Goal: Answer question/provide support: Share knowledge or assist other users

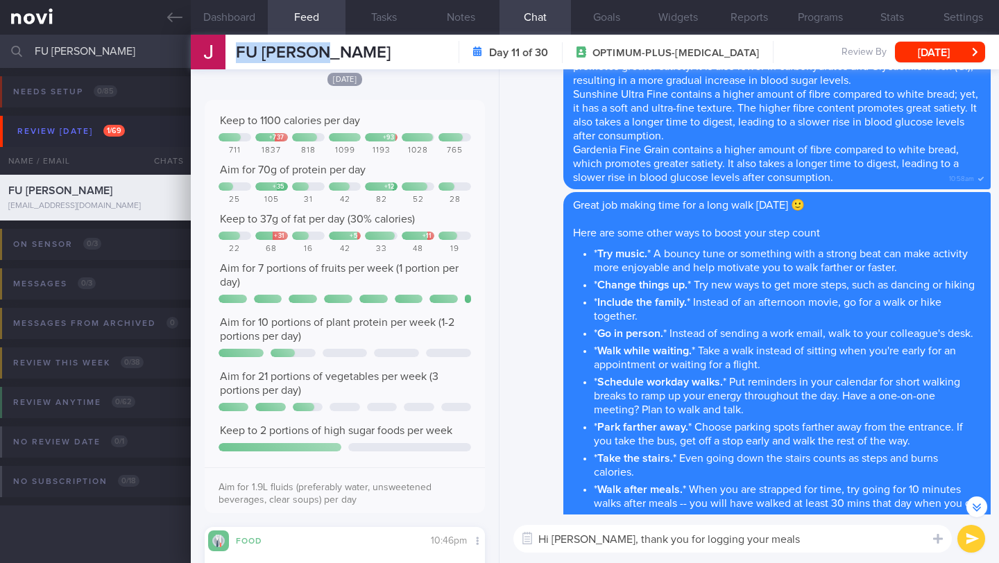
scroll to position [-38, 0]
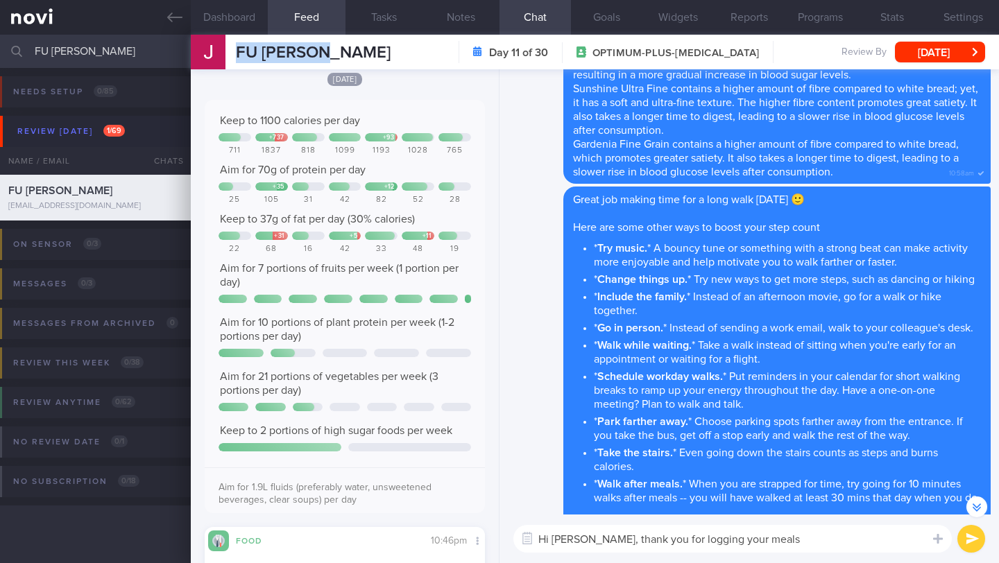
click at [785, 546] on textarea "Hi [PERSON_NAME], thank you for logging your meals" at bounding box center [732, 539] width 438 height 28
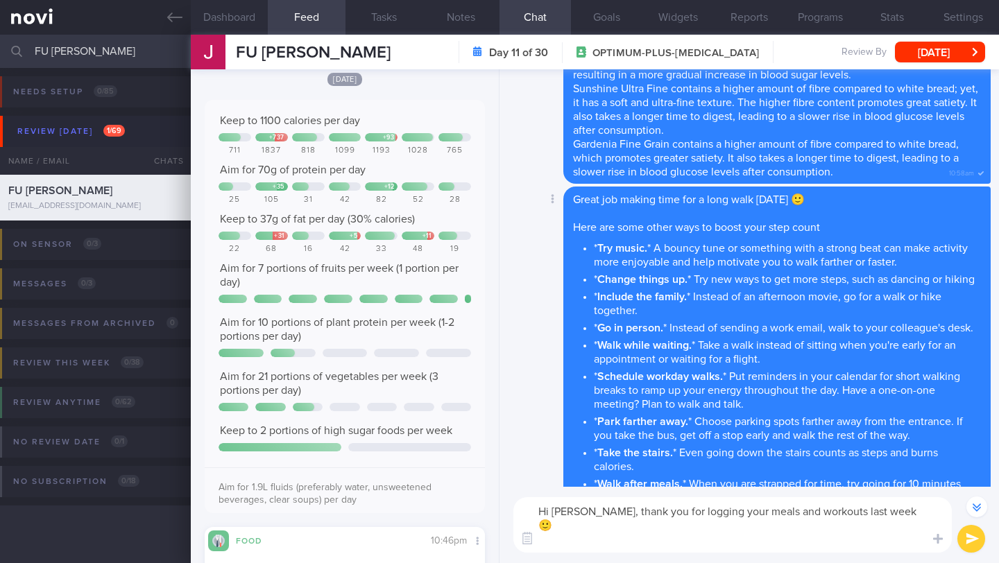
scroll to position [-80, 0]
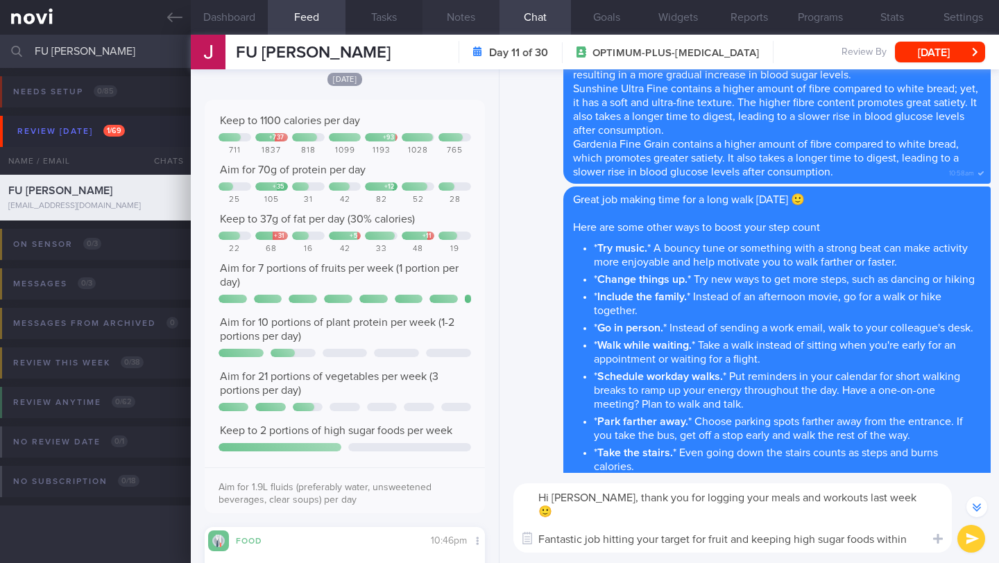
type textarea "Hi [PERSON_NAME], thank you for logging your meals and workouts last week 🙂 Fan…"
click at [458, 17] on button "Notes" at bounding box center [460, 17] width 77 height 35
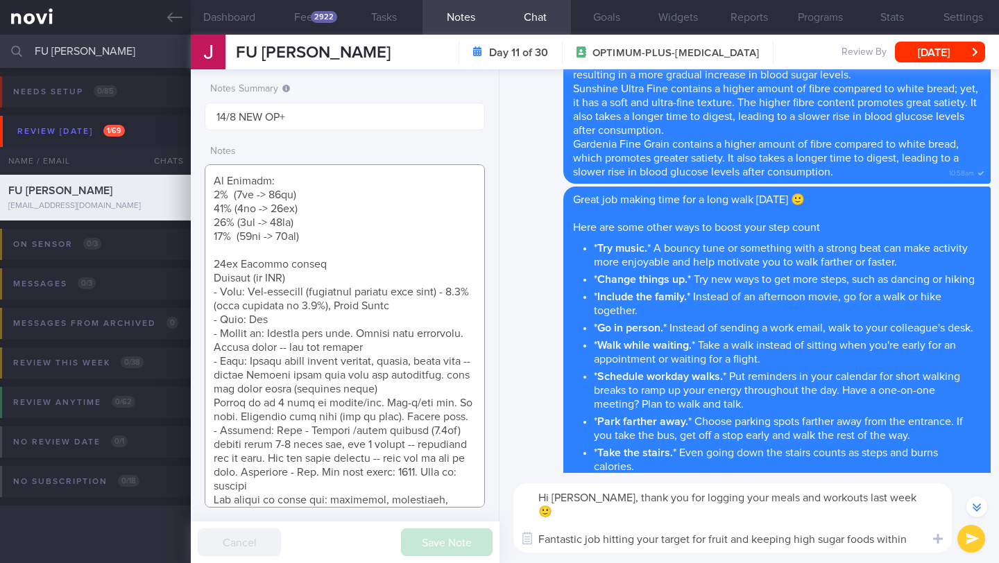
scroll to position [161, 0]
click at [299, 8] on button "Feed 2922" at bounding box center [306, 17] width 77 height 35
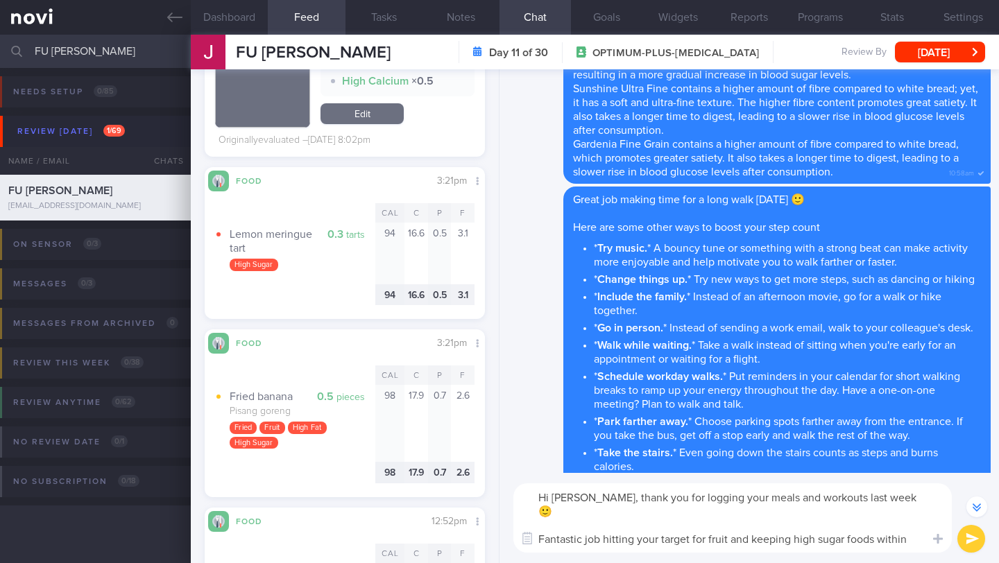
scroll to position [6307, 0]
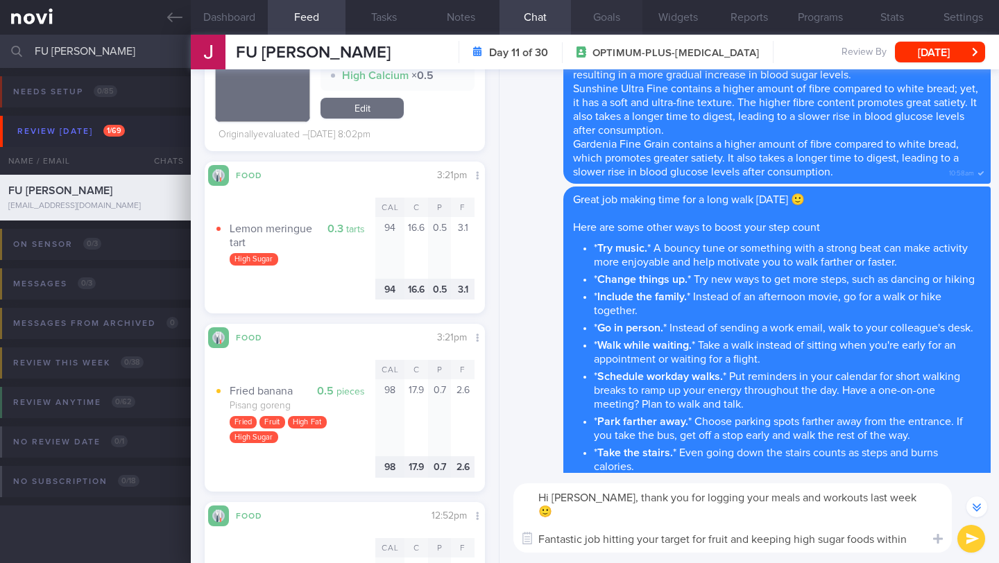
click at [603, 18] on button "Goals" at bounding box center [606, 17] width 71 height 35
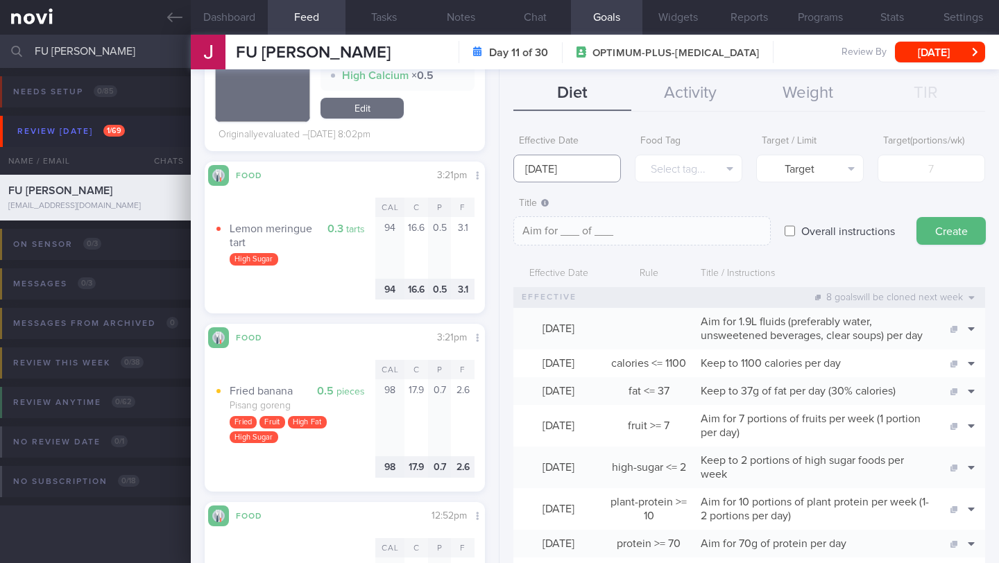
click at [574, 176] on input "[DATE]" at bounding box center [567, 169] width 108 height 28
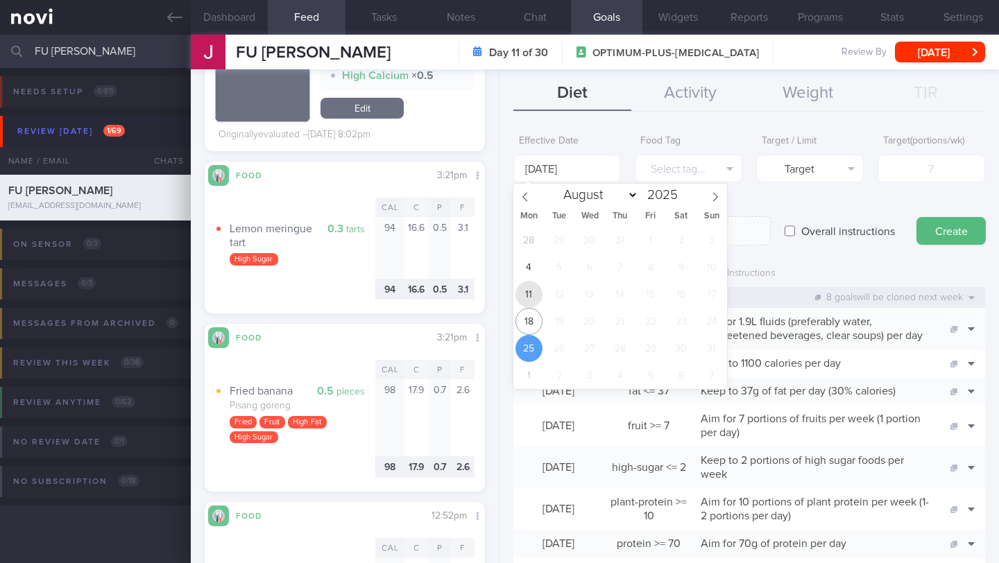
click at [530, 298] on span "11" at bounding box center [528, 294] width 27 height 27
type input "[DATE]"
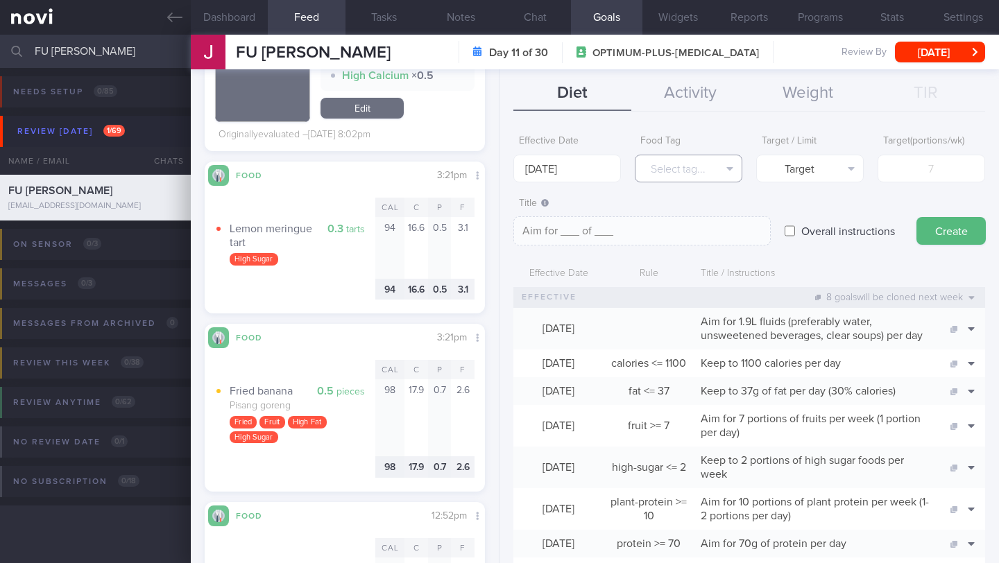
click at [672, 169] on button "Select tag..." at bounding box center [689, 169] width 108 height 28
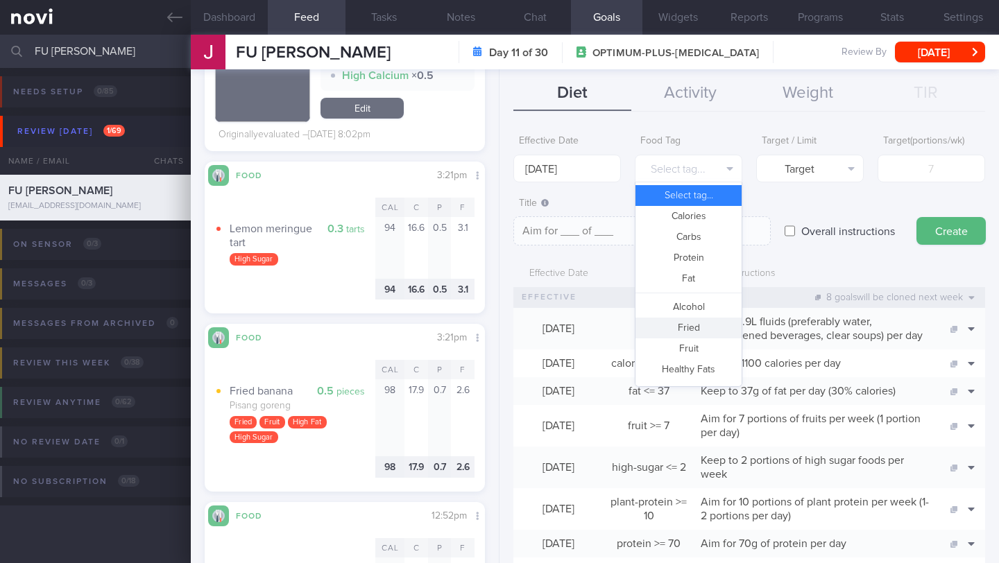
click at [678, 334] on button "Fried" at bounding box center [688, 328] width 106 height 21
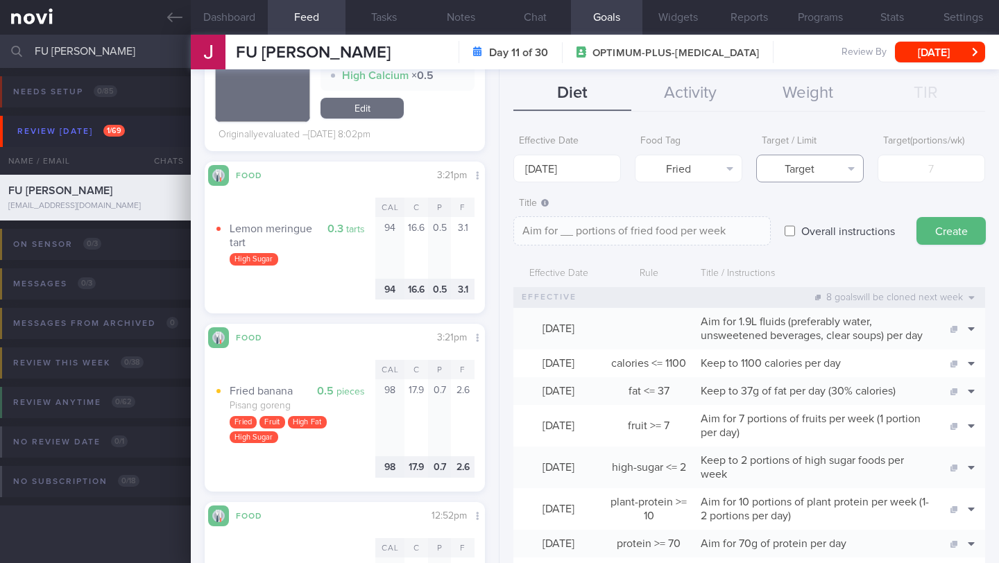
click at [789, 160] on button "Target" at bounding box center [810, 169] width 108 height 28
click at [798, 223] on button "Limit" at bounding box center [810, 216] width 106 height 21
type textarea "Keep to __ portions of fried food per week"
click at [930, 171] on input "number" at bounding box center [932, 169] width 108 height 28
type input "2"
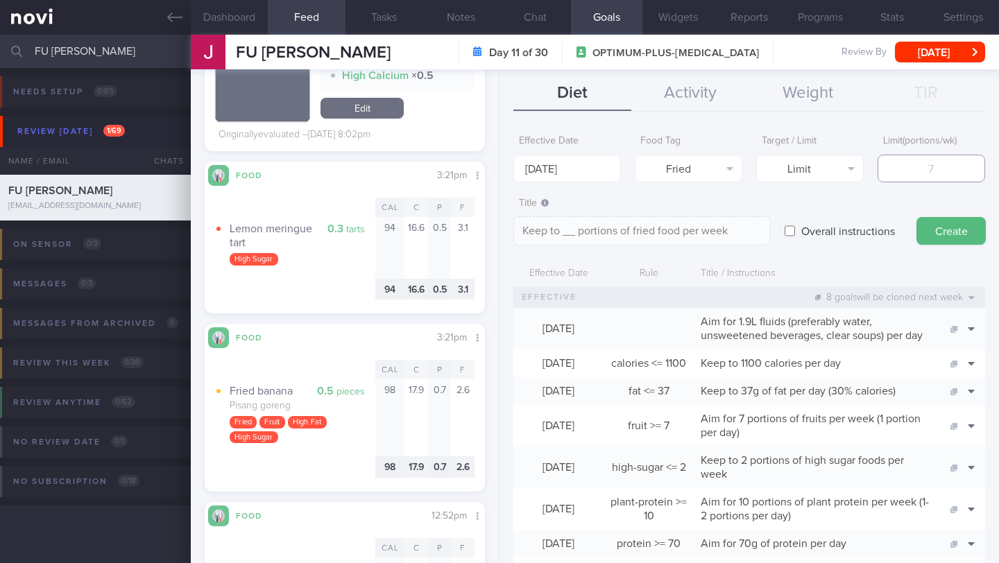
type textarea "Keep to 2 portions of fried food per week"
type input "2"
click at [966, 228] on button "Create" at bounding box center [950, 231] width 69 height 28
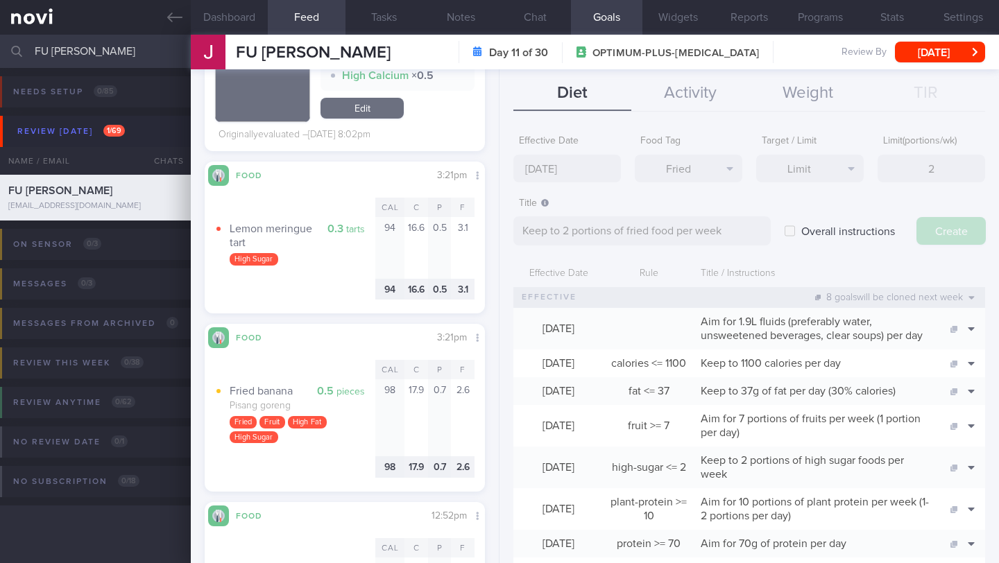
type input "[DATE]"
type textarea "Aim for ___ of ___"
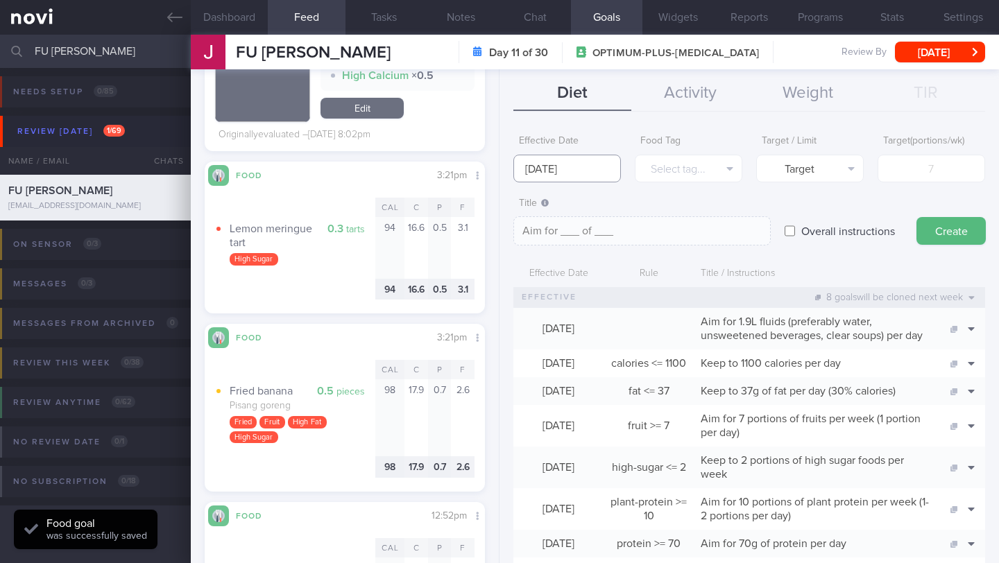
click at [554, 165] on input "[DATE]" at bounding box center [567, 169] width 108 height 28
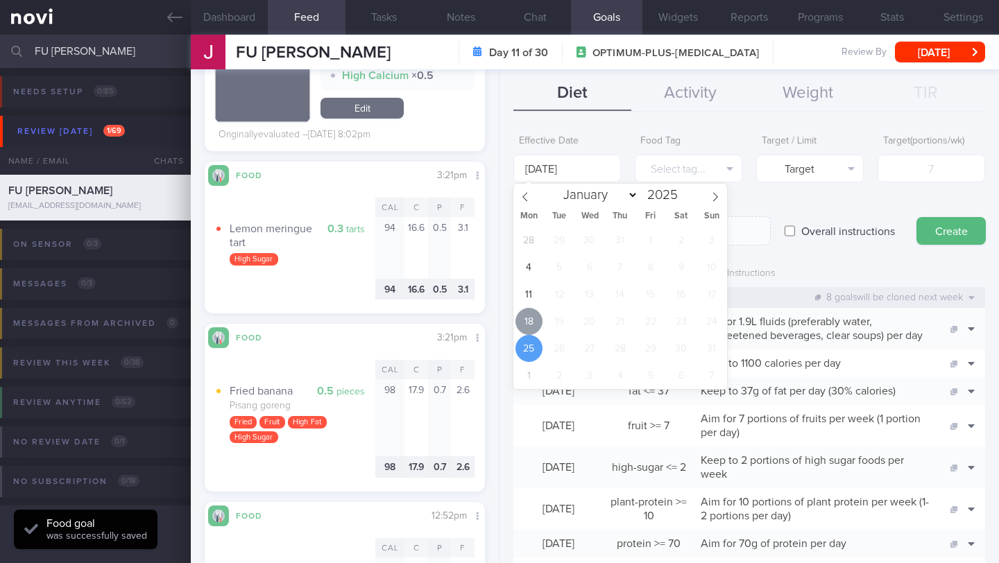
click at [521, 326] on span "18" at bounding box center [528, 321] width 27 height 27
type input "[DATE]"
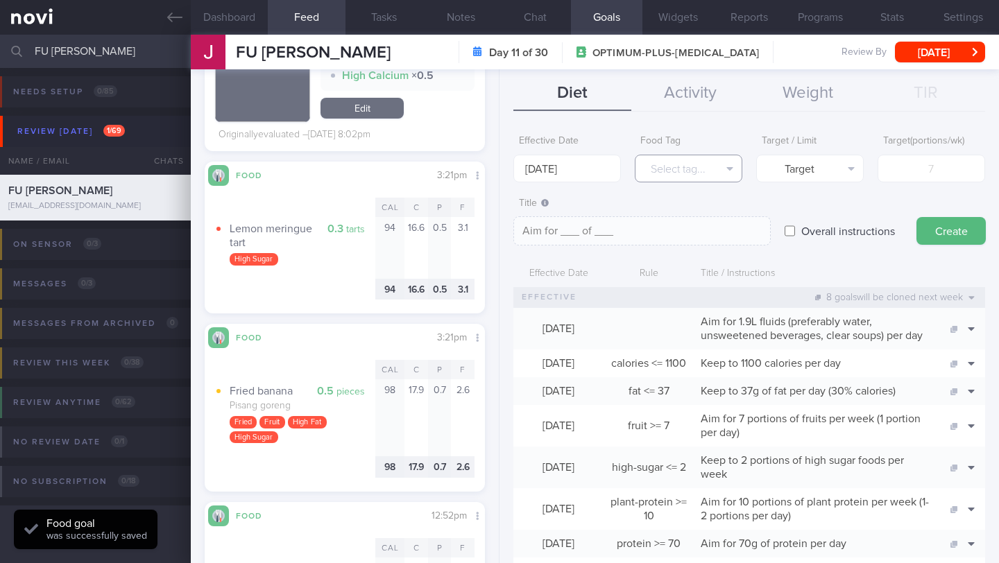
click at [679, 171] on button "Select tag..." at bounding box center [689, 169] width 108 height 28
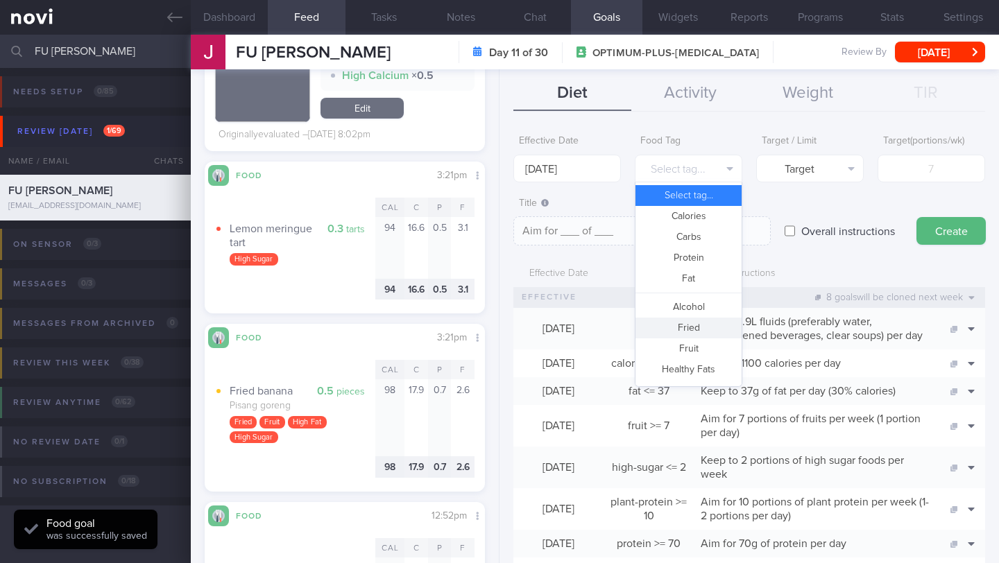
click at [674, 323] on button "Fried" at bounding box center [688, 328] width 106 height 21
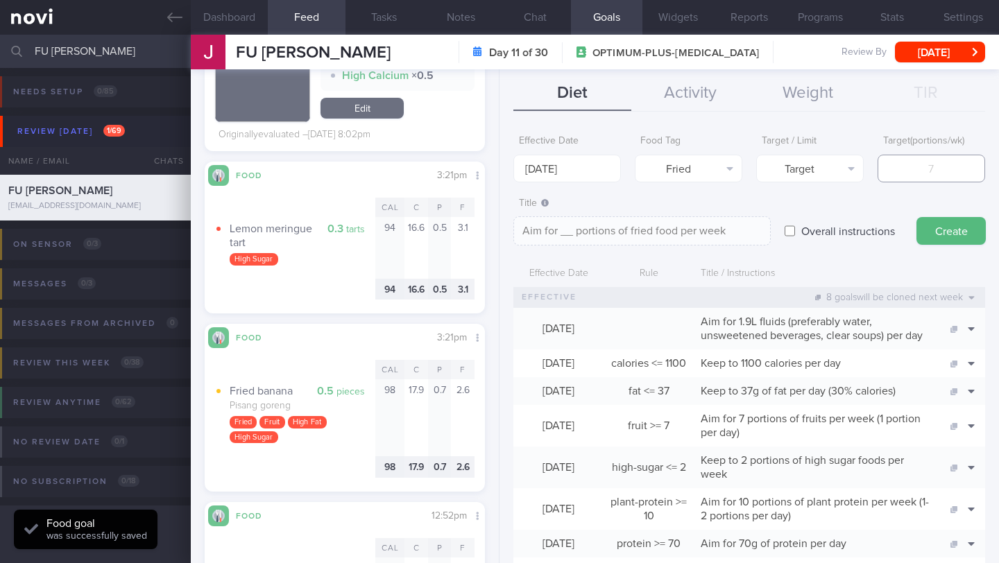
click at [893, 175] on input "number" at bounding box center [932, 169] width 108 height 28
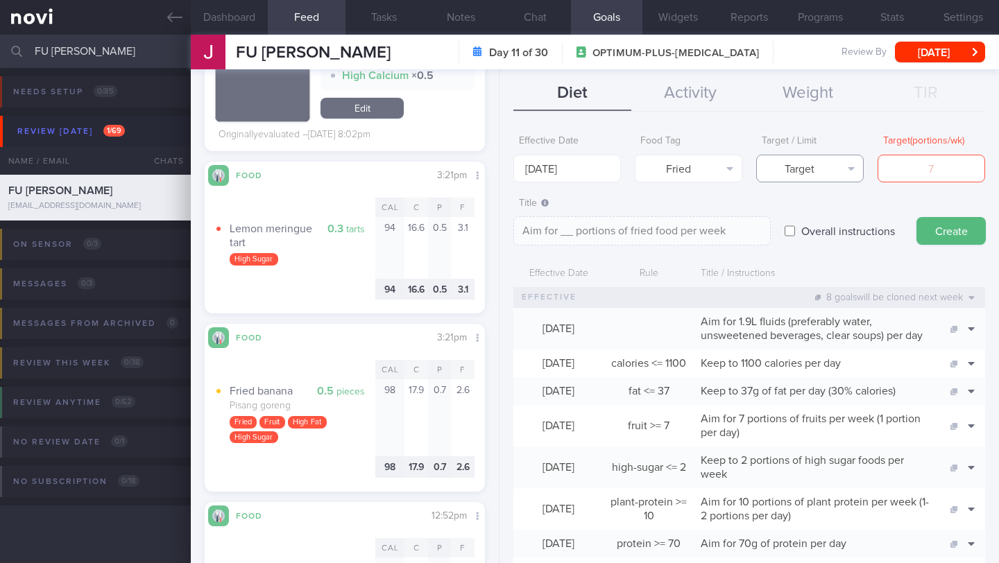
click at [826, 166] on button "Target" at bounding box center [810, 169] width 108 height 28
click at [821, 214] on button "Limit" at bounding box center [810, 216] width 106 height 21
type textarea "Keep to __ portions of fried food per week"
click at [911, 178] on input "number" at bounding box center [932, 169] width 108 height 28
type input "2"
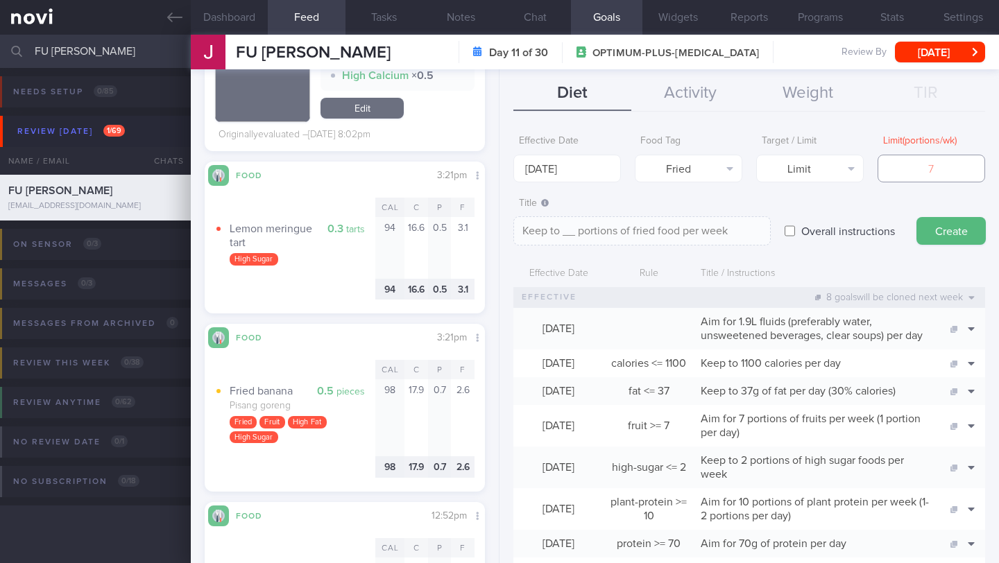
type textarea "Keep to 2 portions of fried food per week"
type input "2"
click at [942, 223] on button "Create" at bounding box center [950, 231] width 69 height 28
type input "[DATE]"
type textarea "Aim for ___ of ___"
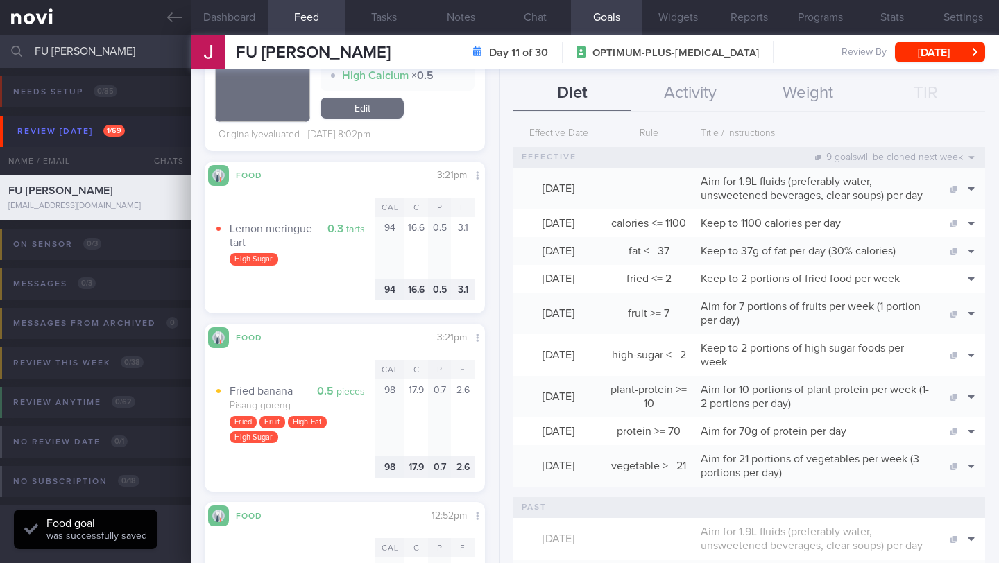
scroll to position [450, 0]
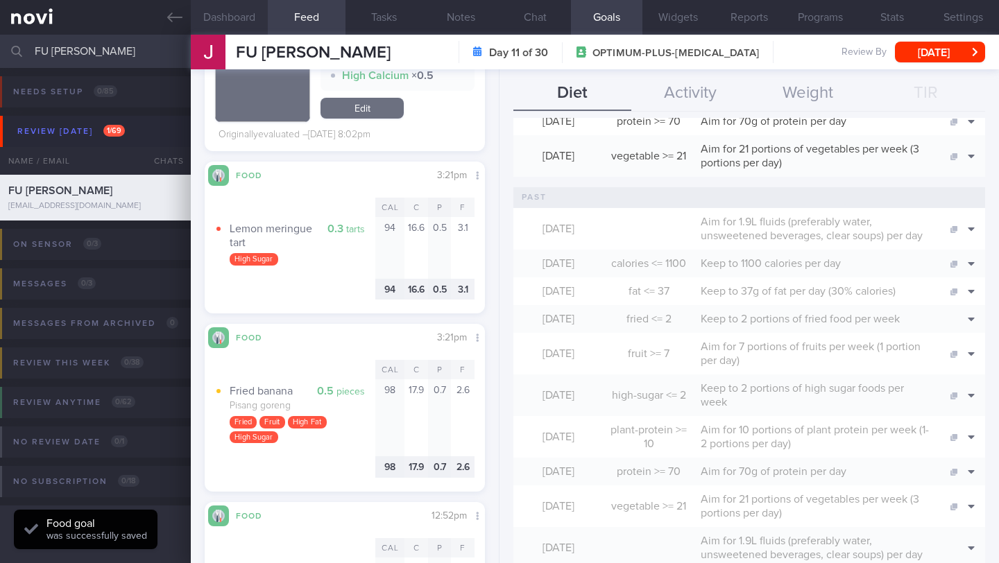
click at [221, 24] on button "Dashboard" at bounding box center [229, 17] width 77 height 35
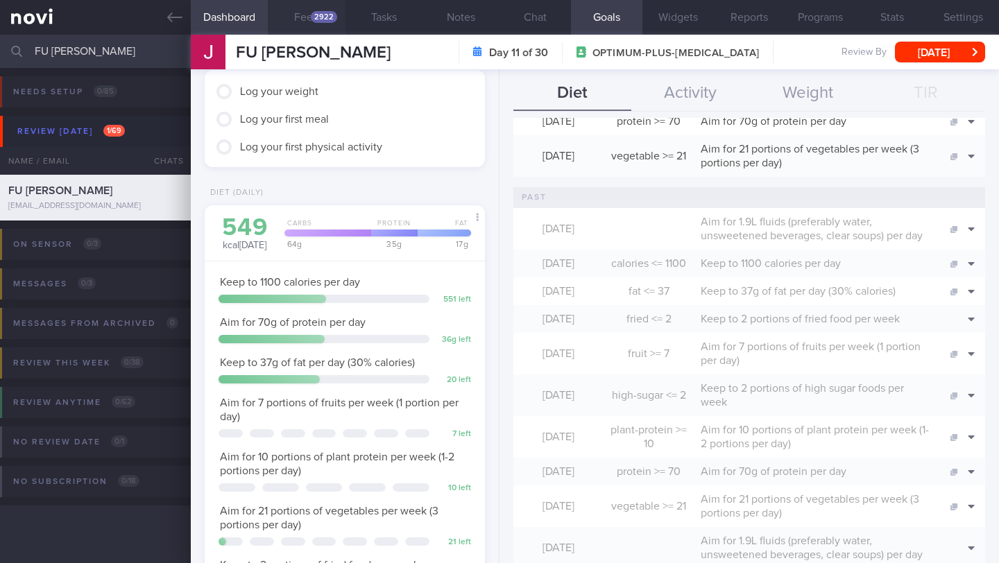
click at [318, 20] on div "2922" at bounding box center [324, 17] width 26 height 12
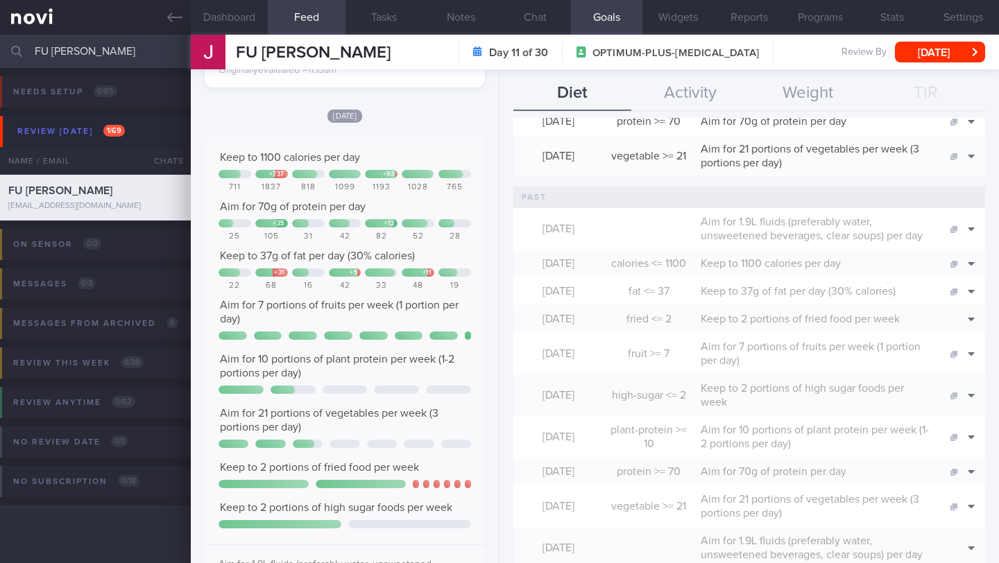
scroll to position [1623, 0]
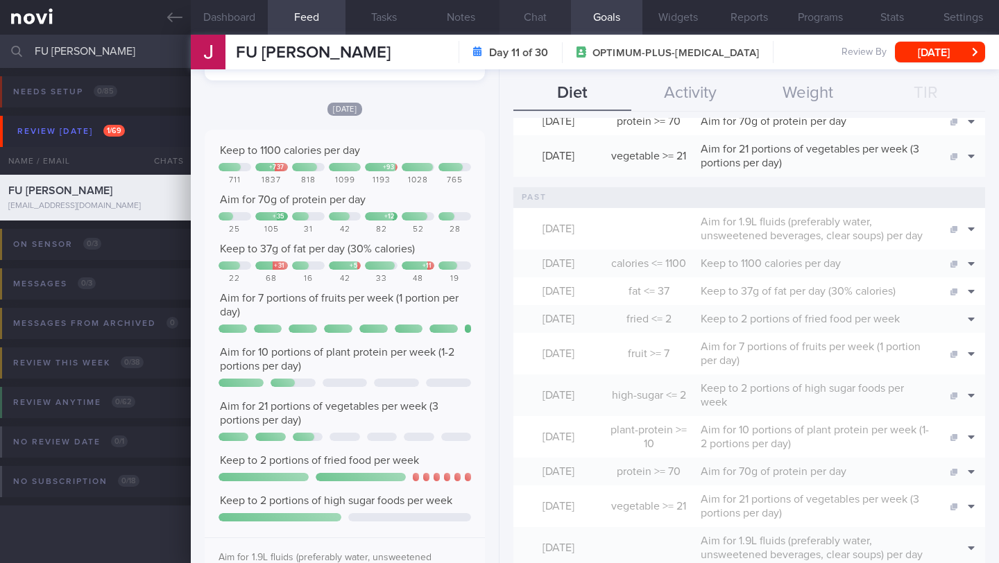
click at [528, 11] on button "Chat" at bounding box center [534, 17] width 71 height 35
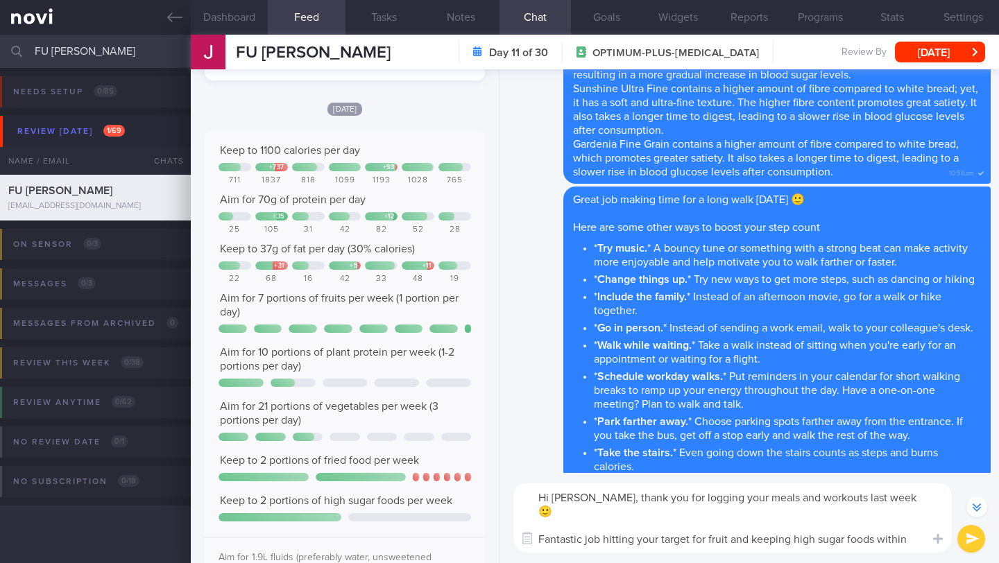
click at [731, 536] on textarea "Hi [PERSON_NAME], thank you for logging your meals and workouts last week 🙂 Fan…" at bounding box center [732, 518] width 438 height 69
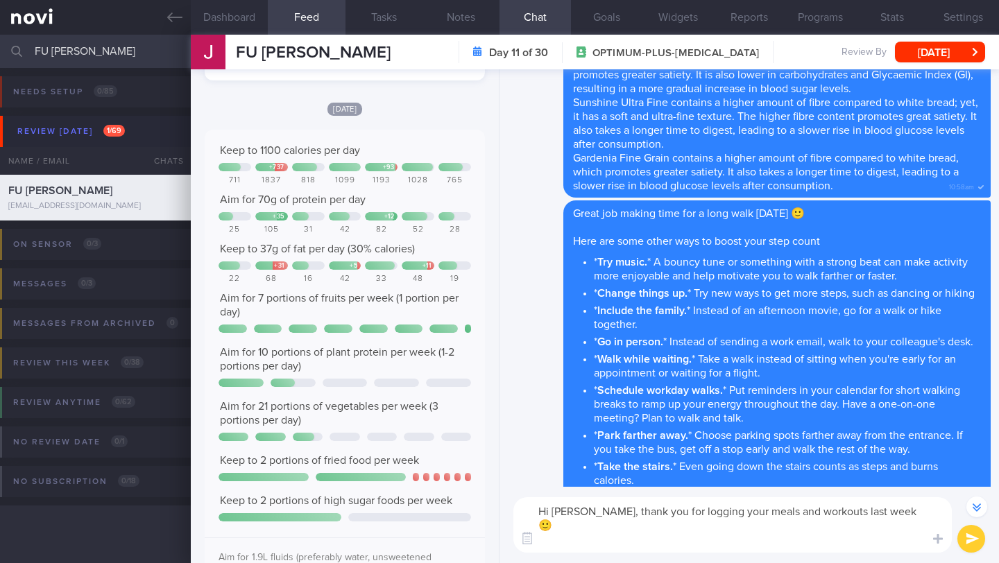
scroll to position [-66, 0]
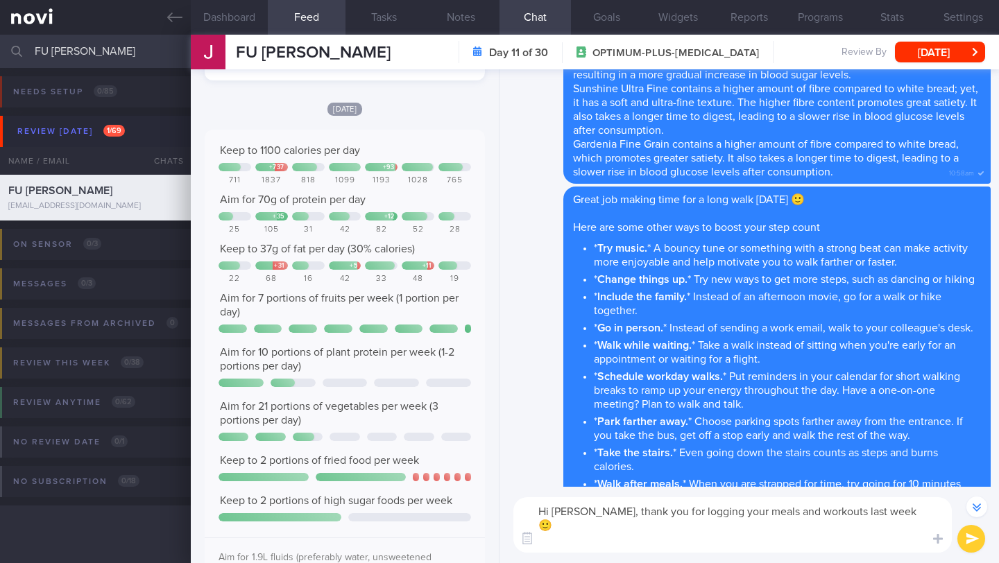
drag, startPoint x: 583, startPoint y: 538, endPoint x: 509, endPoint y: 538, distance: 73.5
click at [509, 538] on div "Hi [PERSON_NAME], thank you for logging your meals and workouts last week 🙂 Fan…" at bounding box center [748, 525] width 499 height 76
click at [790, 538] on textarea "Hi [PERSON_NAME], thank you for logging your meals and workouts last week 🙂 Goo…" at bounding box center [732, 524] width 438 height 55
click at [457, 14] on button "Notes" at bounding box center [460, 17] width 77 height 35
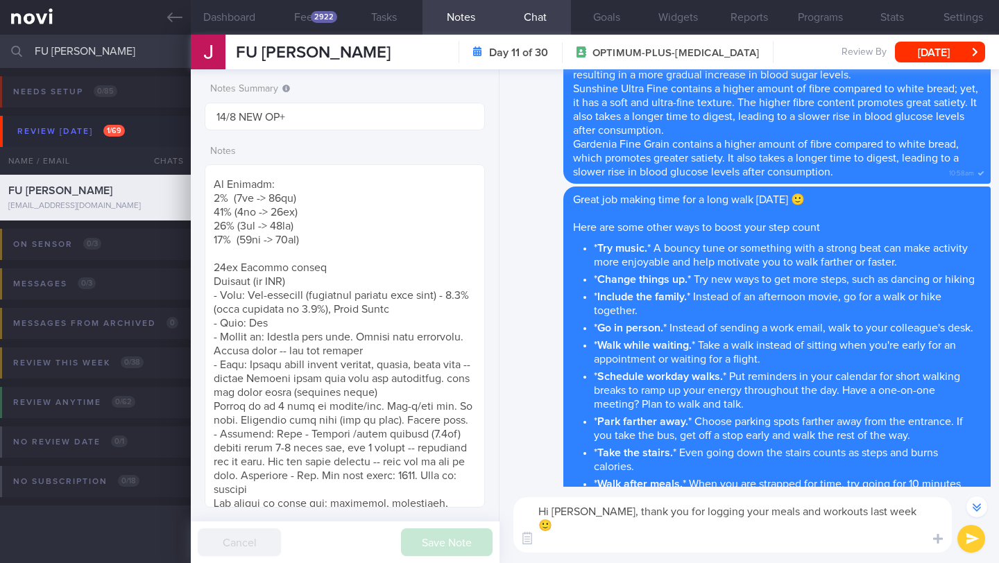
drag, startPoint x: 780, startPoint y: 538, endPoint x: 759, endPoint y: 538, distance: 21.5
click at [759, 538] on textarea "Hi [PERSON_NAME], thank you for logging your meals and workouts last week 🙂 Goo…" at bounding box center [732, 524] width 438 height 55
click at [323, 30] on button "Feed 2922" at bounding box center [306, 17] width 77 height 35
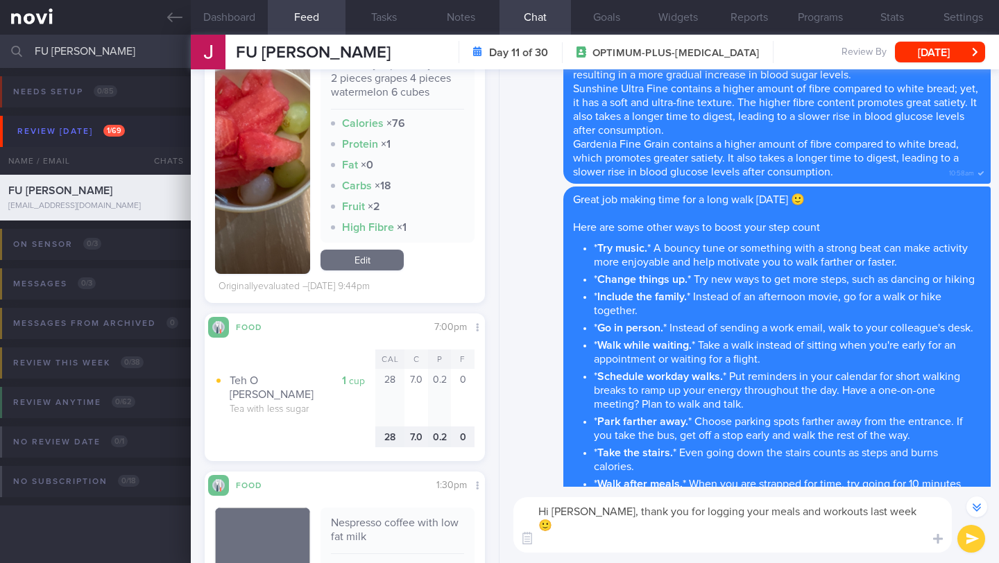
scroll to position [8051, 0]
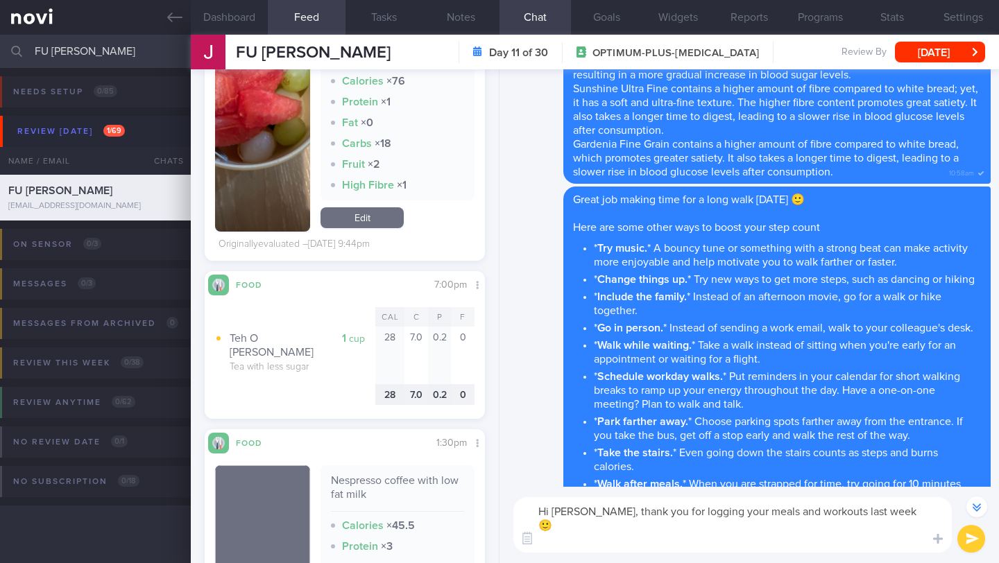
click at [674, 547] on textarea "Hi [PERSON_NAME], thank you for logging your meals and workouts last week 🙂 Goo…" at bounding box center [732, 524] width 438 height 55
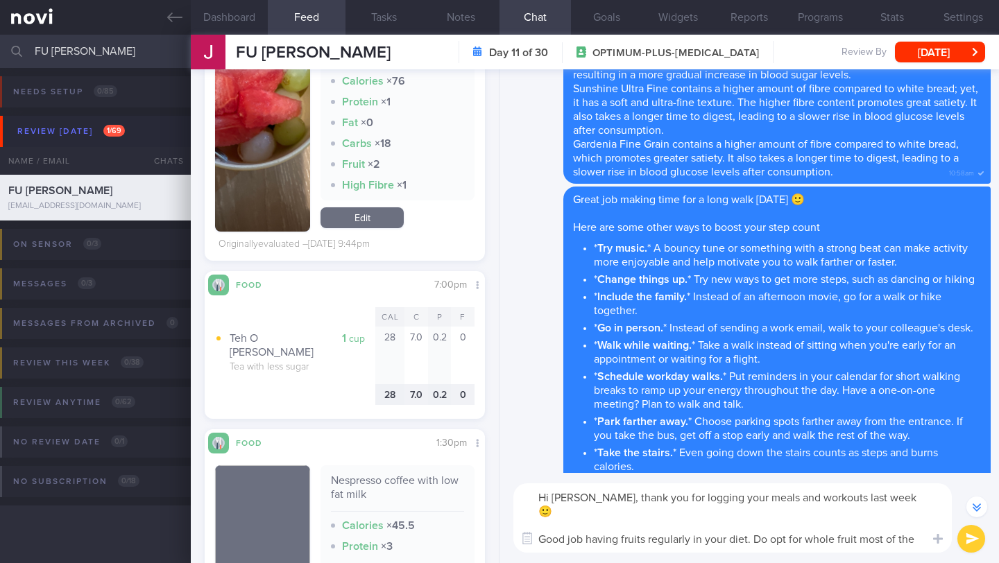
paste textarea "All fruit juices (even the no sugar added ones) can cause your blood sugar to s…"
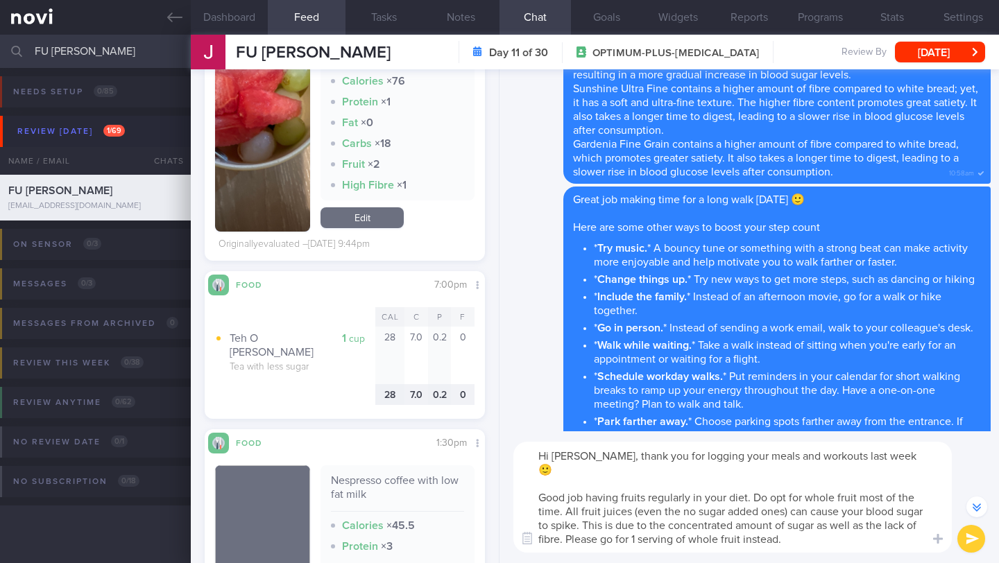
drag, startPoint x: 666, startPoint y: 499, endPoint x: 762, endPoint y: 500, distance: 95.7
click at [762, 500] on textarea "Hi [PERSON_NAME], thank you for logging your meals and workouts last week 🙂 Goo…" at bounding box center [732, 497] width 438 height 111
click at [799, 531] on textarea "Hi [PERSON_NAME], thank you for logging your meals and workouts last week 🙂 Goo…" at bounding box center [732, 497] width 438 height 111
drag, startPoint x: 907, startPoint y: 522, endPoint x: 522, endPoint y: 480, distance: 386.7
click at [522, 480] on textarea "Hi [PERSON_NAME], thank you for logging your meals and workouts last week 🙂 Goo…" at bounding box center [732, 497] width 438 height 111
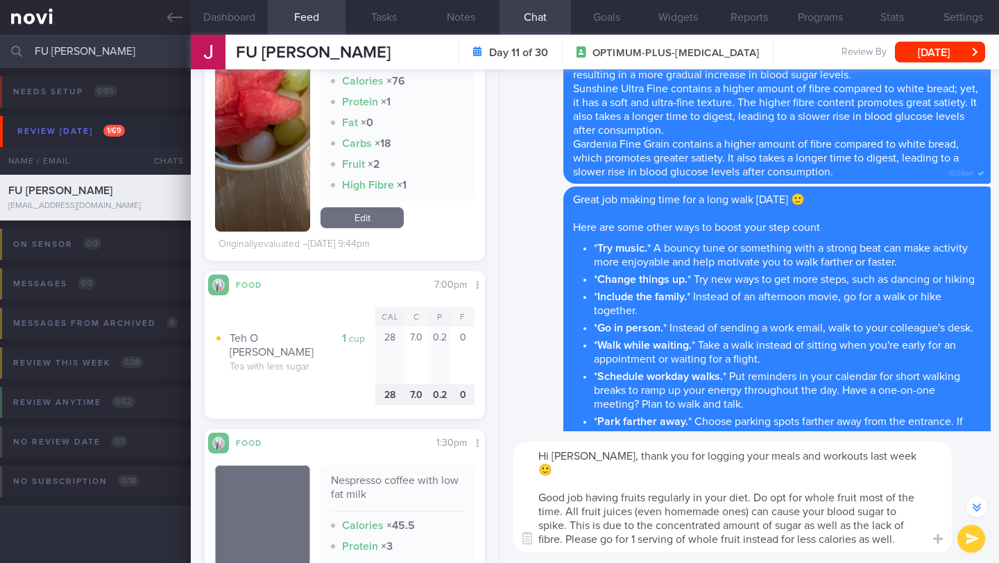
paste textarea "That's great that you're regularly including fruit in your diet! To get the mos…"
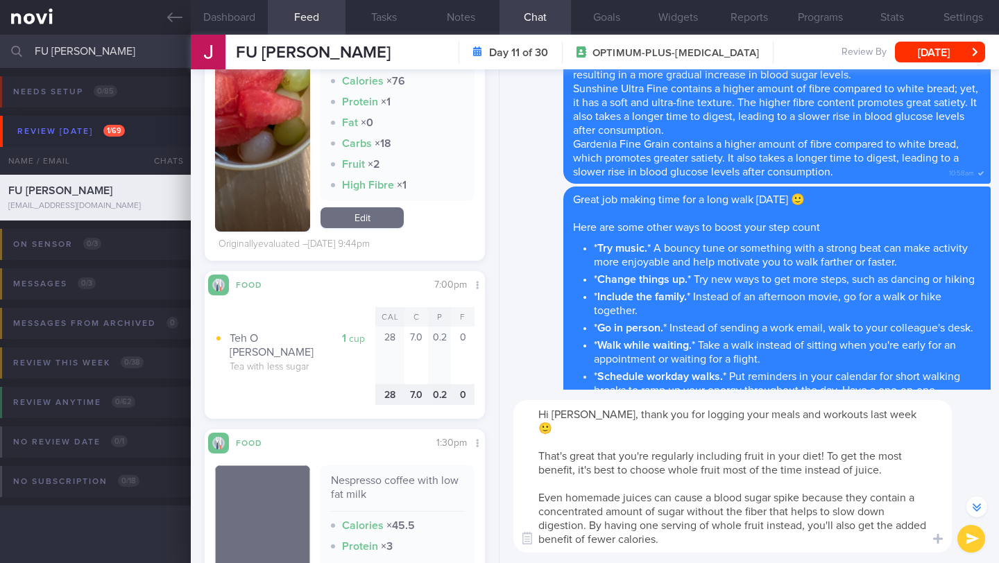
drag, startPoint x: 561, startPoint y: 443, endPoint x: 532, endPoint y: 439, distance: 29.4
click at [528, 443] on textarea "Hi [PERSON_NAME], thank you for logging your meals and workouts last week 🙂 Tha…" at bounding box center [732, 476] width 438 height 153
click at [805, 443] on textarea "Hi [PERSON_NAME], thank you for logging your meals and workouts last week 🙂 Its…" at bounding box center [732, 476] width 438 height 153
click at [862, 454] on textarea "Hi [PERSON_NAME], thank you for logging your meals and workouts last week 🙂 Its…" at bounding box center [732, 476] width 438 height 153
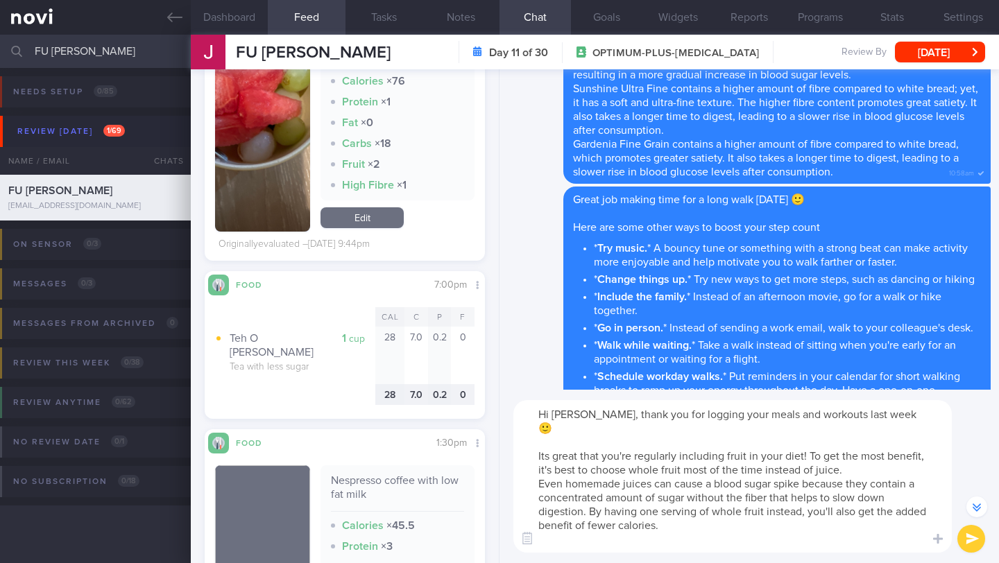
scroll to position [-149, 0]
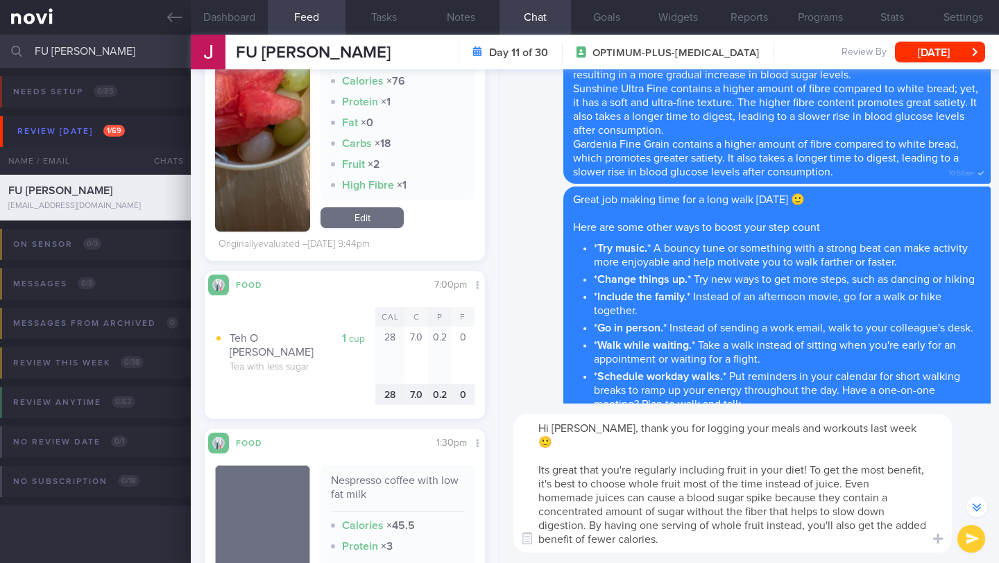
drag, startPoint x: 623, startPoint y: 527, endPoint x: 503, endPoint y: 453, distance: 140.8
click at [503, 453] on div "Hi [PERSON_NAME], thank you for logging your meals and workouts last week 🙂 Its…" at bounding box center [748, 484] width 499 height 160
type textarea "Hi [PERSON_NAME], thank you for logging your meals and workouts last week 🙂 Its…"
click at [821, 505] on textarea "Hi [PERSON_NAME], thank you for logging your meals and workouts last week 🙂 Its…" at bounding box center [732, 483] width 438 height 139
click at [966, 545] on button "submit" at bounding box center [971, 539] width 28 height 28
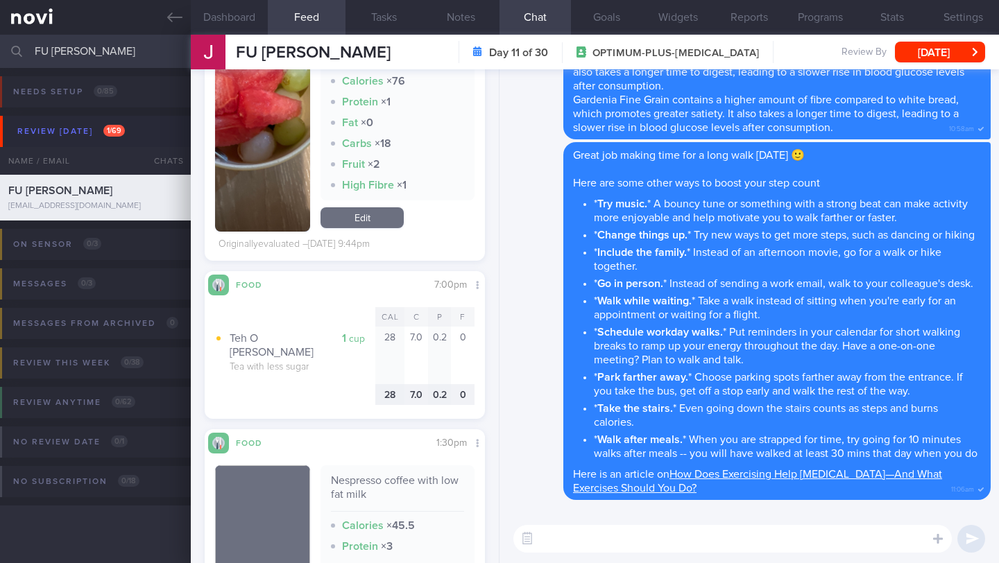
scroll to position [0, 0]
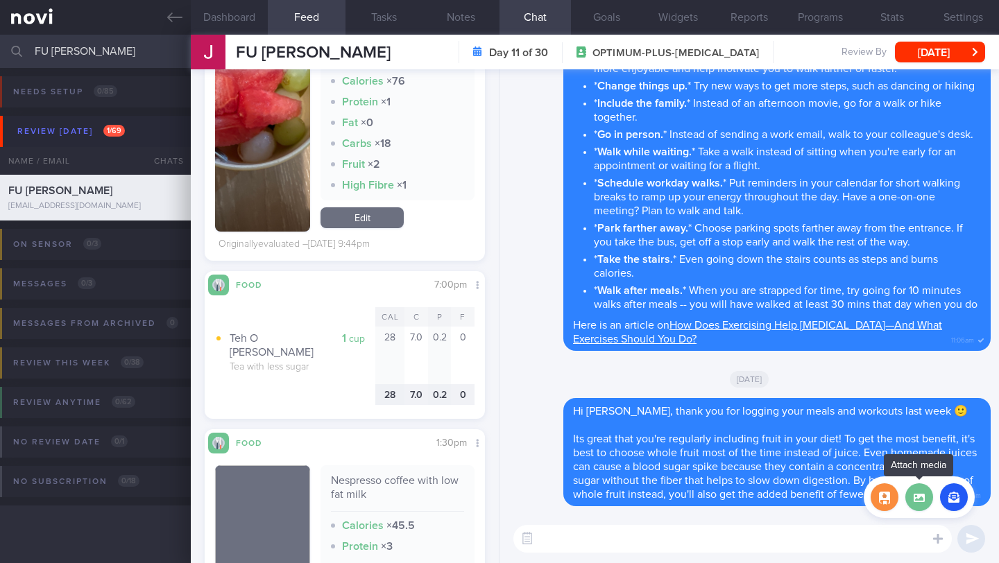
click at [928, 502] on label at bounding box center [919, 498] width 28 height 28
click at [0, 0] on input "file" at bounding box center [0, 0] width 0 height 0
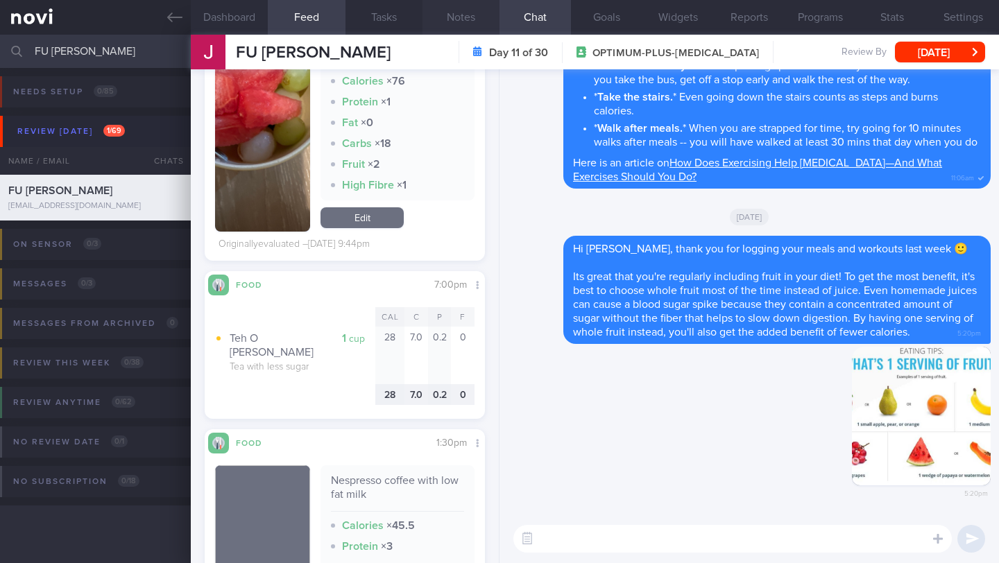
click at [458, 24] on button "Notes" at bounding box center [460, 17] width 77 height 35
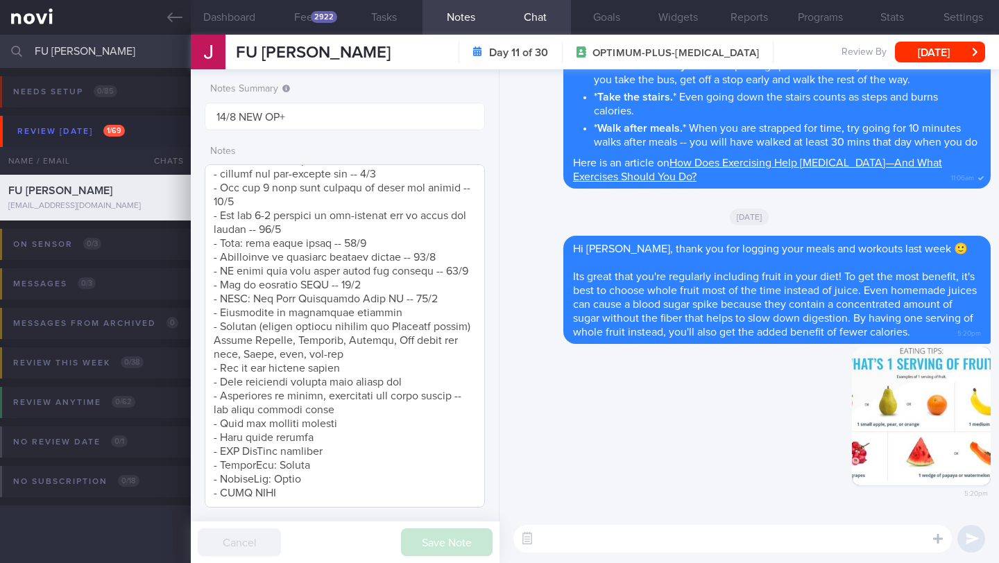
scroll to position [726, 0]
click at [450, 266] on textarea at bounding box center [345, 335] width 280 height 343
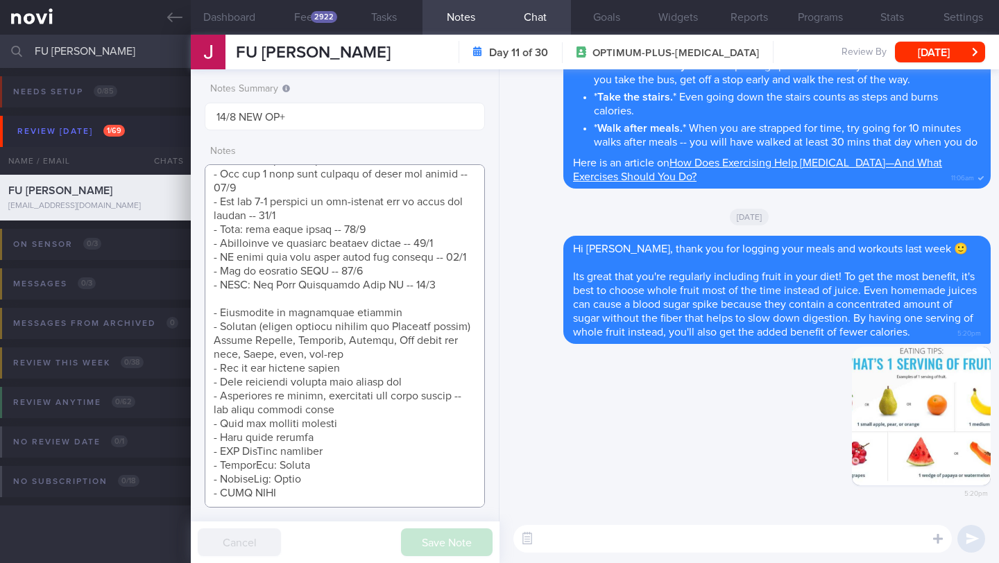
scroll to position [740, 0]
type textarea "SUPPORT NEEDED: CHALLENGE: - DIET - EXERCISE - MEDS - WEIGHT - HbA1c/GMI Wt tre…"
click at [663, 529] on textarea at bounding box center [732, 539] width 438 height 28
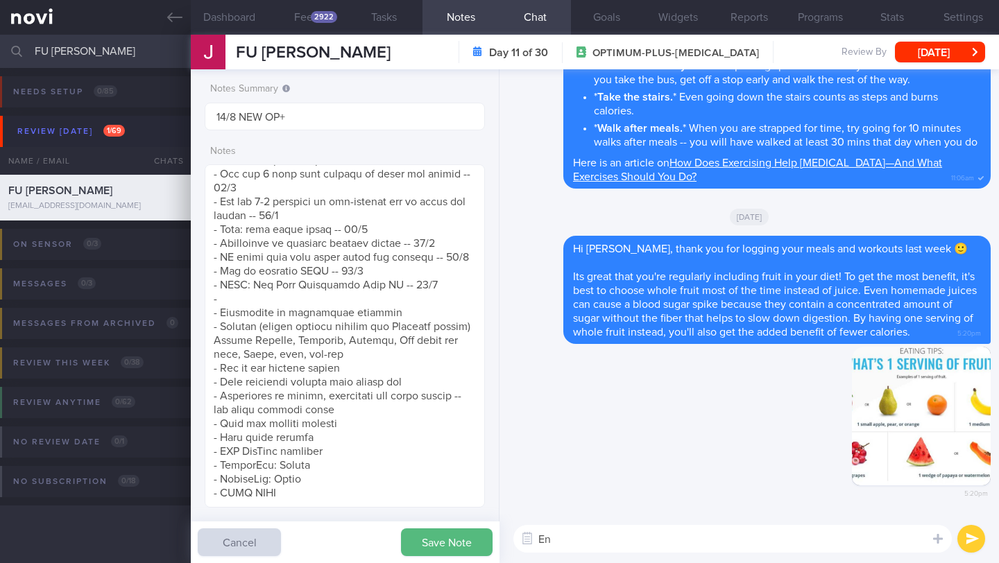
type textarea "E"
click at [436, 273] on textarea at bounding box center [345, 335] width 280 height 343
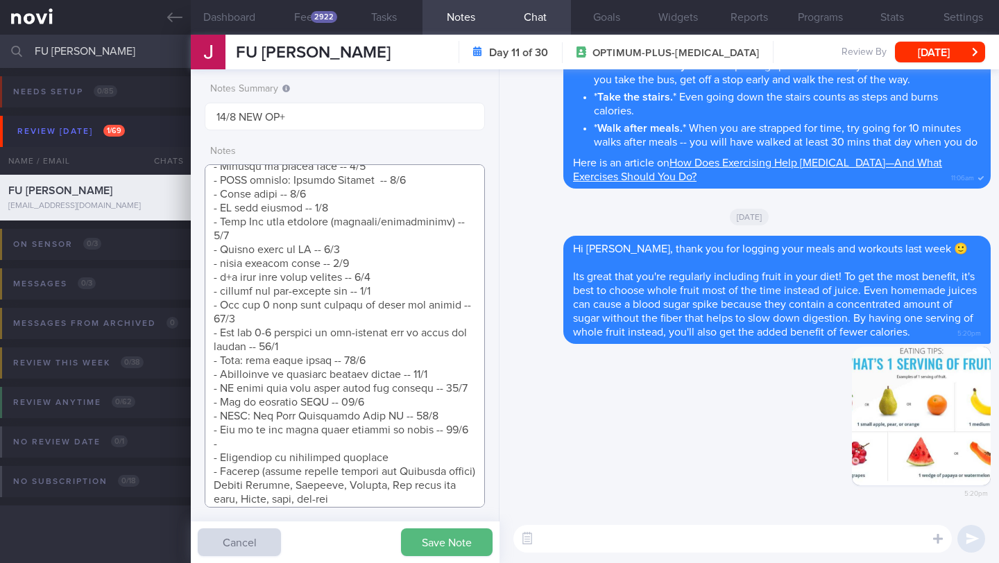
scroll to position [754, 0]
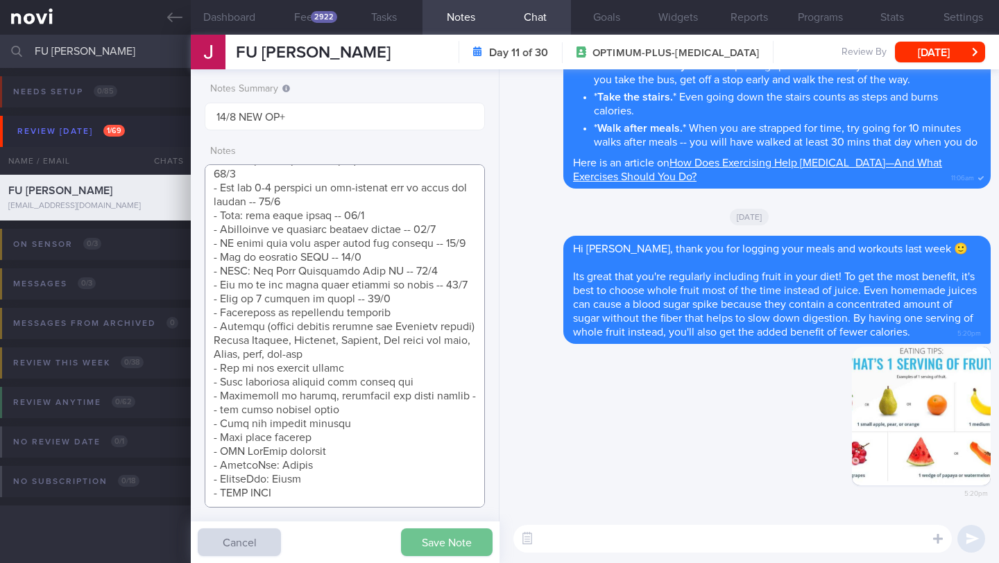
type textarea "SUPPORT NEEDED: CHALLENGE: - DIET - EXERCISE - MEDS - WEIGHT - HbA1c/GMI Wt tre…"
click at [448, 540] on button "Save Note" at bounding box center [447, 543] width 92 height 28
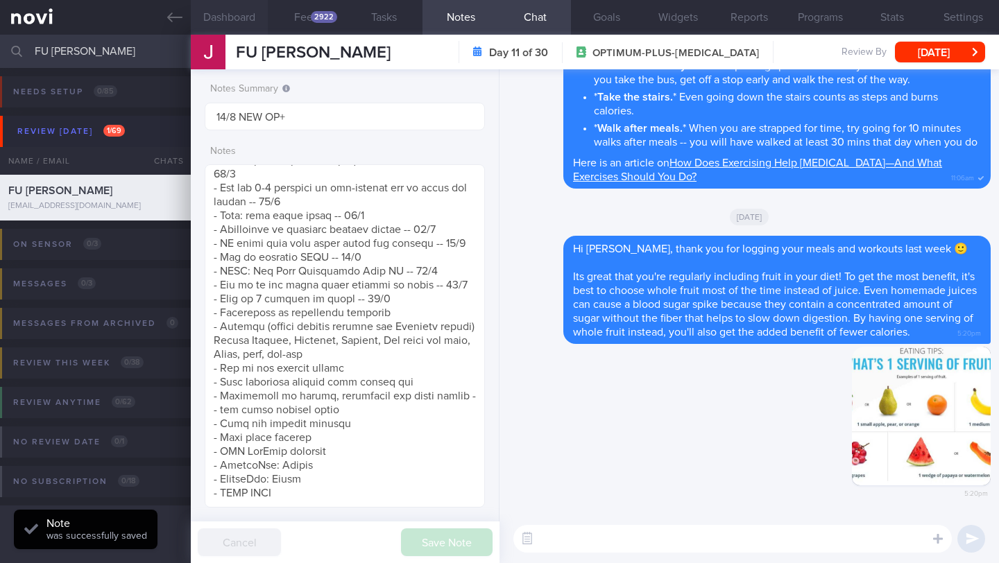
click at [240, 19] on button "Dashboard" at bounding box center [229, 17] width 77 height 35
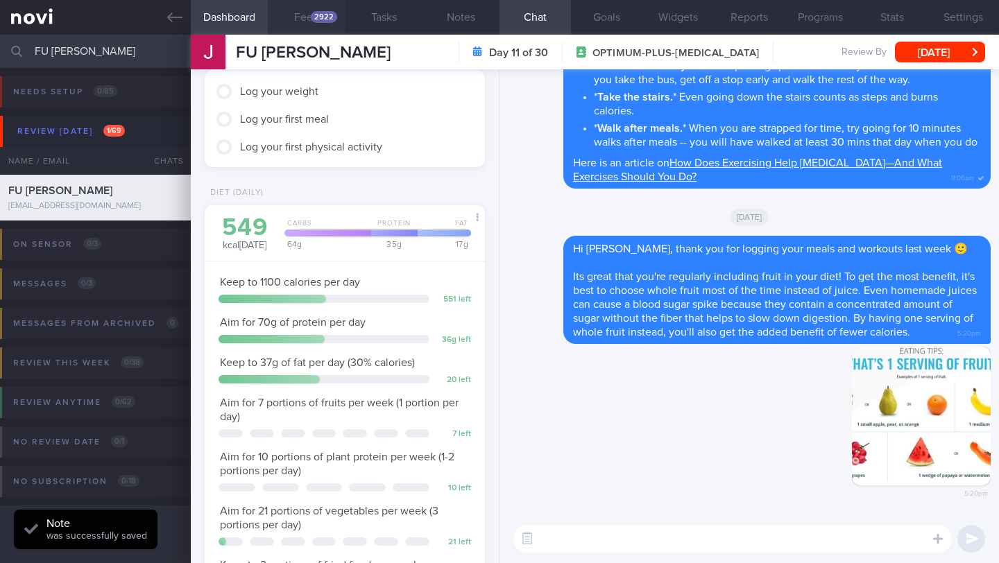
click at [300, 19] on button "Feed 2922" at bounding box center [306, 17] width 77 height 35
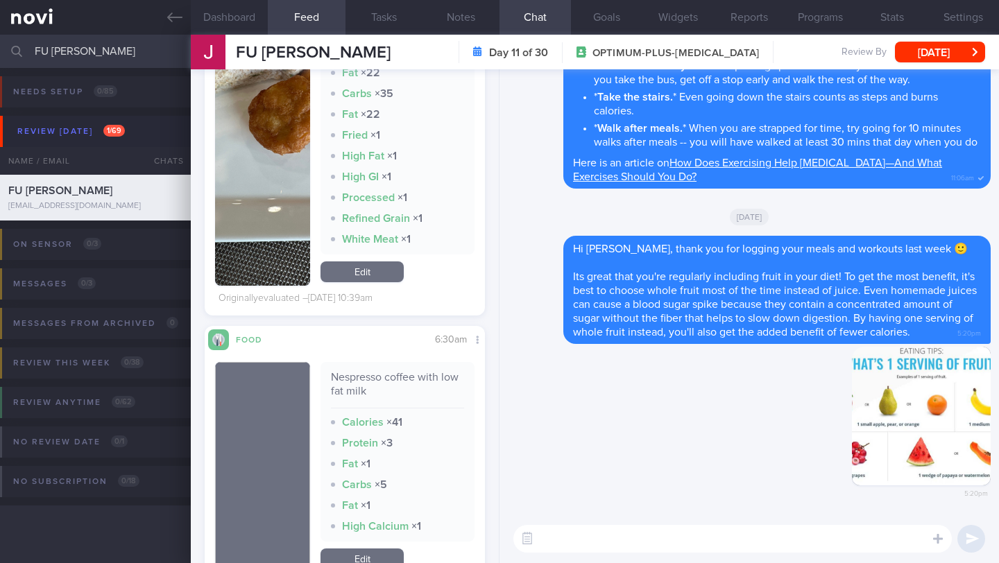
scroll to position [5147, 0]
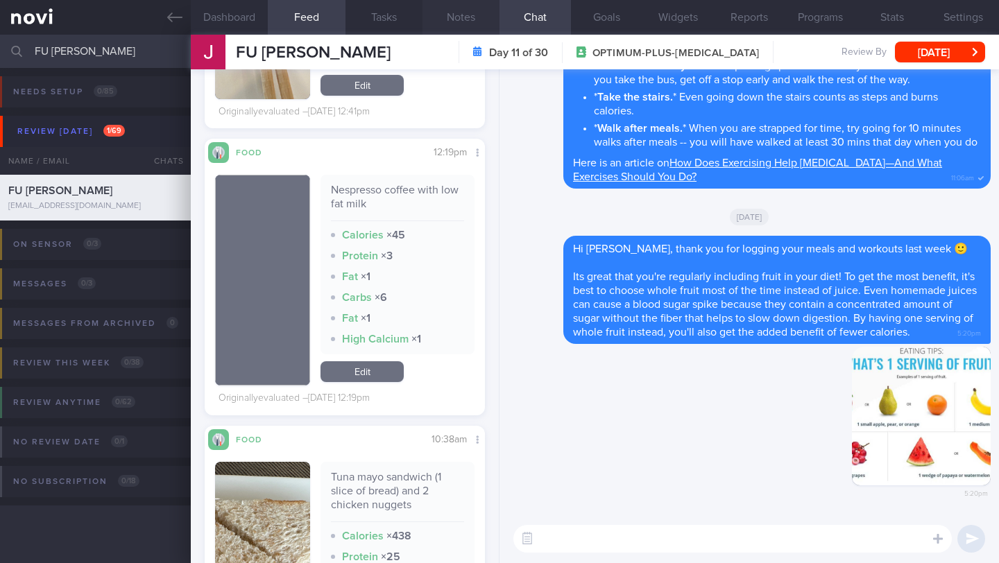
click at [459, 31] on button "Notes" at bounding box center [460, 17] width 77 height 35
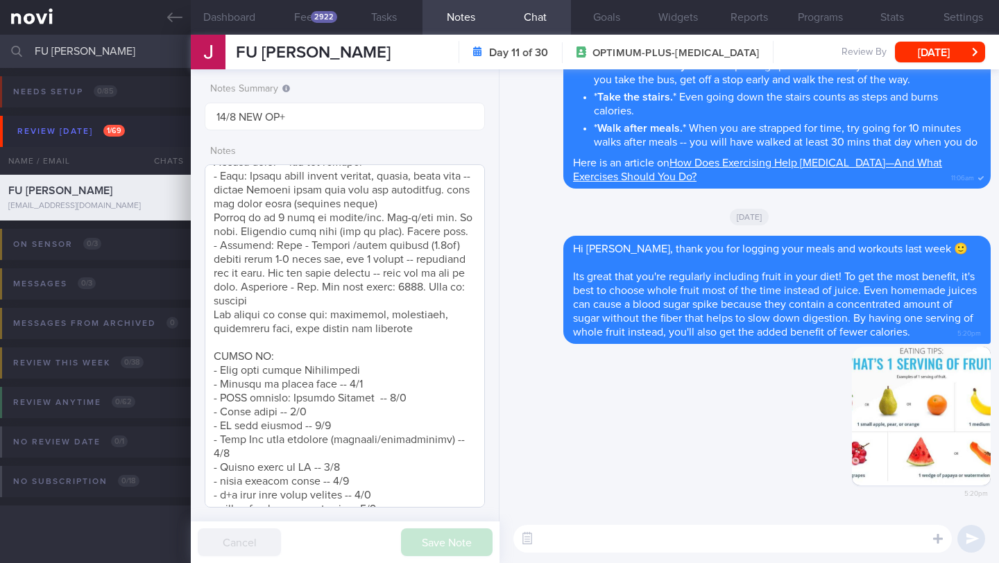
scroll to position [345, 0]
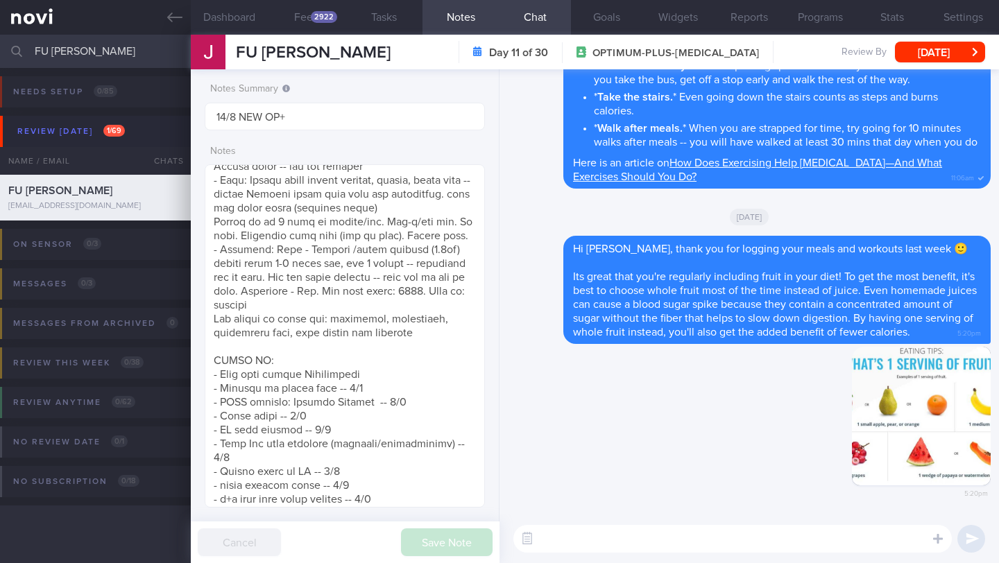
click at [582, 531] on textarea at bounding box center [732, 539] width 438 height 28
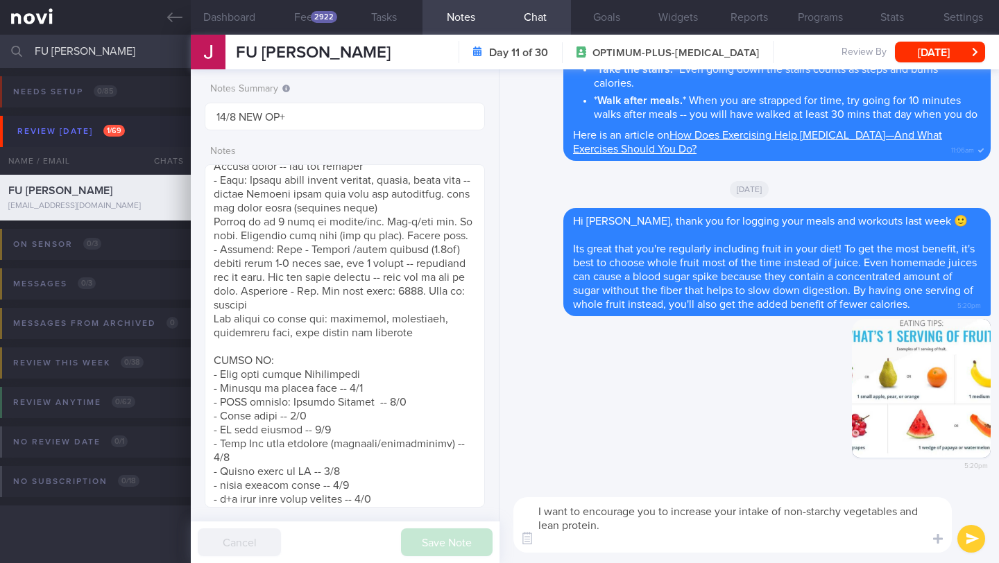
scroll to position [0, 0]
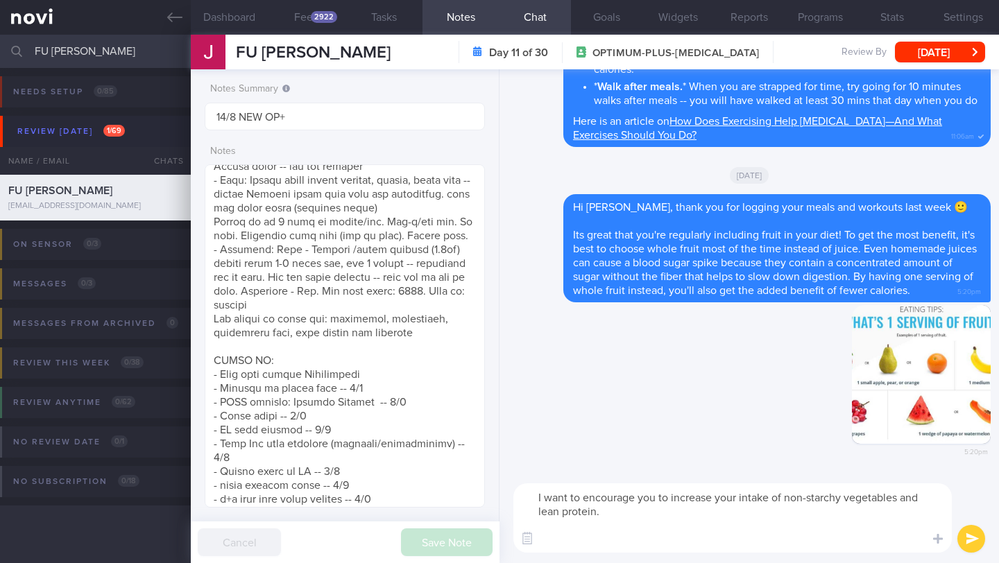
paste textarea "When having your meals, start with a few mouthfuls of non-starchy vegetables an…"
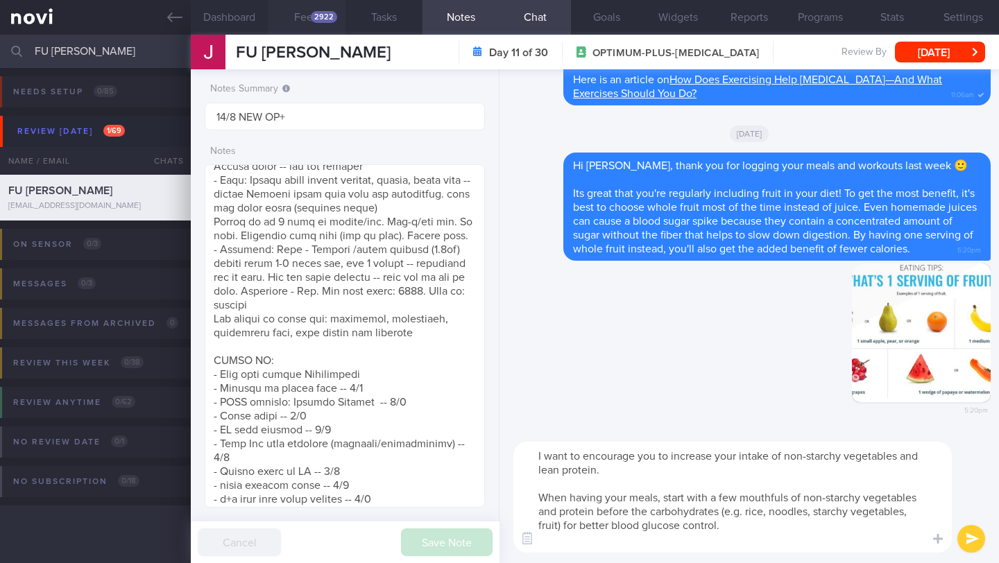
click at [323, 24] on button "Feed 2922" at bounding box center [306, 17] width 77 height 35
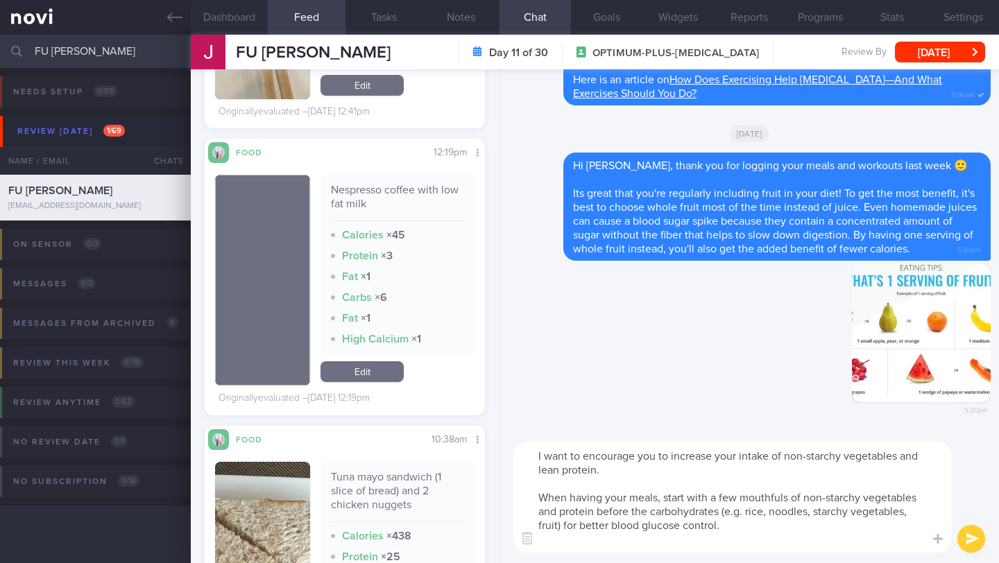
click at [644, 465] on textarea "I want to encourage you to increase your intake of non-starchy vegetables and l…" at bounding box center [732, 497] width 438 height 111
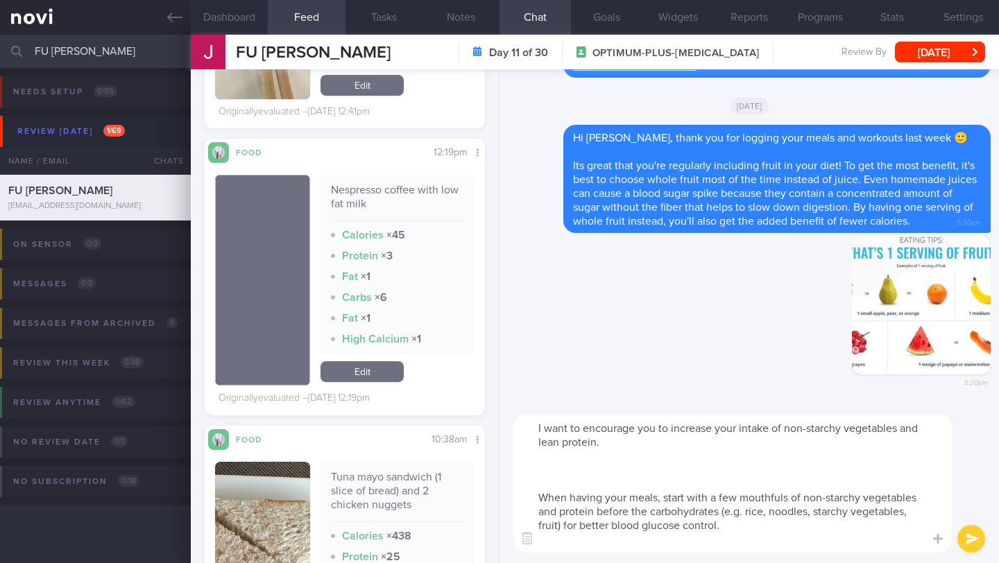
paste textarea "Protein is key for weight loss! It helps repair your muscles, keeps you feeling…"
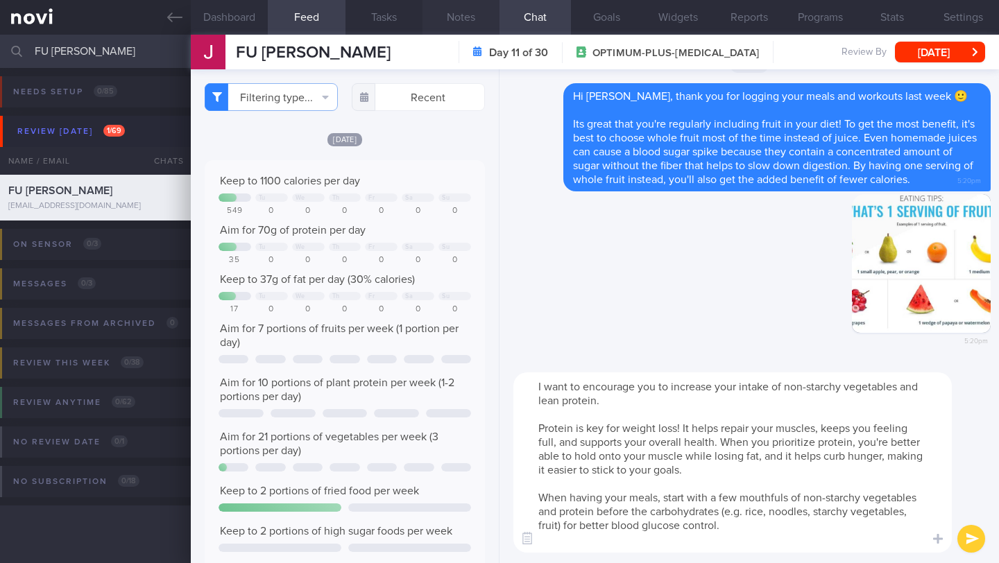
click at [465, 16] on button "Notes" at bounding box center [460, 17] width 77 height 35
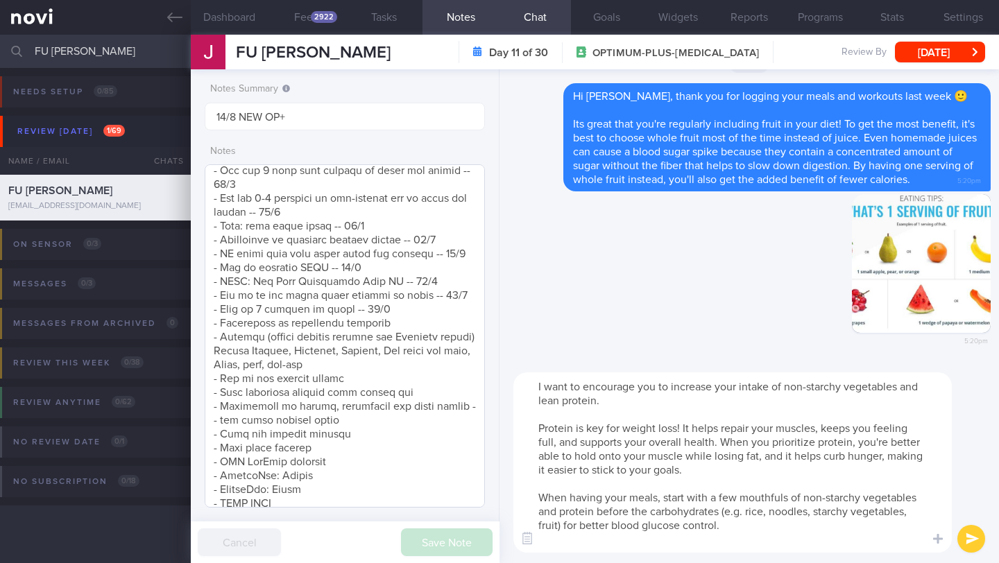
scroll to position [754, 0]
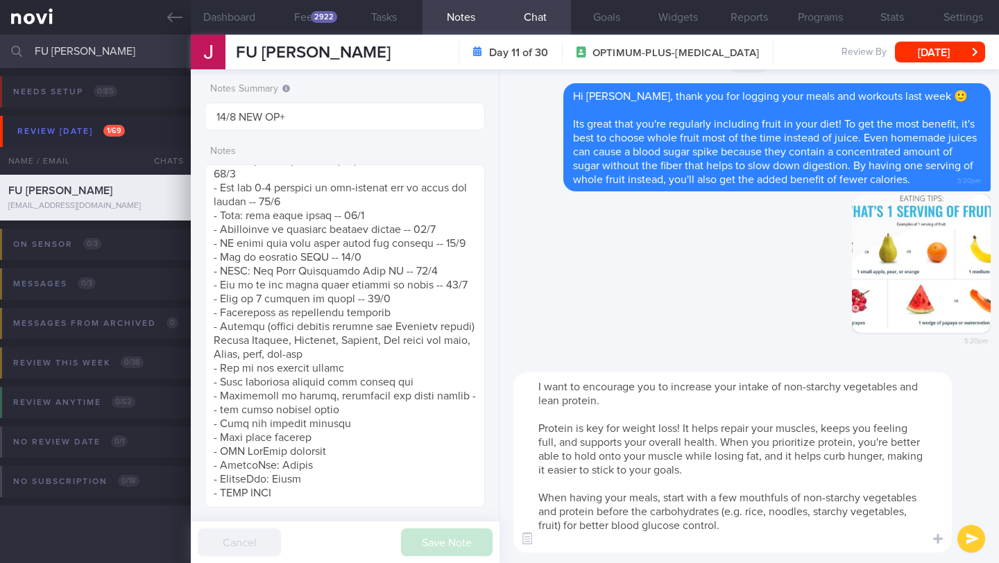
drag, startPoint x: 604, startPoint y: 463, endPoint x: 502, endPoint y: 429, distance: 108.4
click at [502, 429] on div "I want to encourage you to increase your intake of non-starchy vegetables and l…" at bounding box center [748, 462] width 499 height 201
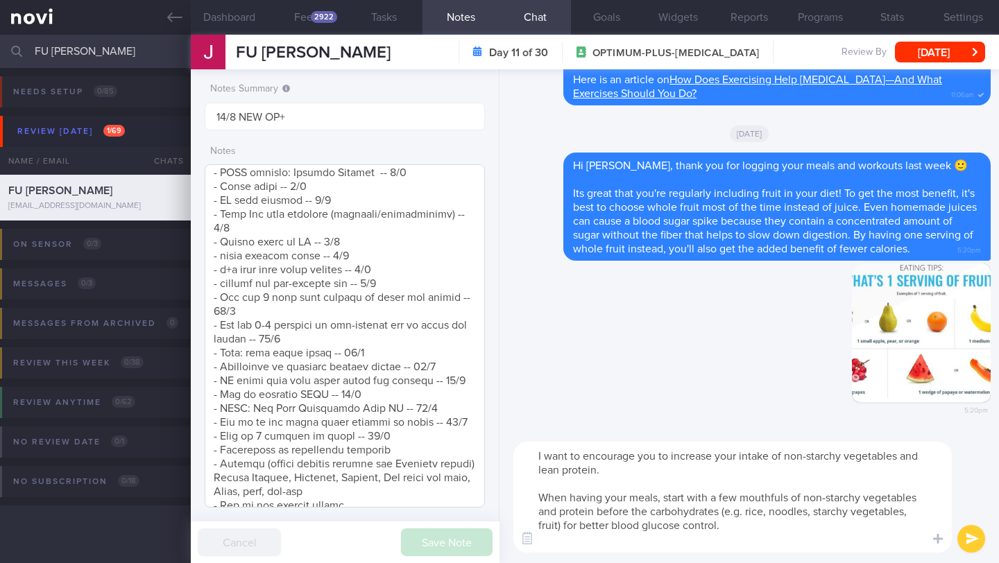
scroll to position [536, 0]
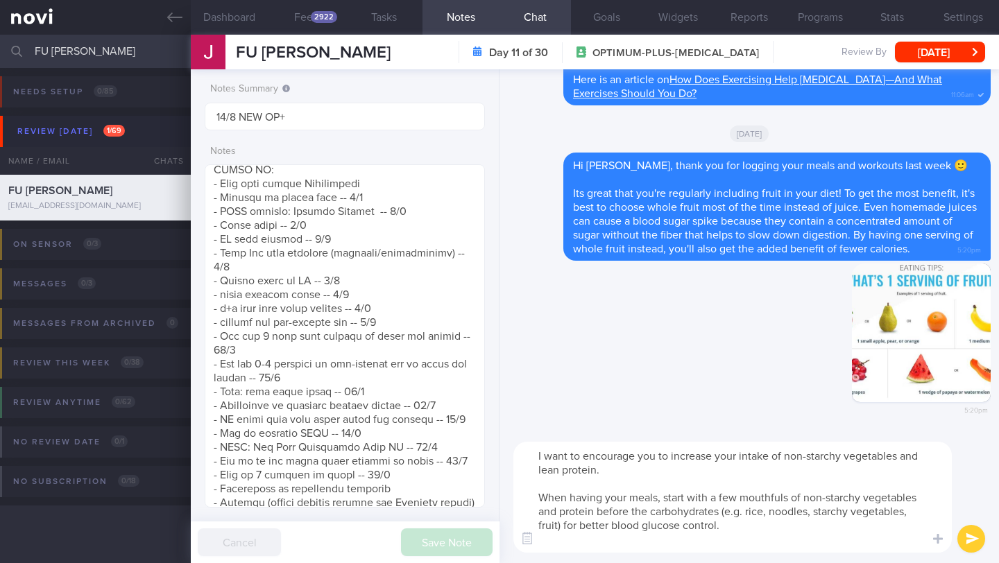
drag, startPoint x: 567, startPoint y: 498, endPoint x: 727, endPoint y: 511, distance: 160.8
click at [727, 511] on textarea "I want to encourage you to increase your intake of non-starchy vegetables and l…" at bounding box center [732, 497] width 438 height 111
click at [781, 524] on textarea "I want to encourage you to increase your intake of non-starchy vegetables and l…" at bounding box center [732, 497] width 438 height 111
click at [668, 486] on textarea "I want to encourage you to increase your intake of non-starchy vegetables and l…" at bounding box center [732, 497] width 438 height 111
paste textarea "PPS To optimize glucose control, remember these 3 principles - *Portion* - Fill…"
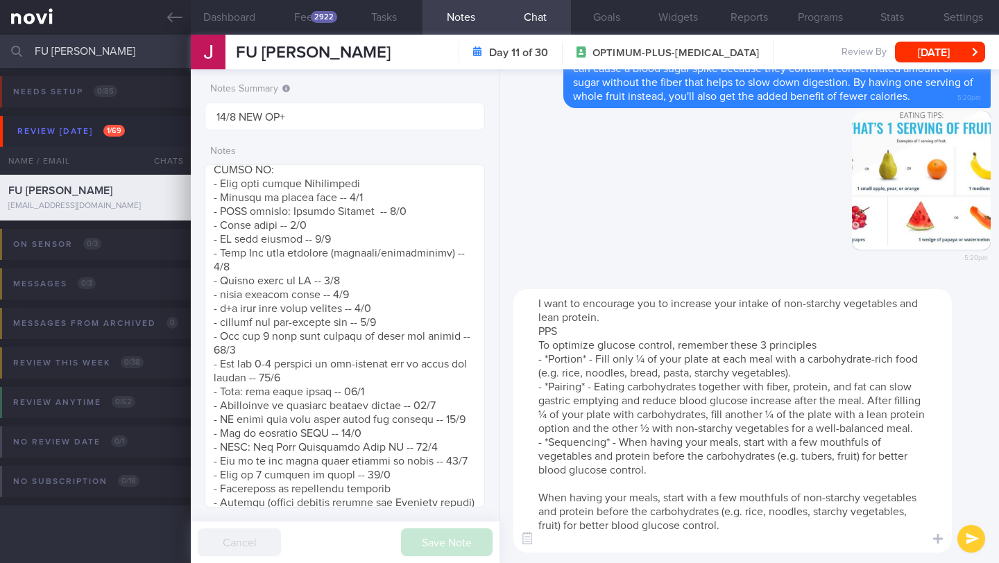
scroll to position [14, 0]
drag, startPoint x: 726, startPoint y: 528, endPoint x: 532, endPoint y: 491, distance: 197.0
click at [532, 491] on textarea "I want to encourage you to increase your intake of non-starchy vegetables and l…" at bounding box center [732, 421] width 438 height 264
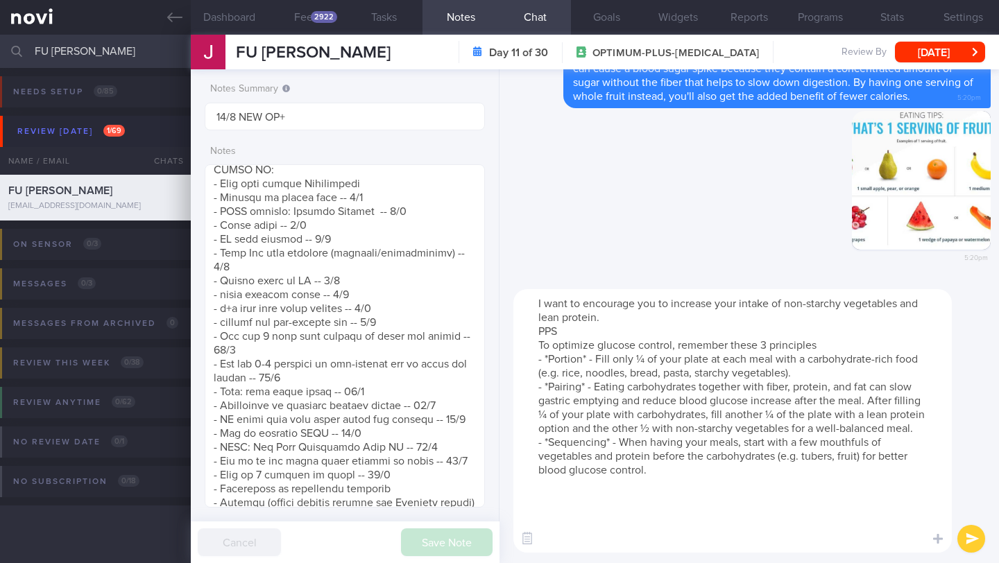
scroll to position [0, 0]
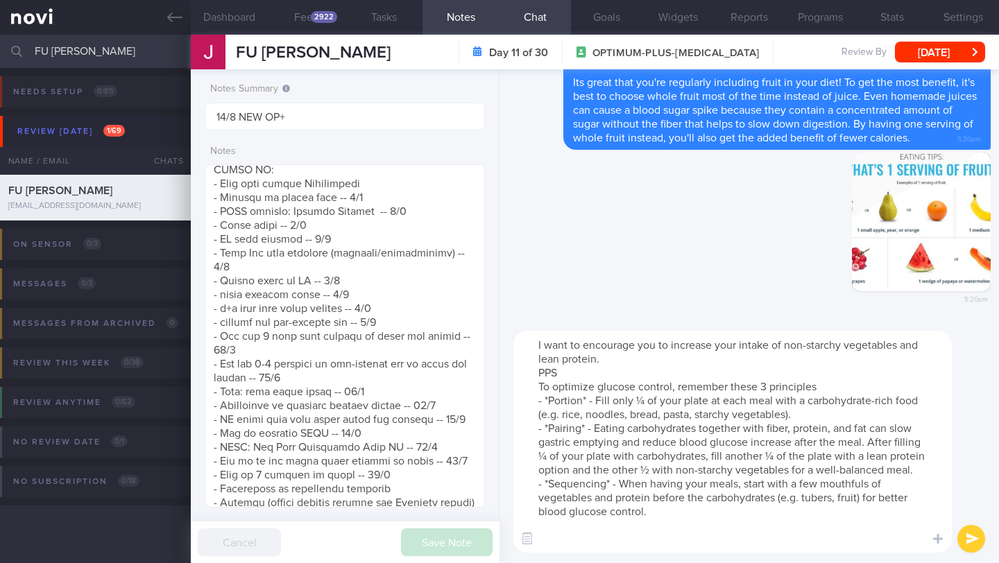
drag, startPoint x: 574, startPoint y: 375, endPoint x: 502, endPoint y: 370, distance: 72.3
click at [502, 370] on div "I want to encourage you to increase your intake of non-starchy vegetables and l…" at bounding box center [748, 442] width 499 height 243
type textarea "I want to encourage you to increase your intake of non-starchy vegetables and l…"
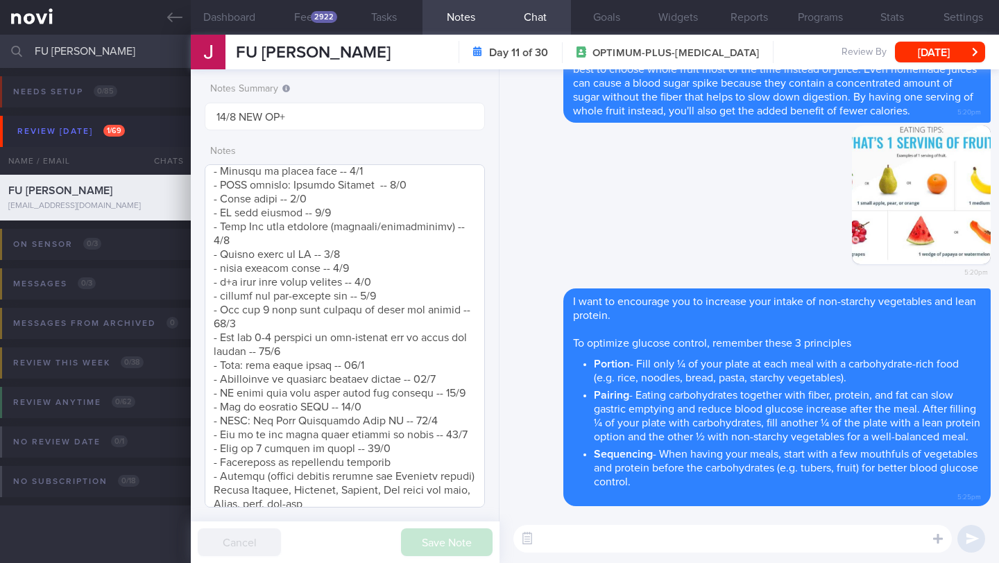
scroll to position [633, 0]
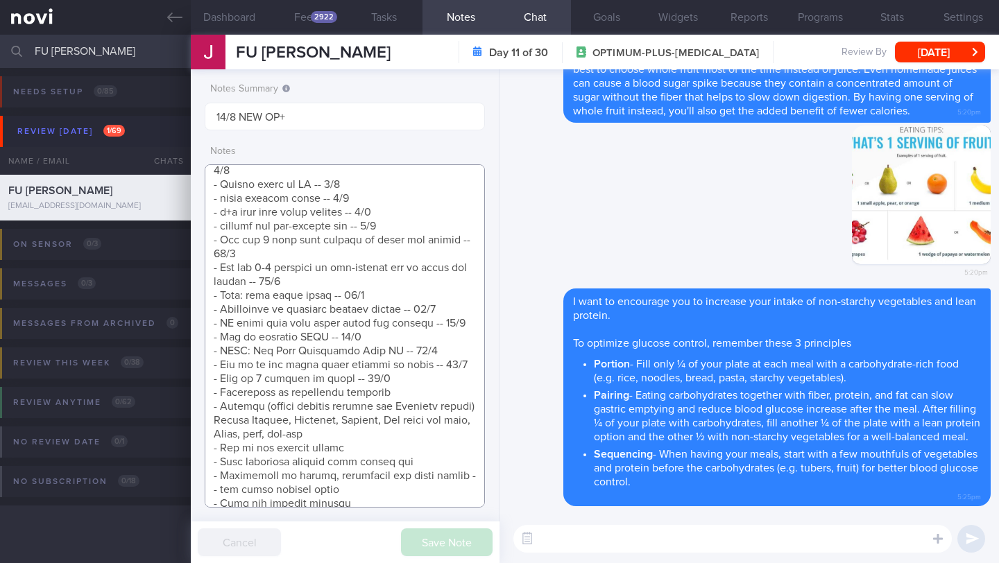
click at [397, 395] on textarea at bounding box center [345, 335] width 280 height 343
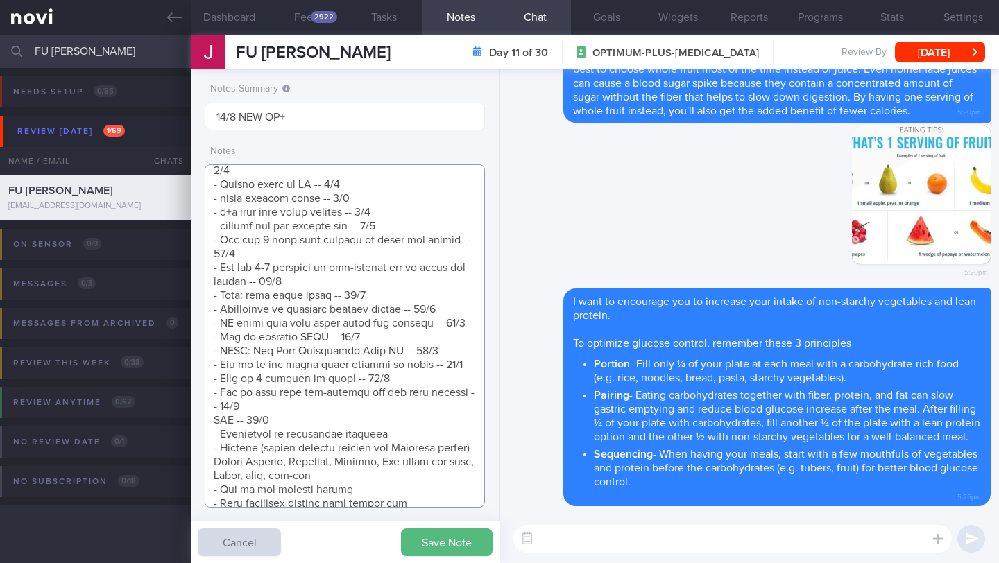
click at [216, 434] on textarea at bounding box center [345, 335] width 280 height 343
type textarea "SUPPORT NEEDED: CHALLENGE: - DIET - EXERCISE - MEDS - WEIGHT - HbA1c/GMI Wt tre…"
click at [413, 547] on button "Save Note" at bounding box center [447, 543] width 92 height 28
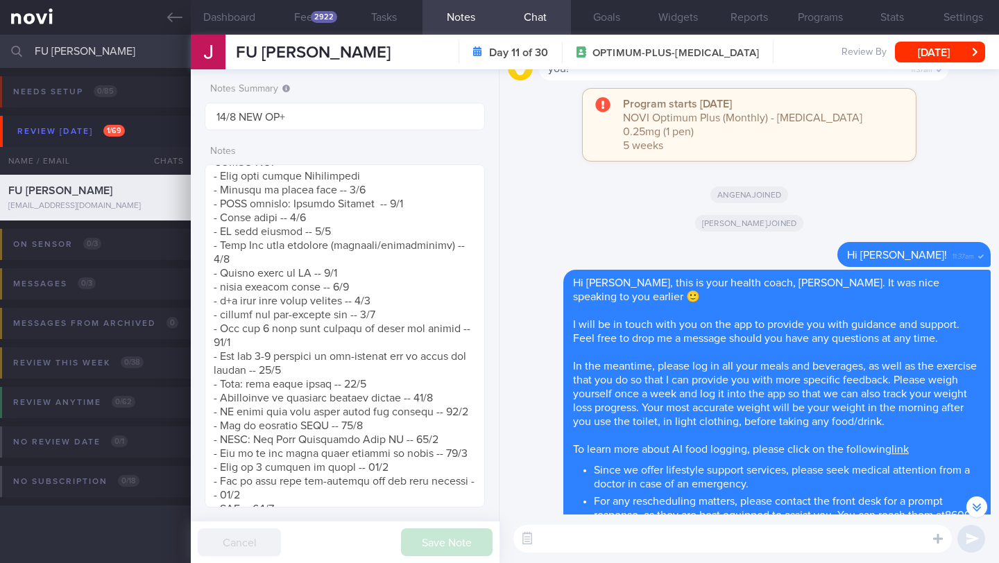
scroll to position [-3954, 0]
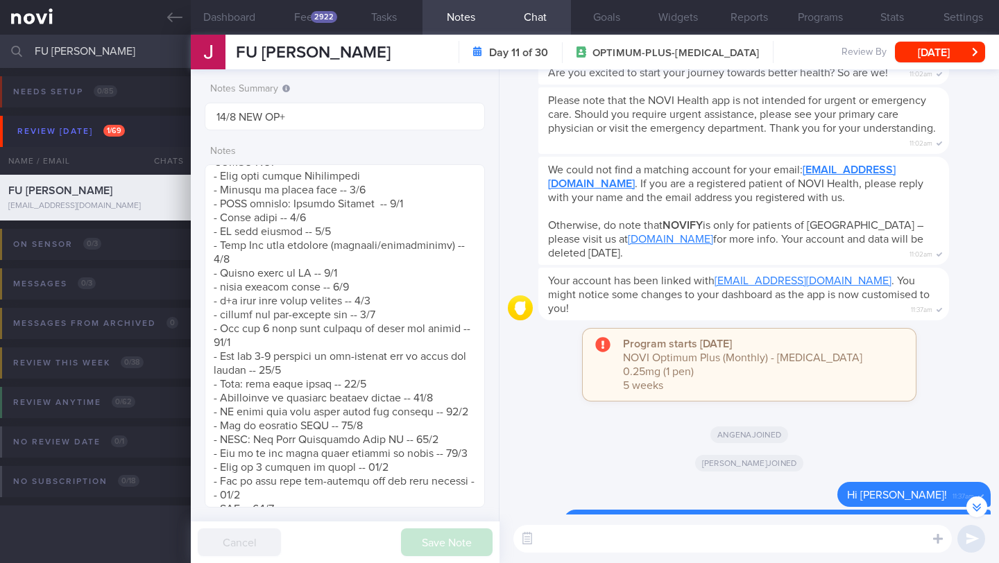
click at [579, 533] on textarea at bounding box center [732, 539] width 438 height 28
paste textarea "Here are examples of lean protein: - Chicken (without the skin) - Fish (fatty f…"
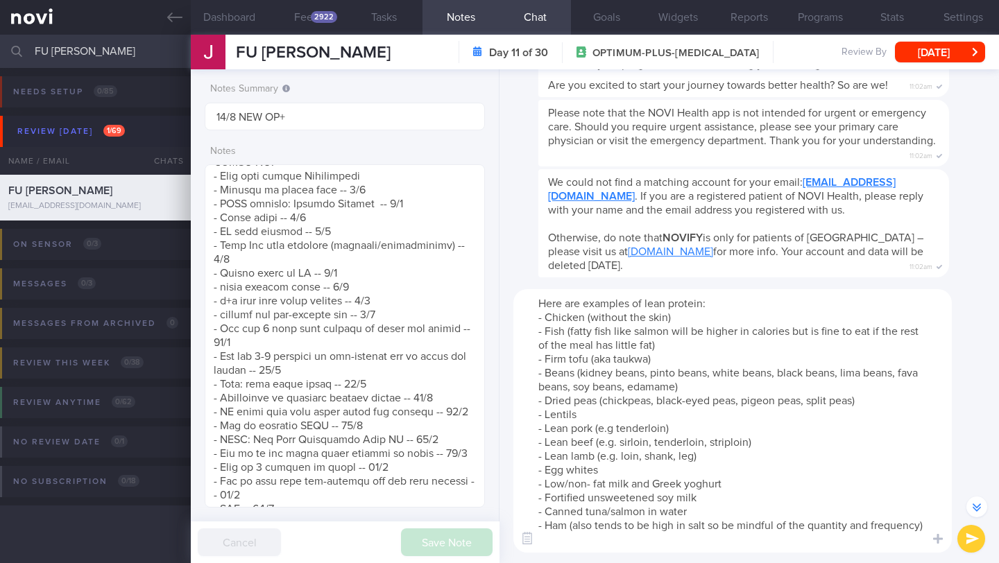
scroll to position [0, 0]
type textarea "Here are examples of lean protein: - Chicken (without the skin) - Fish (fatty f…"
click at [971, 543] on button "submit" at bounding box center [971, 539] width 28 height 28
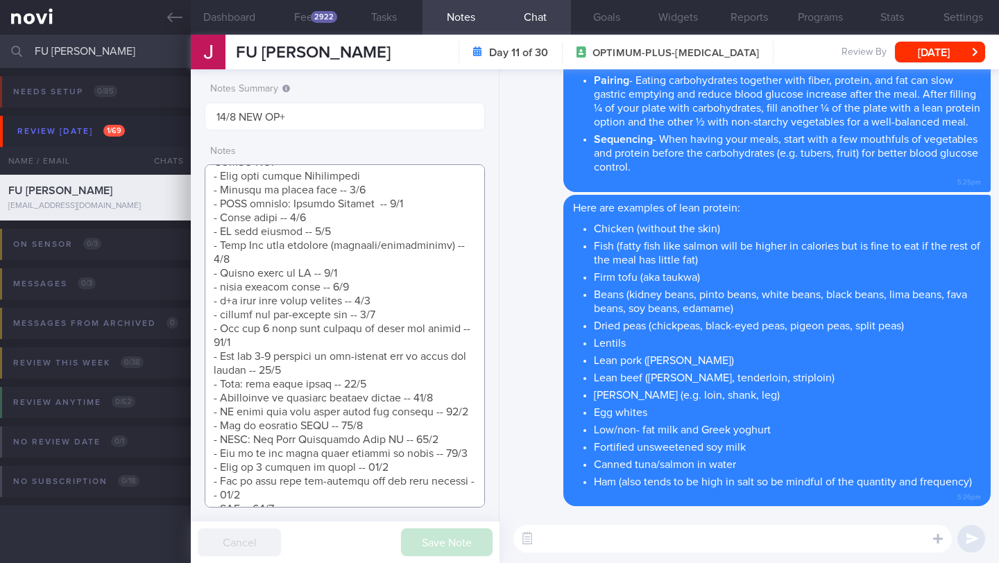
click at [420, 482] on textarea at bounding box center [345, 335] width 280 height 343
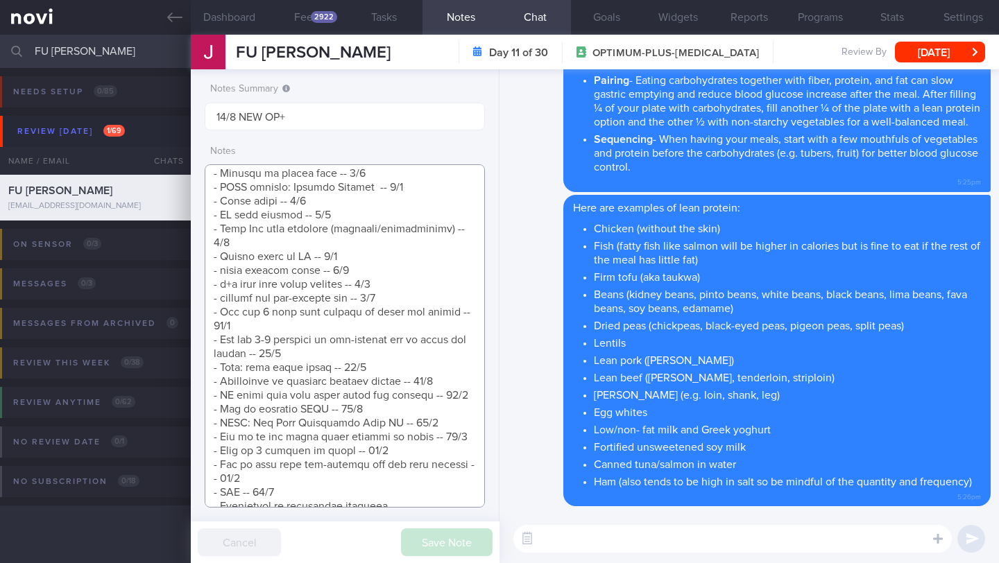
scroll to position [570, 0]
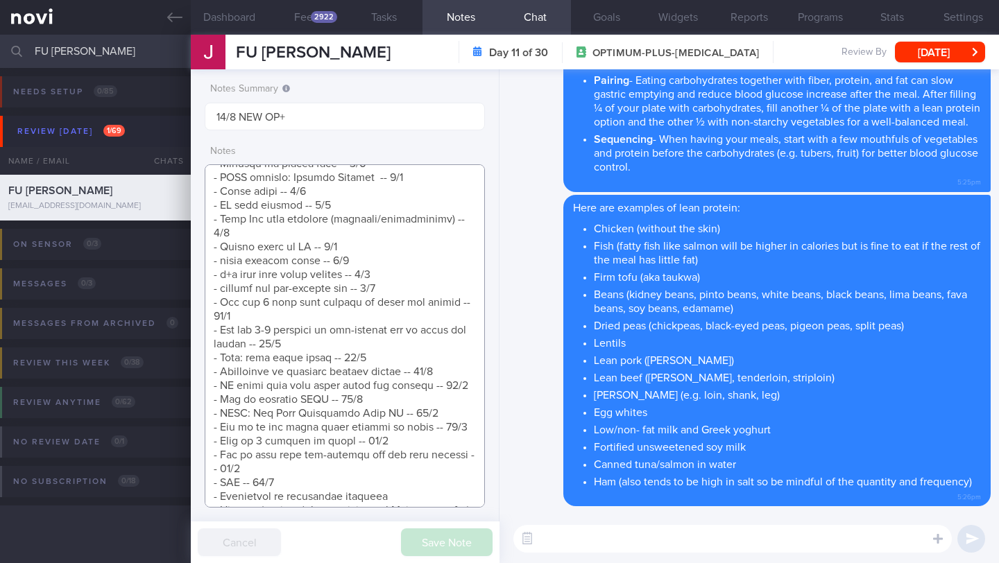
click at [370, 488] on textarea at bounding box center [345, 335] width 280 height 343
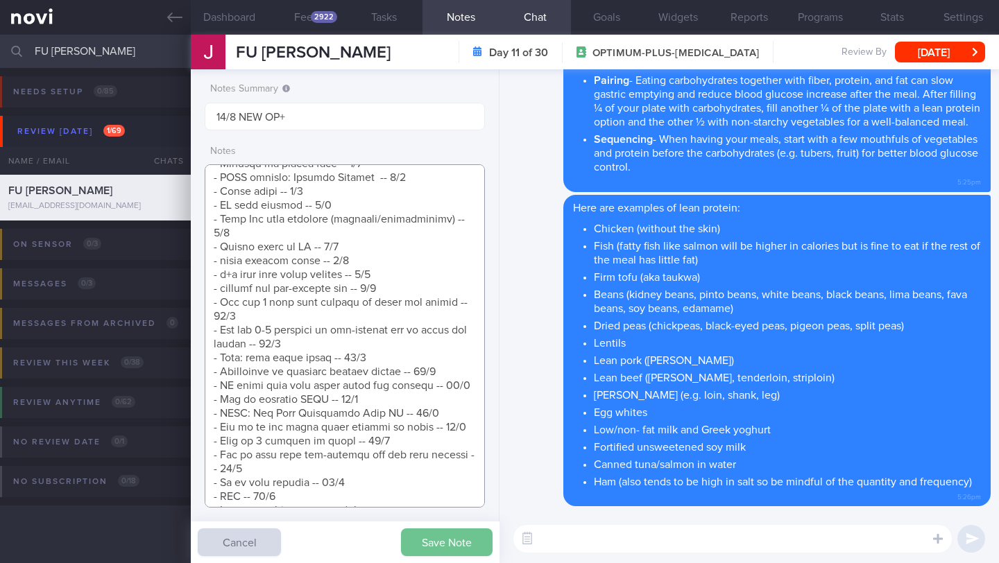
type textarea "SUPPORT NEEDED: CHALLENGE: - DIET - EXERCISE - MEDS - WEIGHT - HbA1c/GMI Wt tre…"
click at [418, 546] on button "Save Note" at bounding box center [447, 543] width 92 height 28
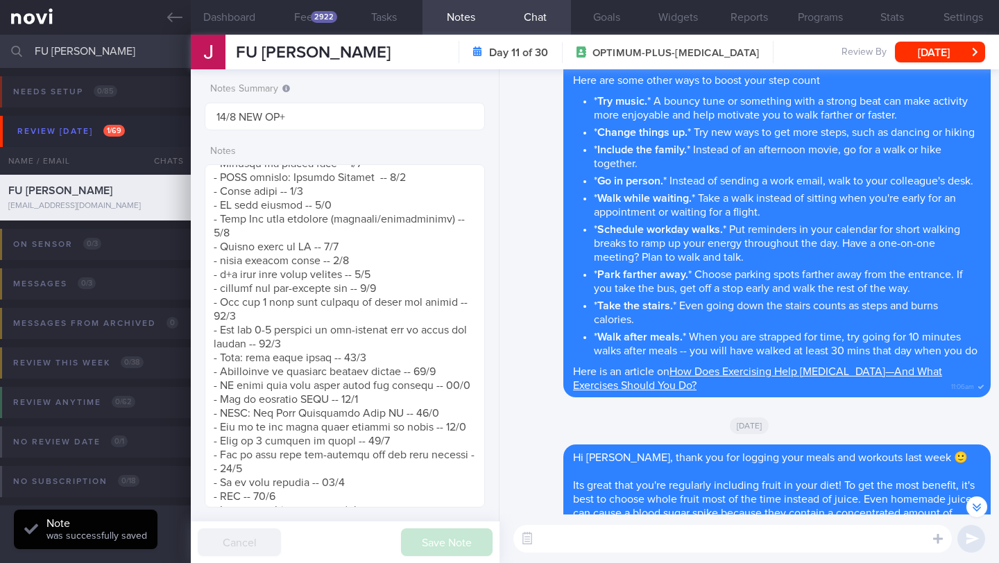
scroll to position [-752, 0]
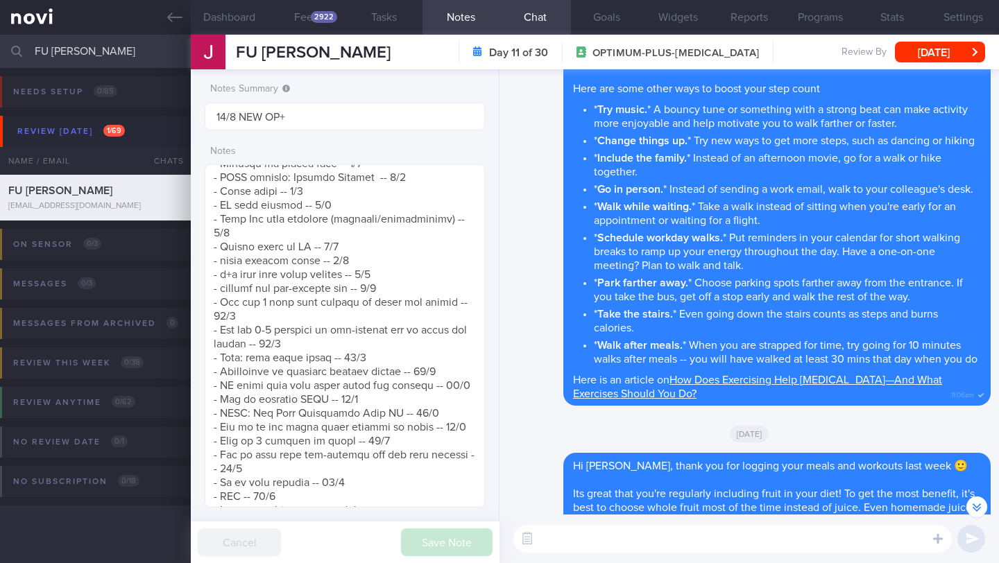
click at [579, 550] on textarea at bounding box center [732, 539] width 438 height 28
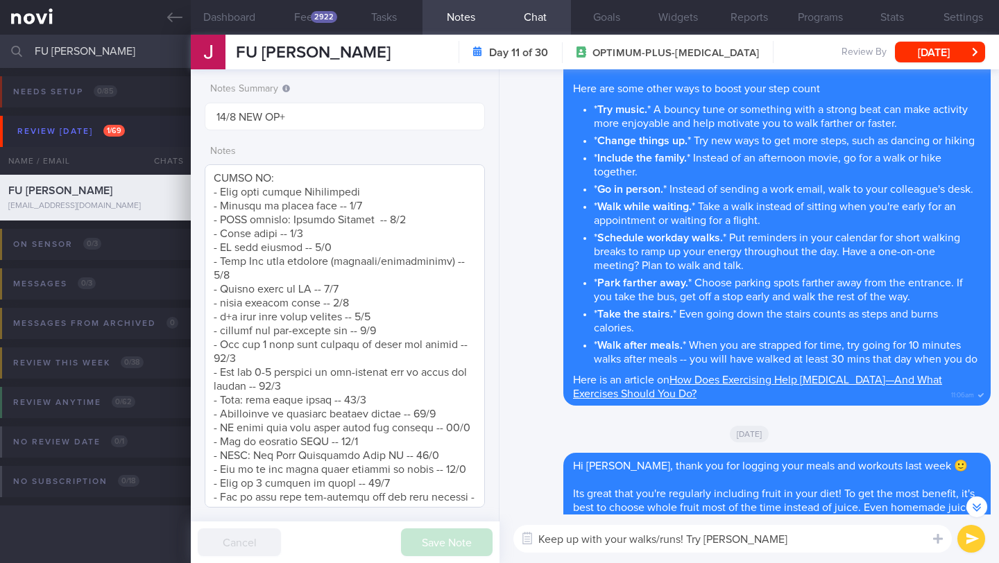
scroll to position [527, 0]
drag, startPoint x: 738, startPoint y: 540, endPoint x: 687, endPoint y: 538, distance: 50.7
click at [687, 538] on textarea "Keep up with your walks/runs! Try [PERSON_NAME]" at bounding box center [732, 539] width 438 height 28
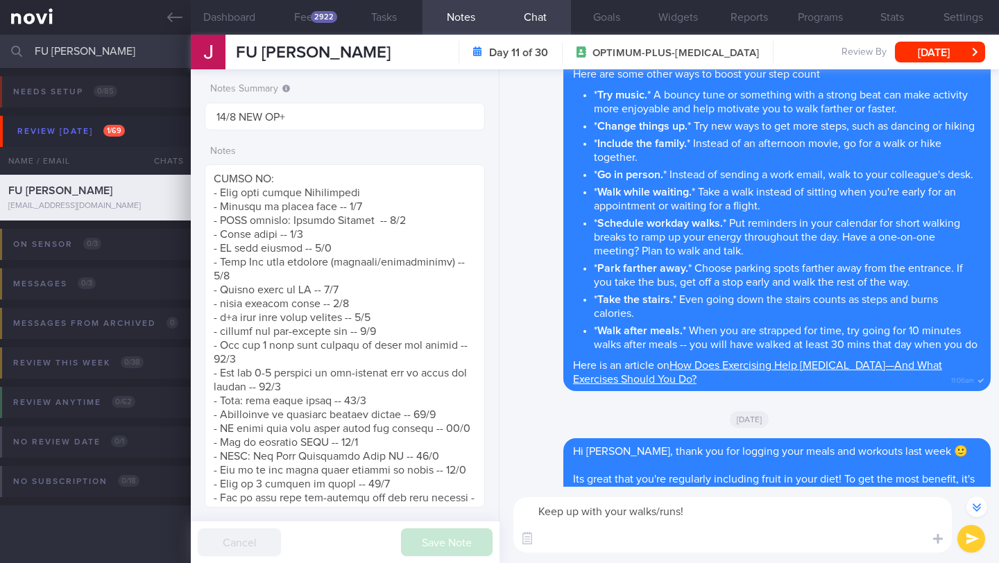
scroll to position [0, 0]
paste textarea "Another way to lower your post-meal glucose spikes is to go for 10-15 minute wa…"
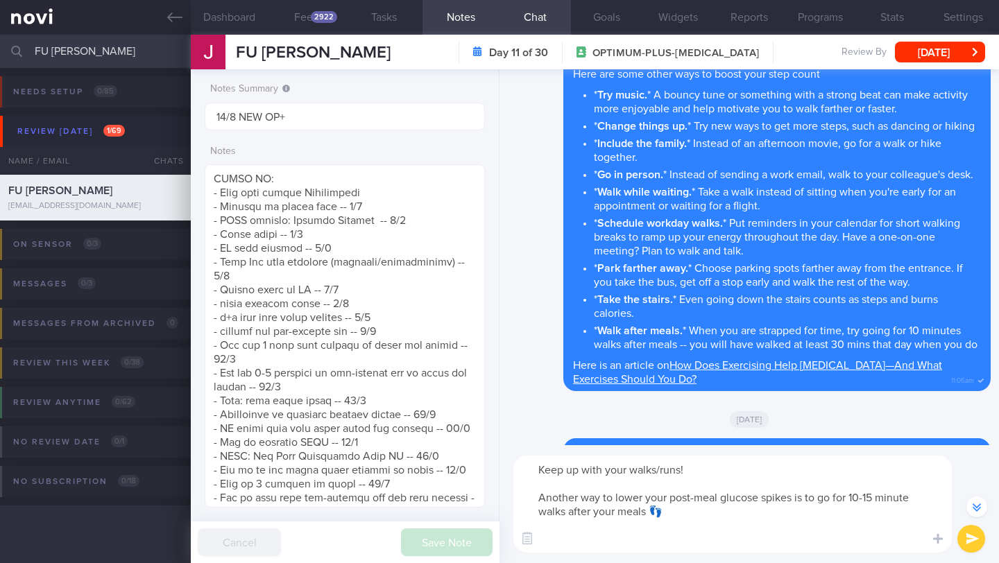
click at [741, 469] on textarea "Keep up with your walks/runs! Another way to lower your post-meal glucose spike…" at bounding box center [732, 504] width 438 height 97
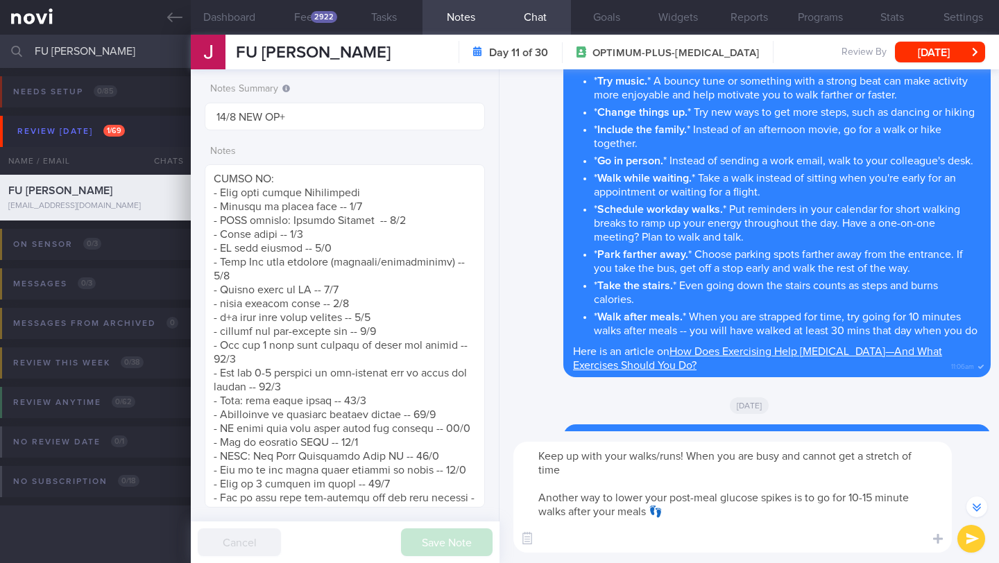
scroll to position [-836, 0]
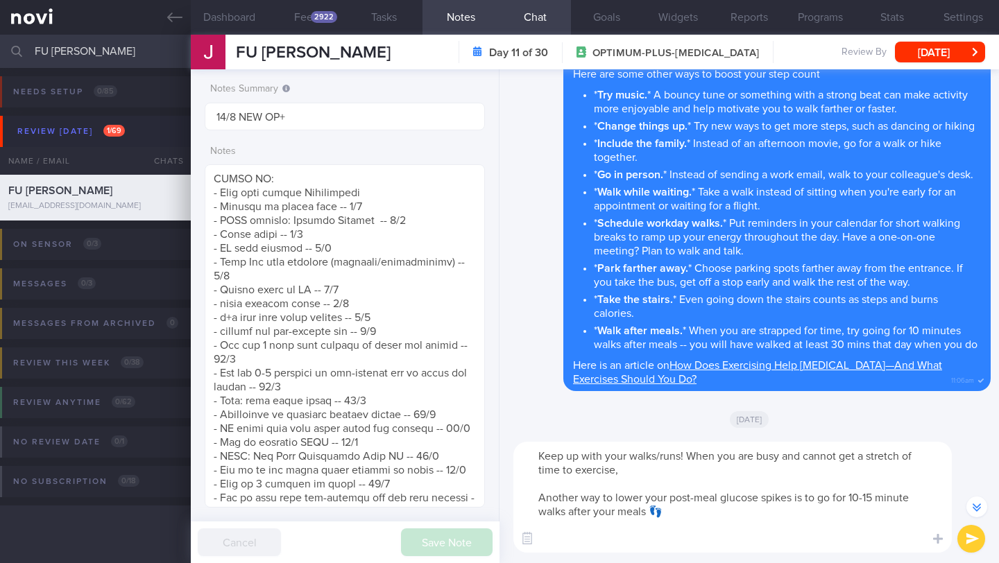
paste textarea "Would you be open to going for 10-15 walks after each of your meals to increase…"
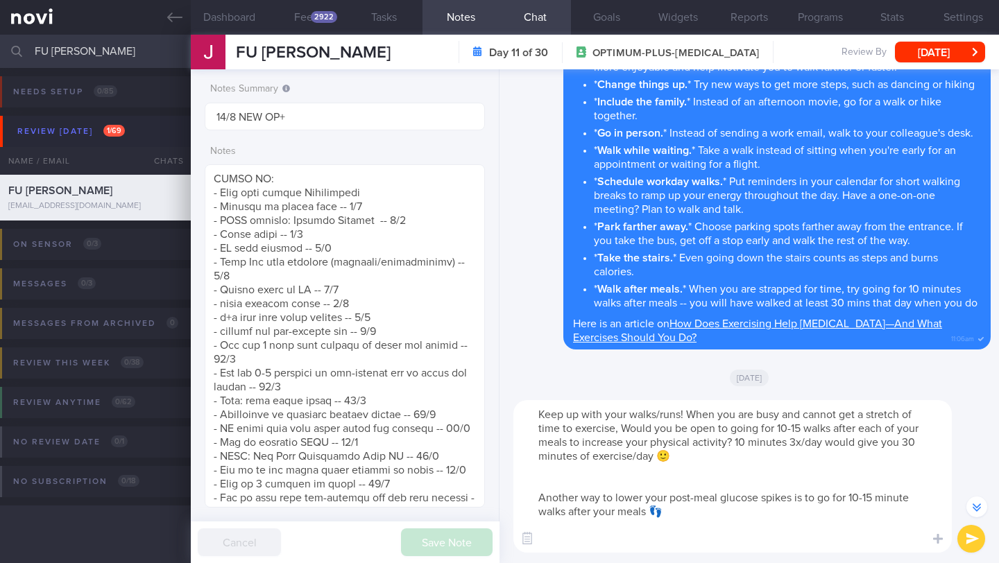
scroll to position [-878, 0]
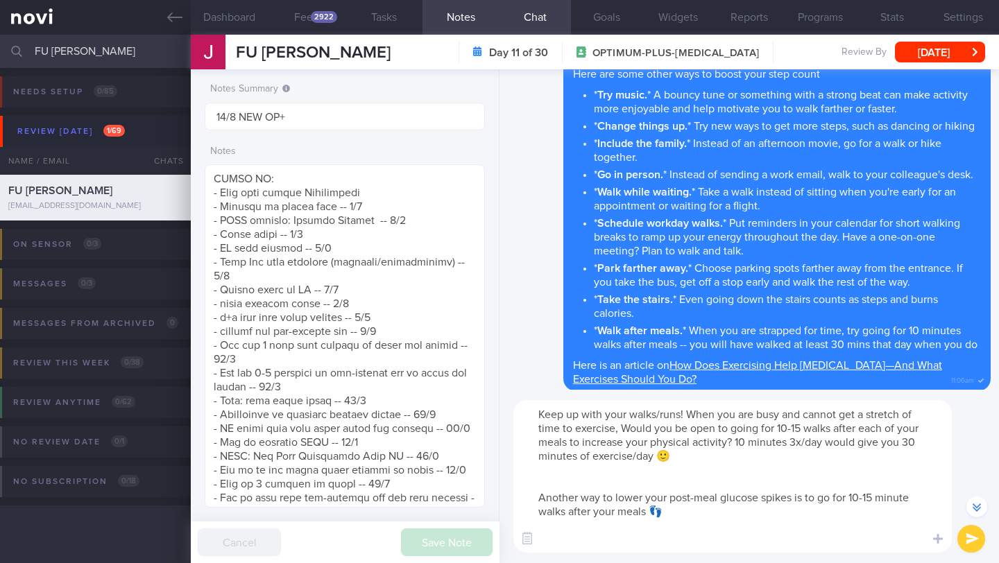
drag, startPoint x: 726, startPoint y: 429, endPoint x: 624, endPoint y: 428, distance: 101.3
click at [624, 428] on textarea "Keep up with your walks/runs! When you are busy and cannot get a stretch of tim…" at bounding box center [732, 476] width 438 height 153
click at [691, 445] on textarea "Keep up with your walks/runs! When you are busy and cannot get a stretch of tim…" at bounding box center [732, 476] width 438 height 153
click at [638, 460] on textarea "Keep up with your walks/runs! When you are busy and cannot get a stretch of tim…" at bounding box center [732, 476] width 438 height 153
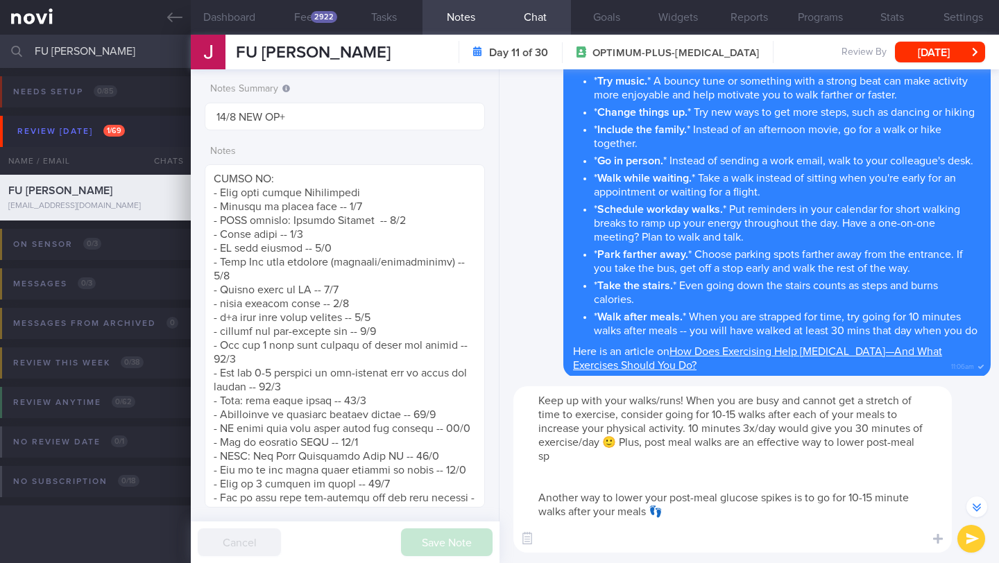
scroll to position [-891, 0]
drag, startPoint x: 681, startPoint y: 513, endPoint x: 485, endPoint y: 493, distance: 197.4
click at [485, 493] on div "Dashboard Feed 2922 Tasks Notes Chat Goals Widgets Reports Programs Stats Setti…" at bounding box center [595, 299] width 808 height 529
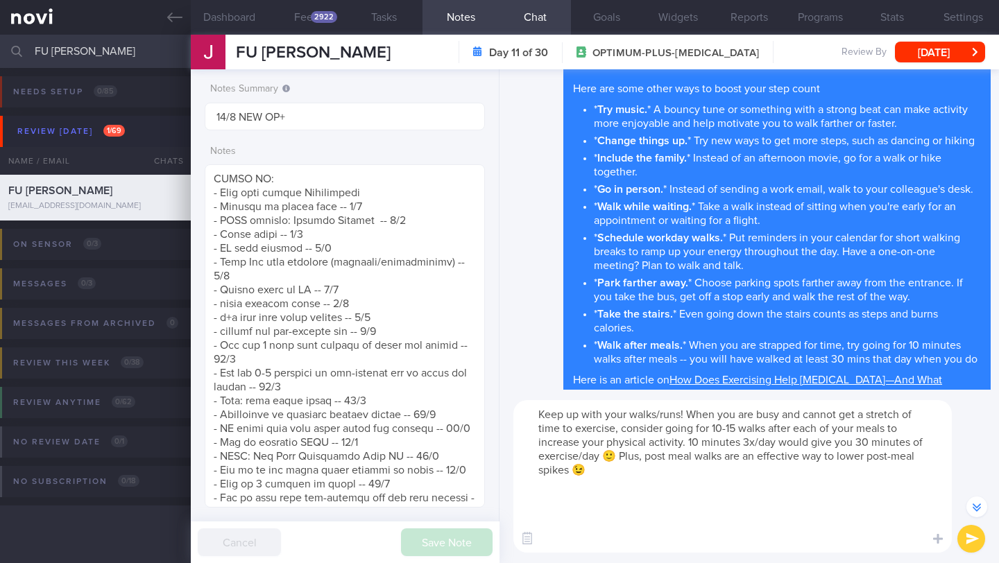
scroll to position [-878, 0]
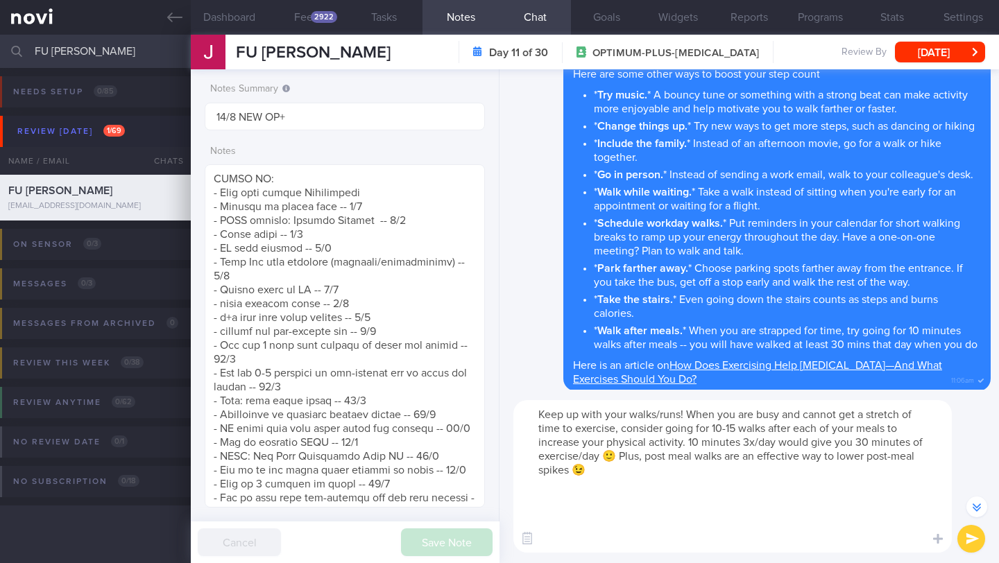
click at [617, 459] on textarea "Keep up with your walks/runs! When you are busy and cannot get a stretch of tim…" at bounding box center [732, 476] width 438 height 153
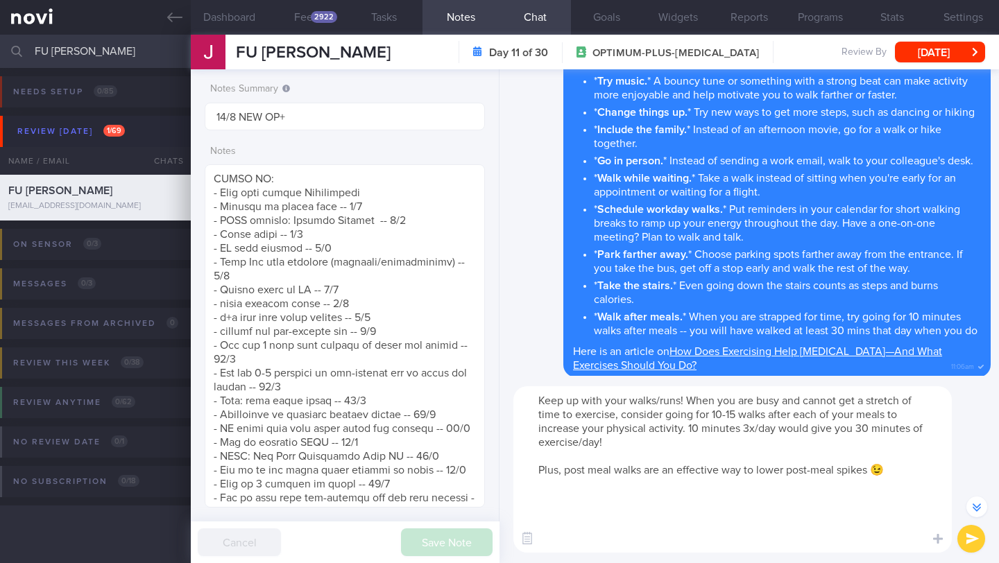
scroll to position [-891, 0]
click at [691, 402] on textarea "Keep up with your walks/runs! When you are busy and cannot get a stretch of tim…" at bounding box center [732, 469] width 438 height 166
click at [685, 402] on textarea "Keep up with your walks/runs! When you are busy and cannot get a stretch of tim…" at bounding box center [732, 469] width 438 height 166
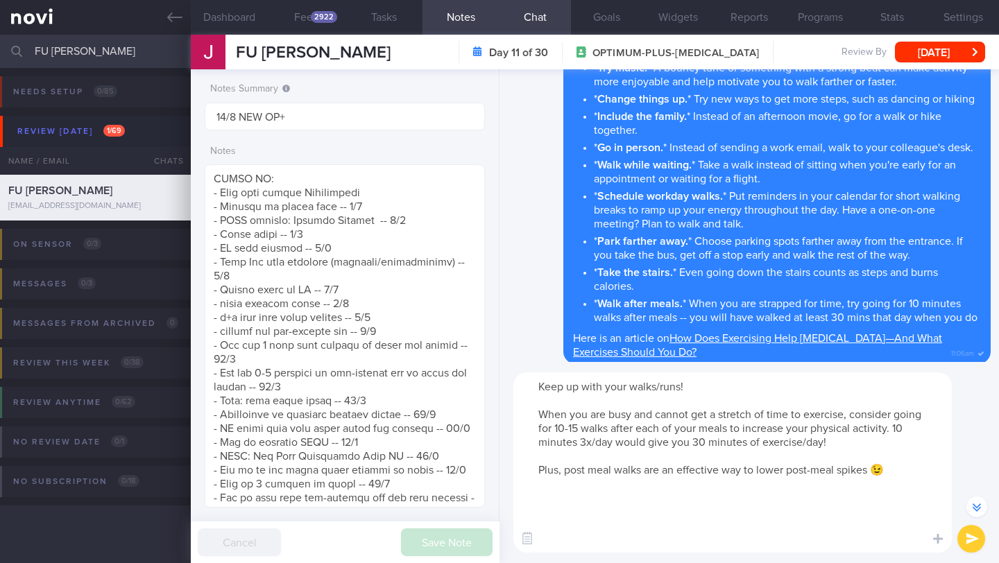
scroll to position [-905, 0]
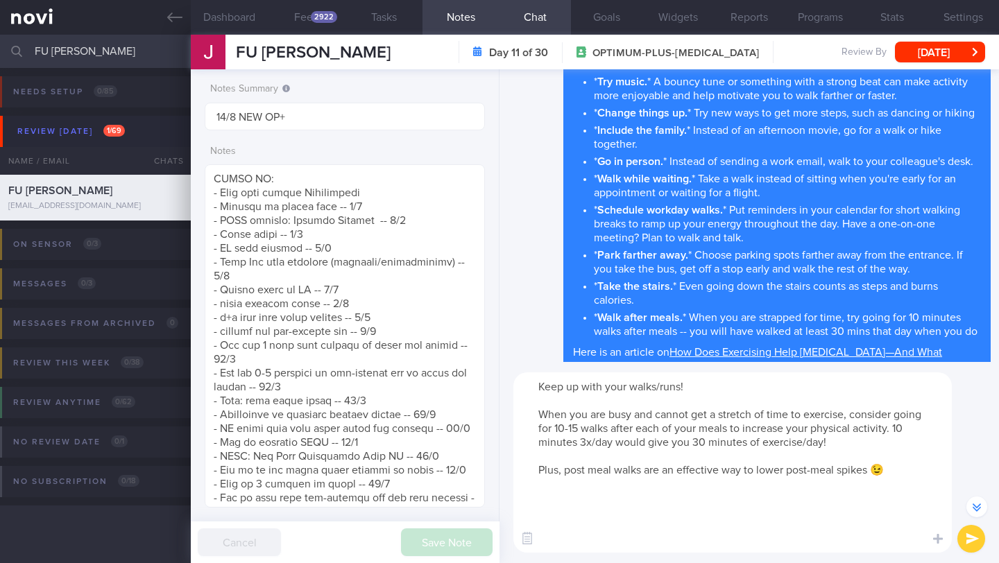
click at [717, 389] on textarea "Keep up with your walks/runs! When you are busy and cannot get a stretch of tim…" at bounding box center [732, 463] width 438 height 180
drag, startPoint x: 534, startPoint y: 388, endPoint x: 567, endPoint y: 387, distance: 33.3
click at [567, 387] on textarea "Keep up with your walks/runs! When you are busy and cannot get a stretch of tim…" at bounding box center [732, 463] width 438 height 180
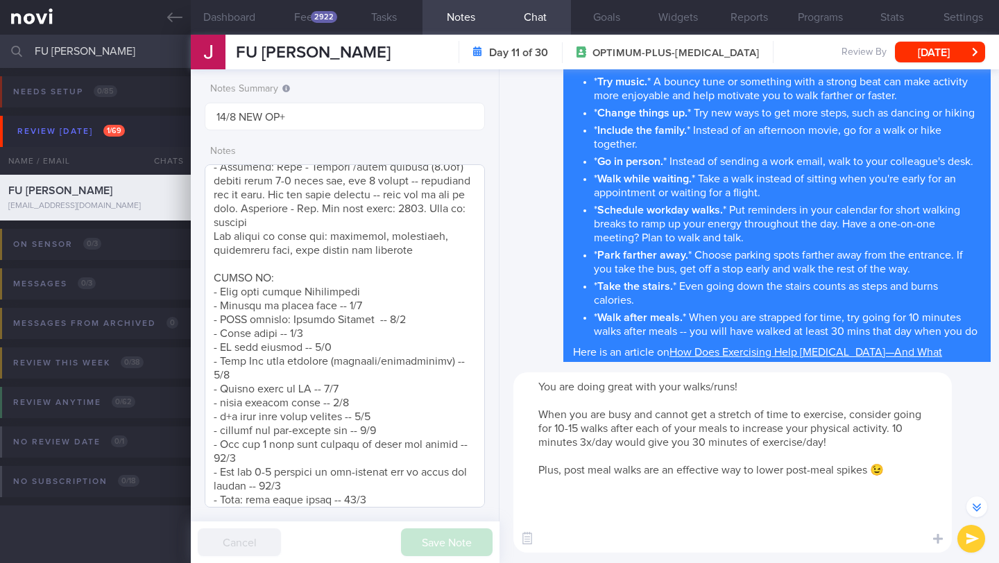
scroll to position [411, 0]
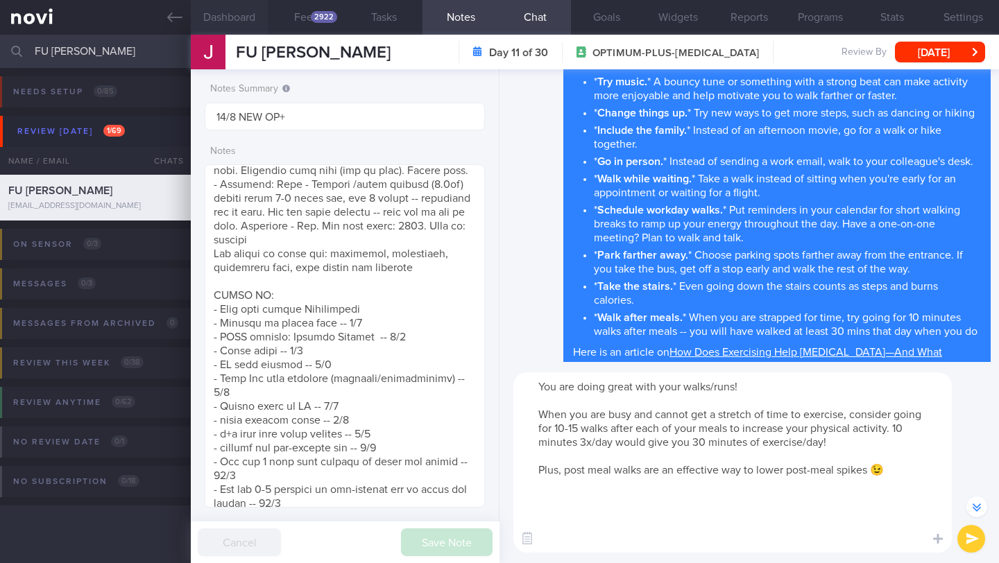
click at [225, 17] on button "Dashboard" at bounding box center [229, 17] width 77 height 35
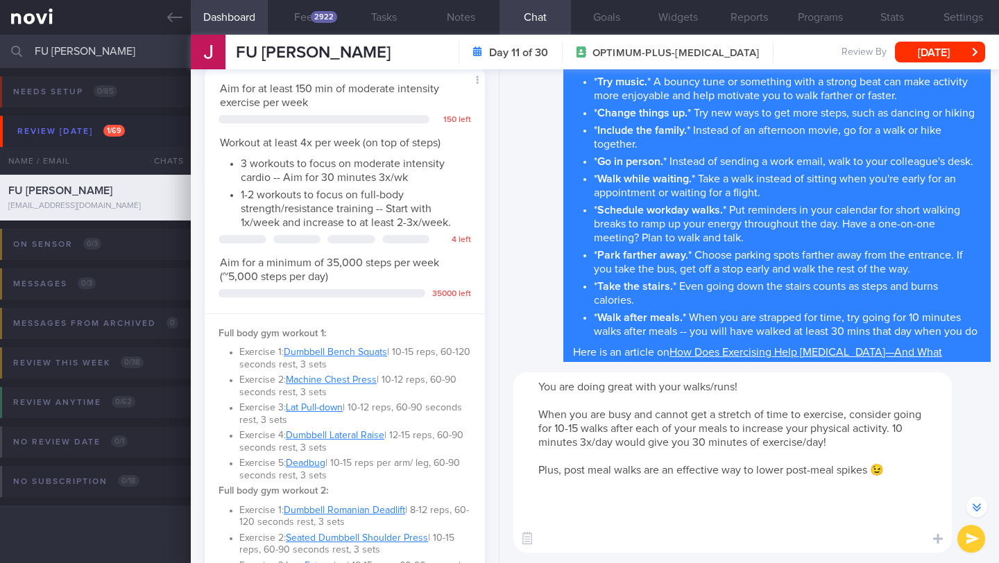
scroll to position [829, 0]
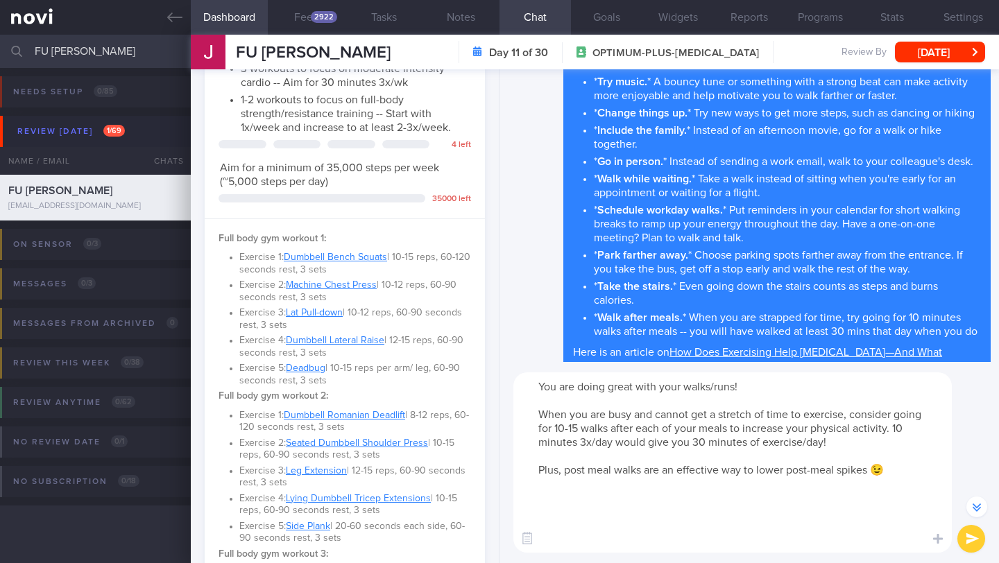
click at [907, 471] on textarea "You are doing great with your walks/runs! When you are busy and cannot get a st…" at bounding box center [732, 463] width 438 height 180
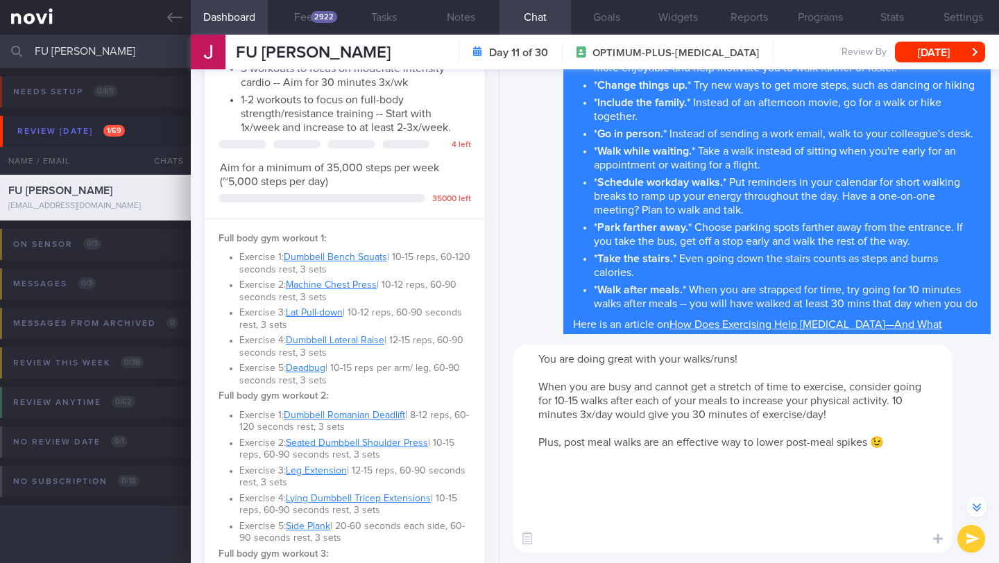
scroll to position [-933, 0]
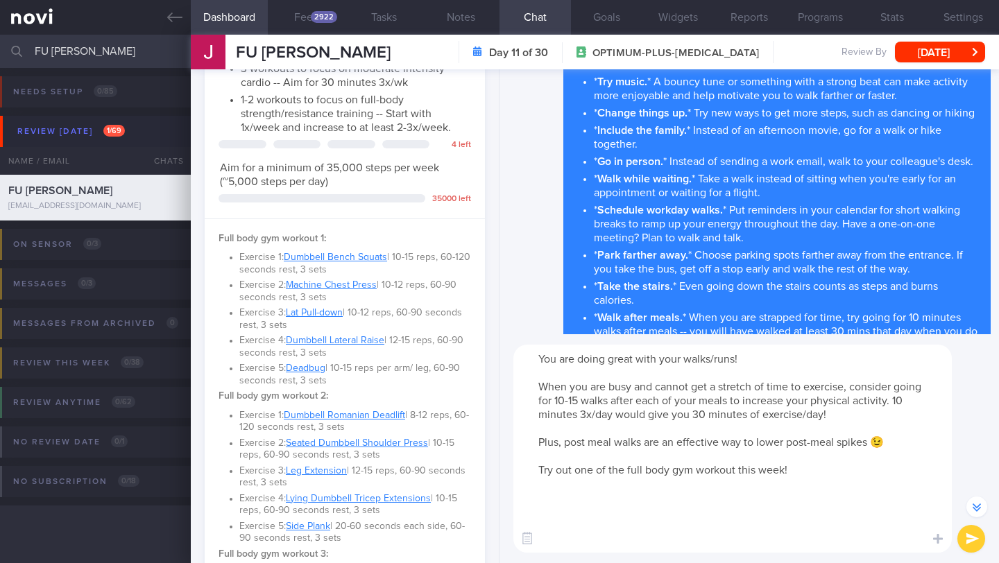
paste textarea "Aim to incorporate strength training into your routine twice a week. This will …"
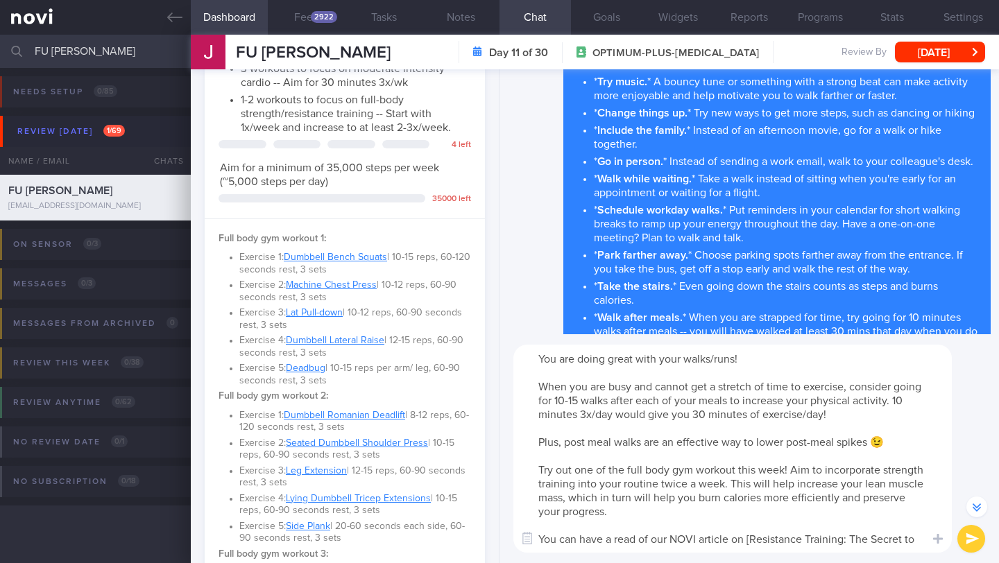
scroll to position [-1017, 0]
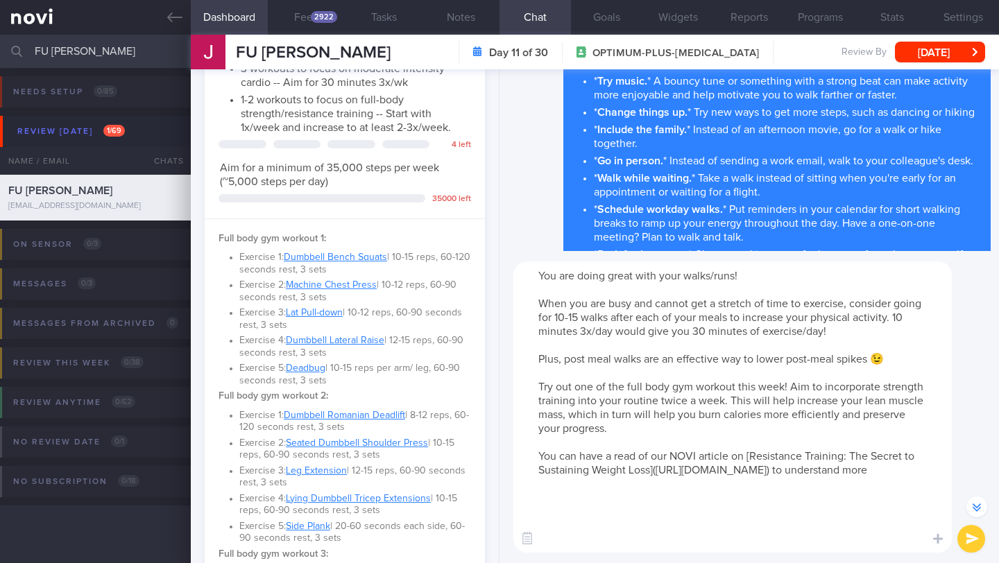
drag, startPoint x: 779, startPoint y: 465, endPoint x: 511, endPoint y: 359, distance: 288.1
click at [511, 359] on div "You are doing great with your walks/runs! When you are busy and cannot get a st…" at bounding box center [748, 407] width 499 height 312
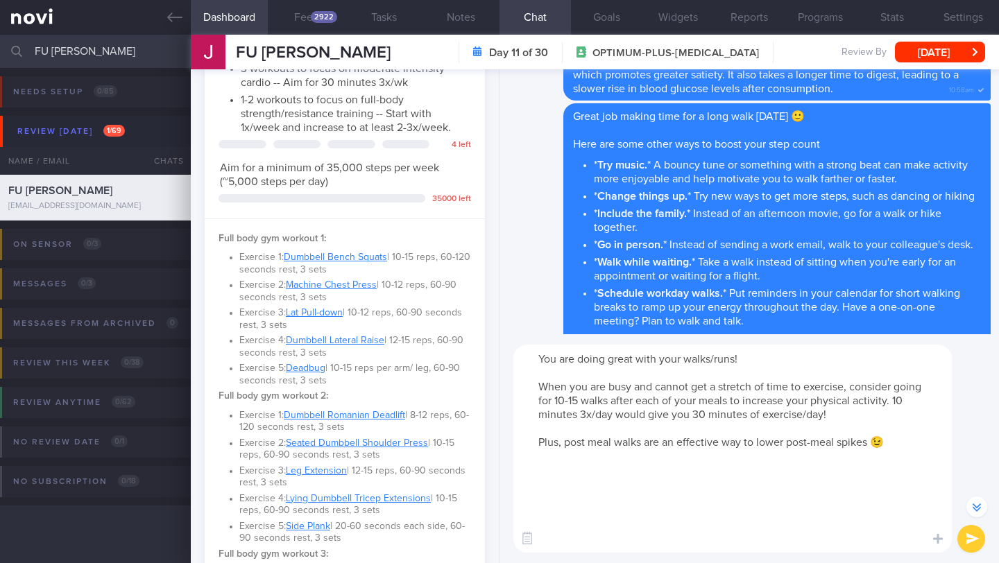
scroll to position [-933, 0]
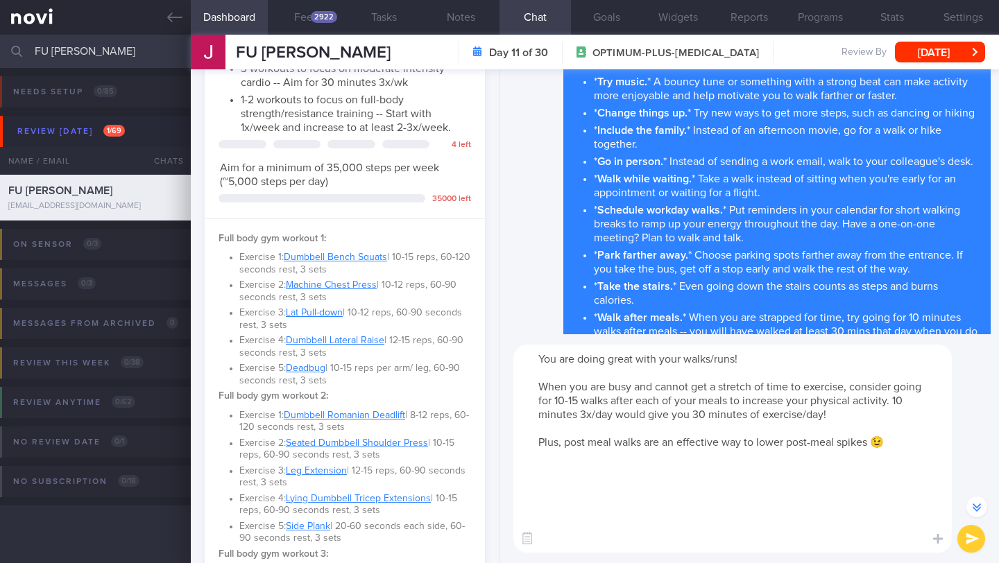
type textarea "You are doing great with your walks/runs! When you are busy and cannot get a st…"
click at [972, 535] on button "submit" at bounding box center [971, 539] width 28 height 28
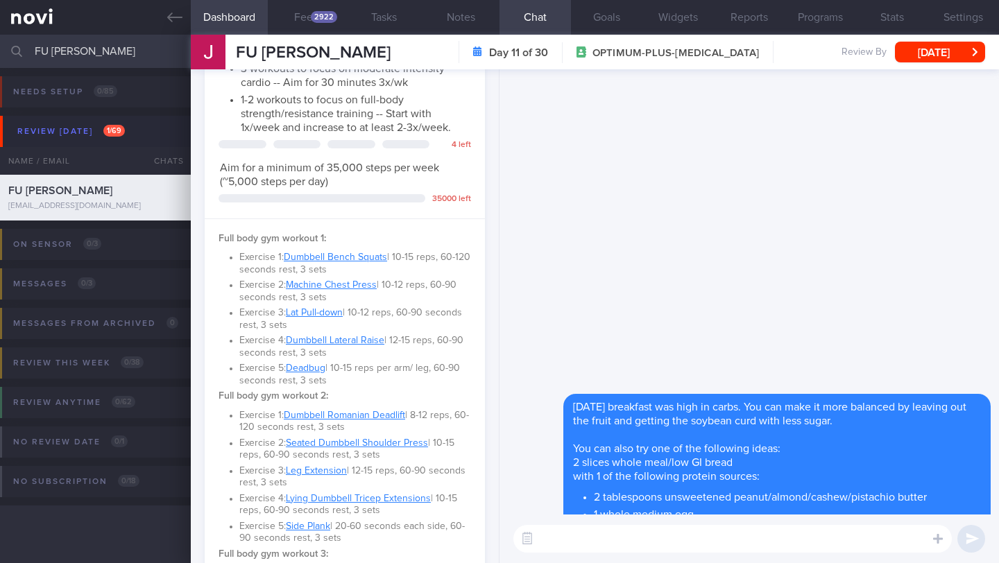
scroll to position [0, 0]
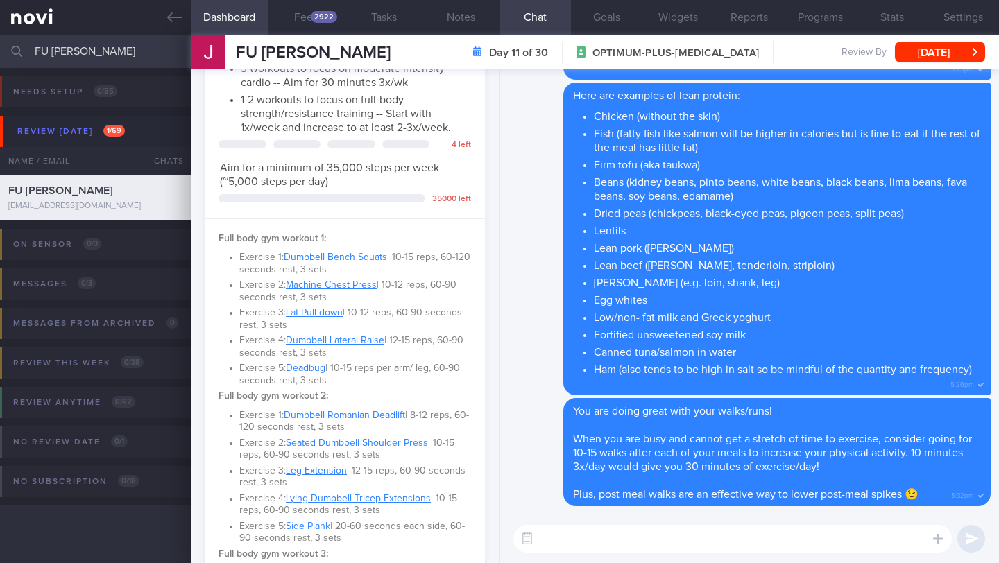
click at [588, 538] on textarea at bounding box center [732, 539] width 438 height 28
paste textarea "Try out one of the full body gym workout this week! Aim to incorporate strength…"
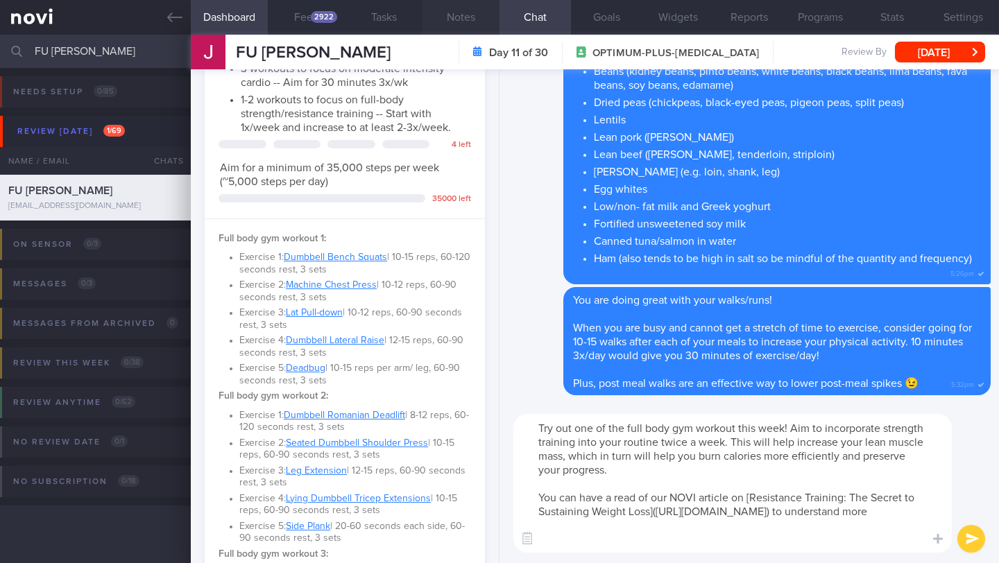
type textarea "Try out one of the full body gym workout this week! Aim to incorporate strength…"
click at [462, 29] on button "Notes" at bounding box center [460, 17] width 77 height 35
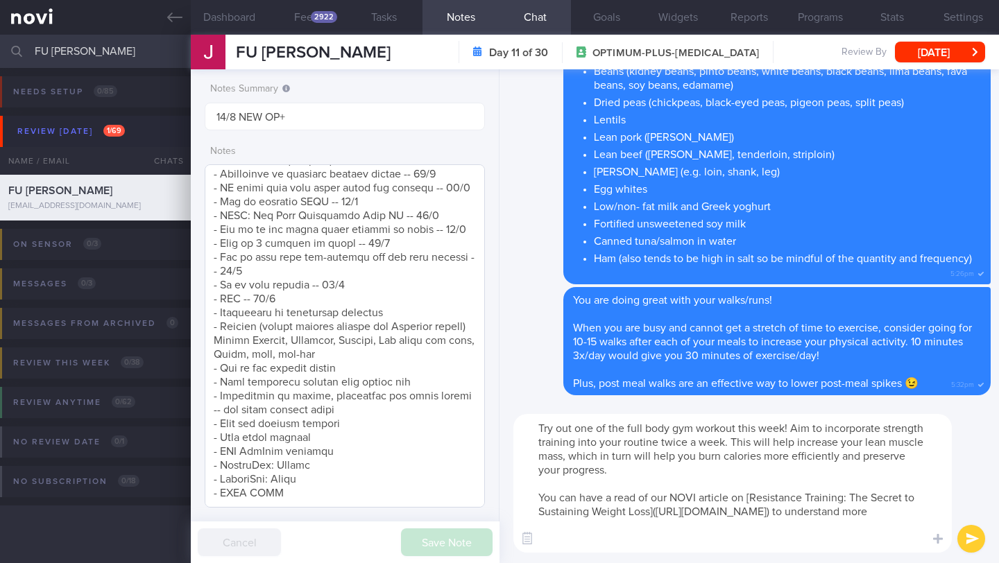
scroll to position [810, 0]
click at [388, 272] on textarea at bounding box center [345, 335] width 280 height 343
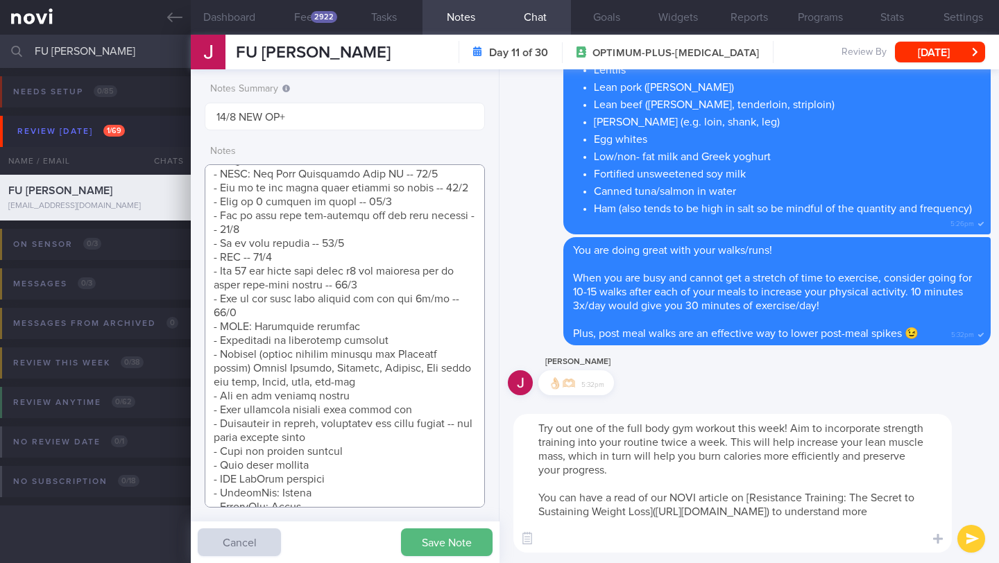
type textarea "SUPPORT NEEDED: CHALLENGE: - DIET - EXERCISE - MEDS - WEIGHT - HbA1c/GMI Wt tre…"
click at [975, 541] on icon "submit" at bounding box center [972, 539] width 13 height 12
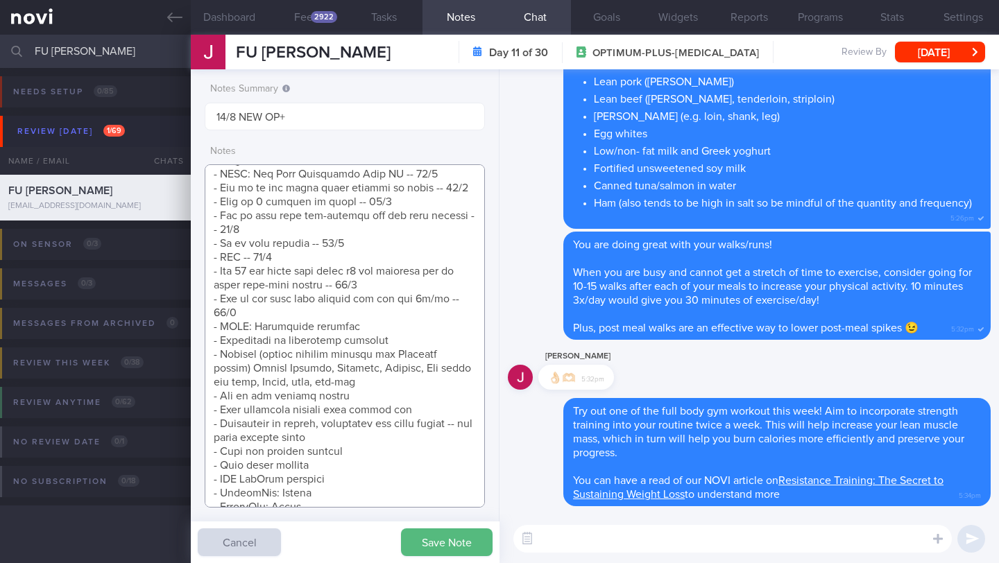
click at [367, 336] on textarea at bounding box center [345, 335] width 280 height 343
type textarea "SUPPORT NEEDED: CHALLENGE: - DIET - EXERCISE - MEDS - WEIGHT - HbA1c/GMI Wt tre…"
click at [413, 552] on button "Save Note" at bounding box center [447, 543] width 92 height 28
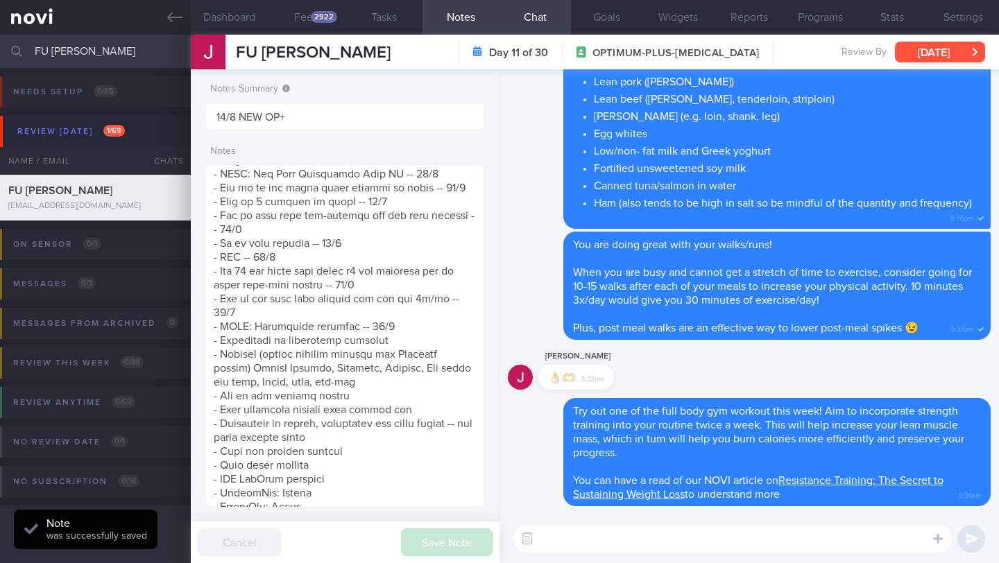
click at [956, 61] on button "[DATE]" at bounding box center [940, 52] width 90 height 21
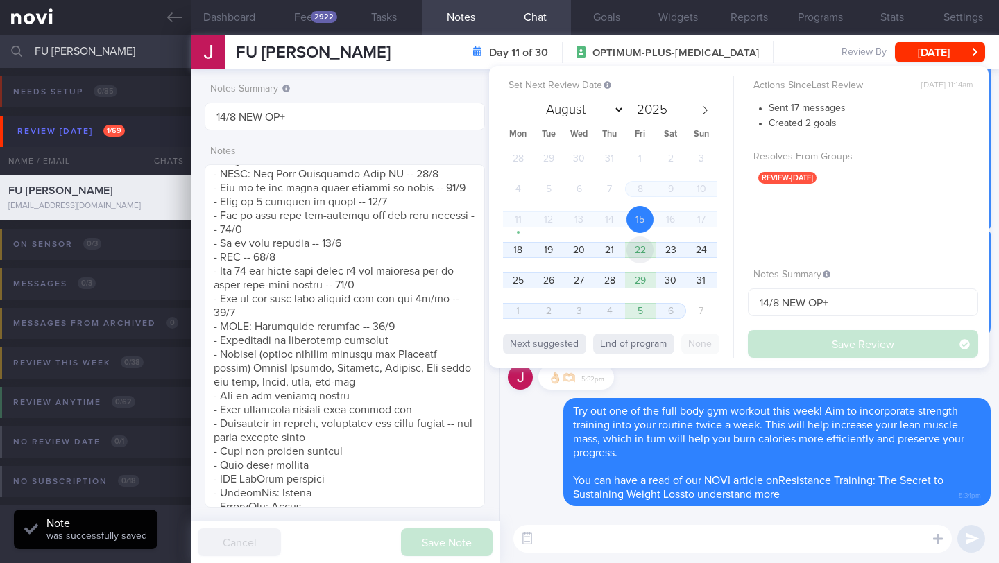
click at [642, 250] on span "22" at bounding box center [639, 250] width 27 height 27
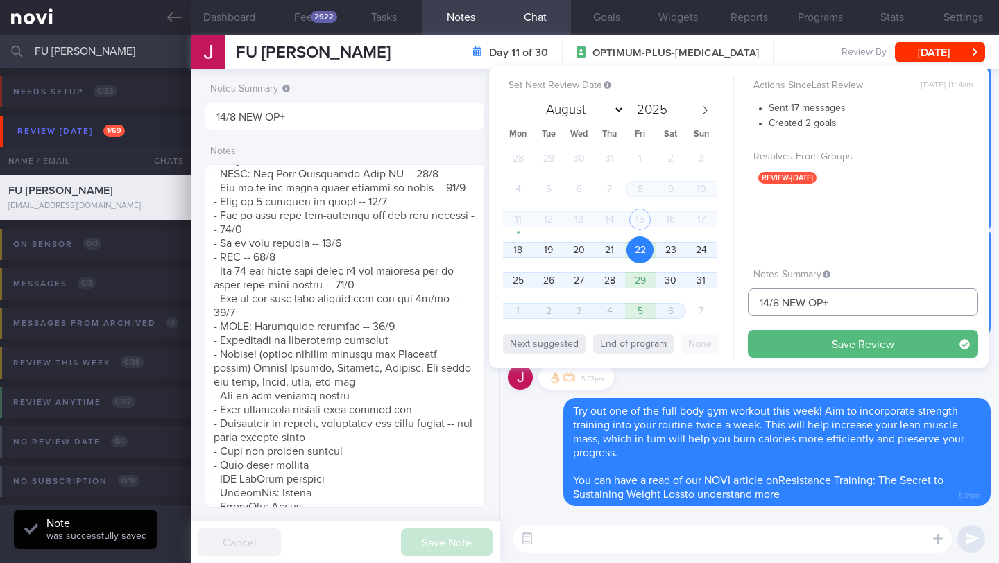
drag, startPoint x: 770, startPoint y: 305, endPoint x: 745, endPoint y: 302, distance: 25.1
click at [745, 302] on div "Set Next Review Date [DATE] August September October November [DATE] Mon Tue We…" at bounding box center [738, 217] width 499 height 302
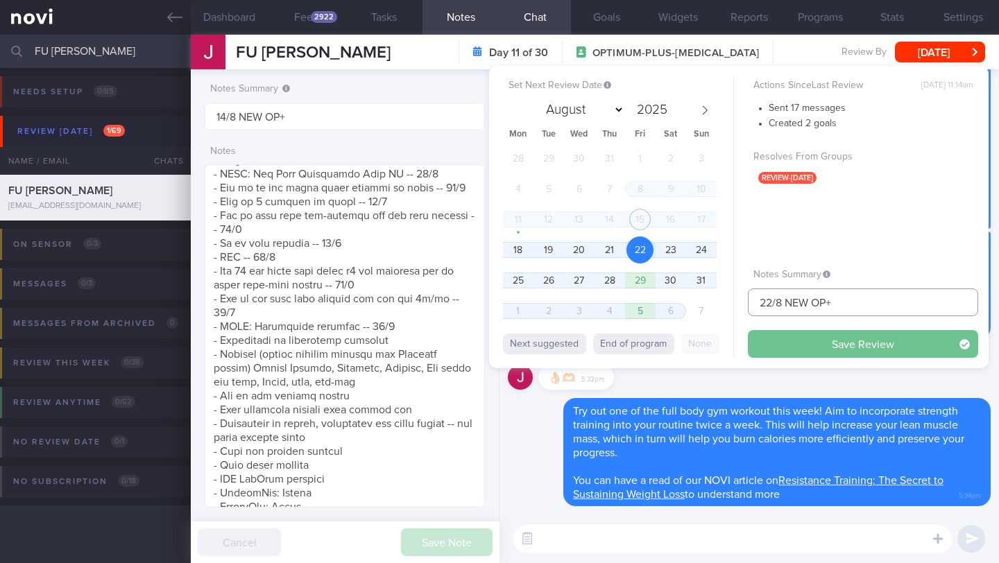
type input "22/8 NEW OP+"
click at [784, 336] on button "Save Review" at bounding box center [863, 344] width 230 height 28
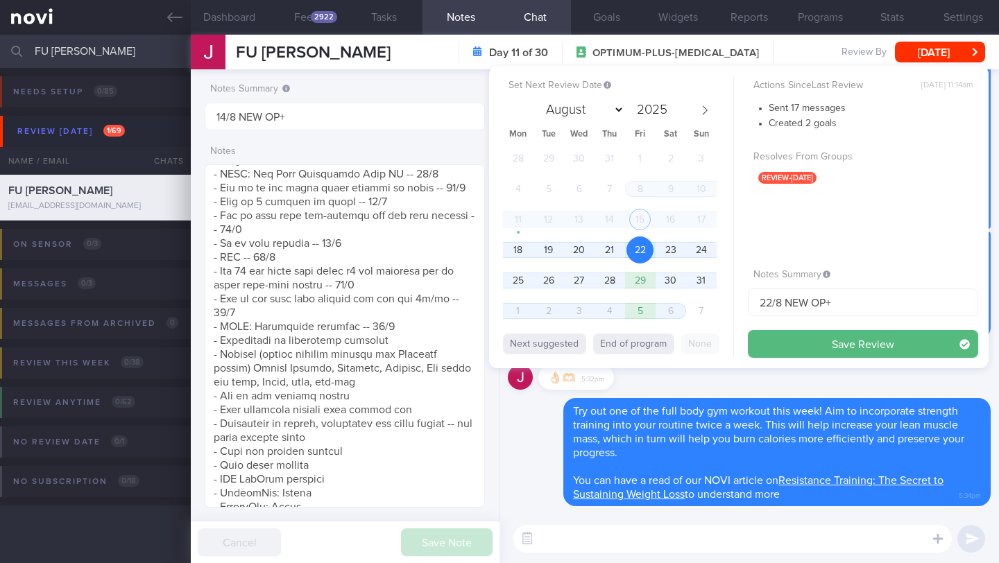
type input "22/8 NEW OP+"
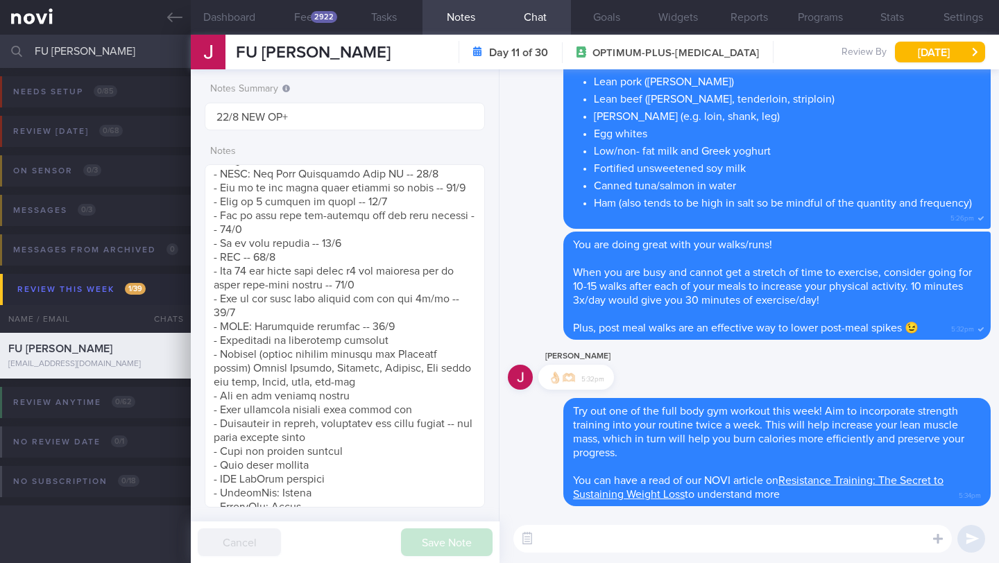
click at [65, 49] on input "FU [PERSON_NAME]" at bounding box center [499, 51] width 999 height 33
click at [64, 49] on input "FU [PERSON_NAME]" at bounding box center [499, 51] width 999 height 33
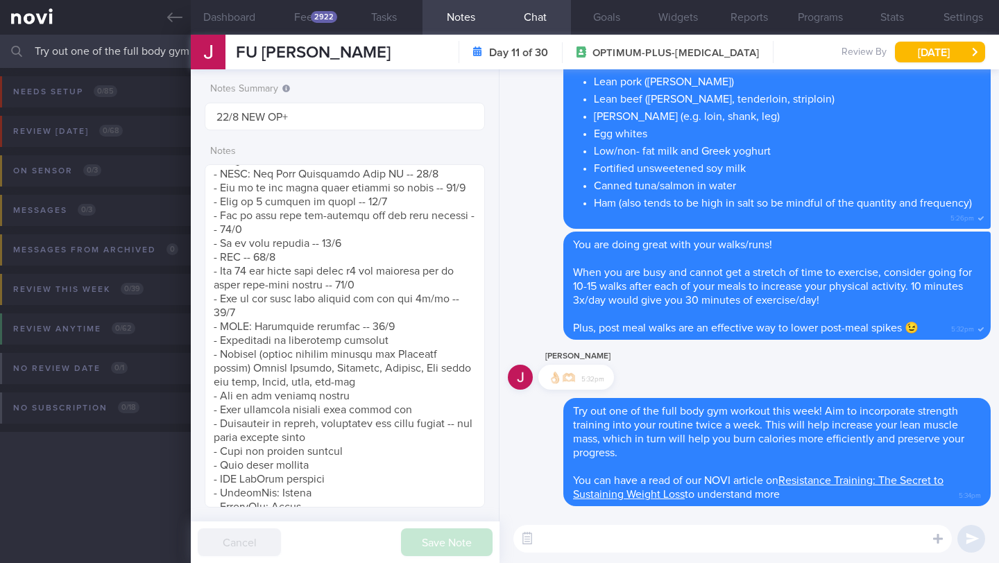
click at [65, 49] on input "Try out one of the full body gym workout this week! Aim to incorporate strength…" at bounding box center [499, 51] width 999 height 33
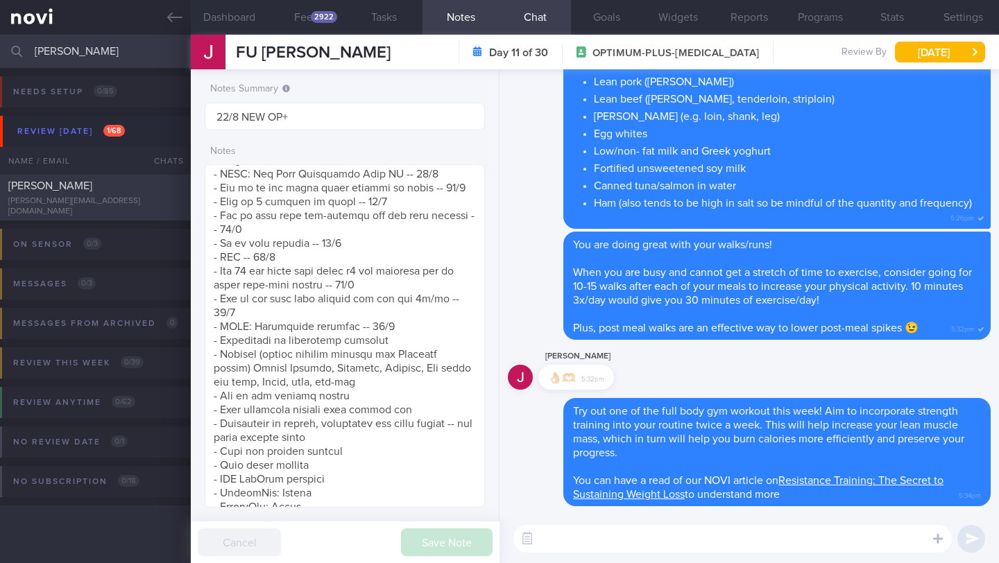
type input "[PERSON_NAME]"
click at [85, 202] on div "[PERSON_NAME][EMAIL_ADDRESS][DOMAIN_NAME]" at bounding box center [95, 206] width 174 height 21
type input "14/8 NEW OP+"
type textarea "SUPPORT NEEDED: CHALLENGE: - DIET - EXERCISE - MEDS - WEIGHT - HbA1c/GMI Wt tre…"
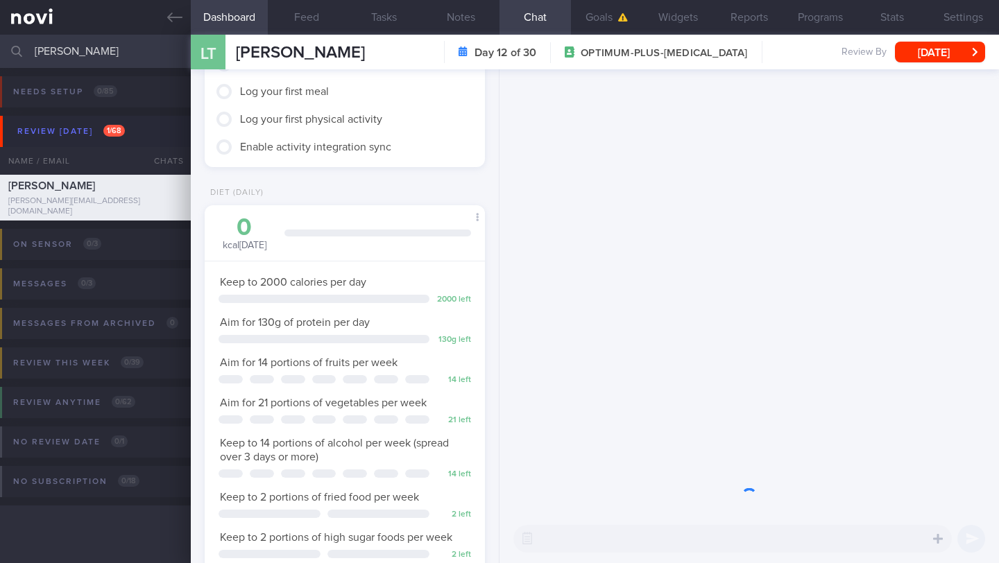
scroll to position [142, 245]
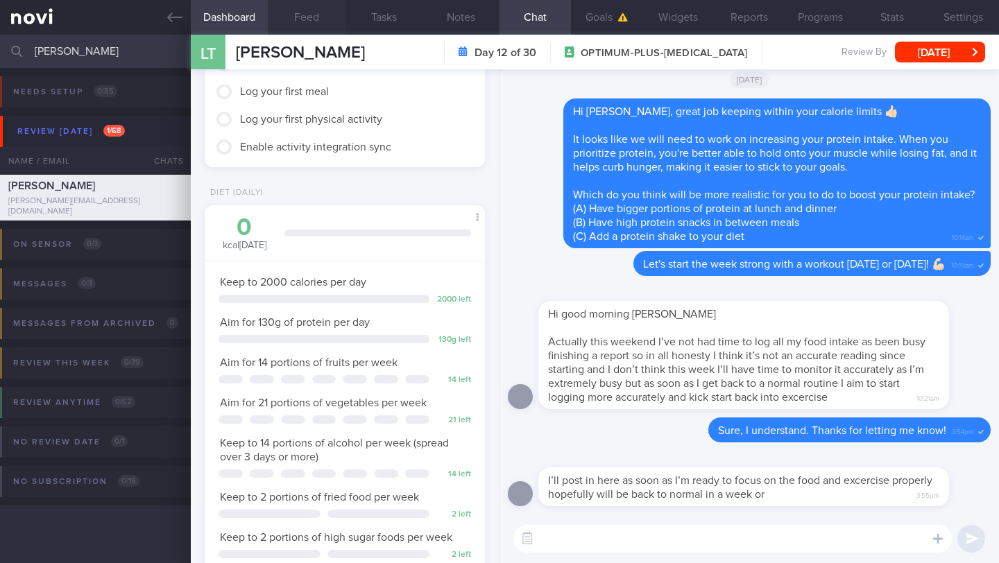
click at [291, 15] on button "Feed" at bounding box center [306, 17] width 77 height 35
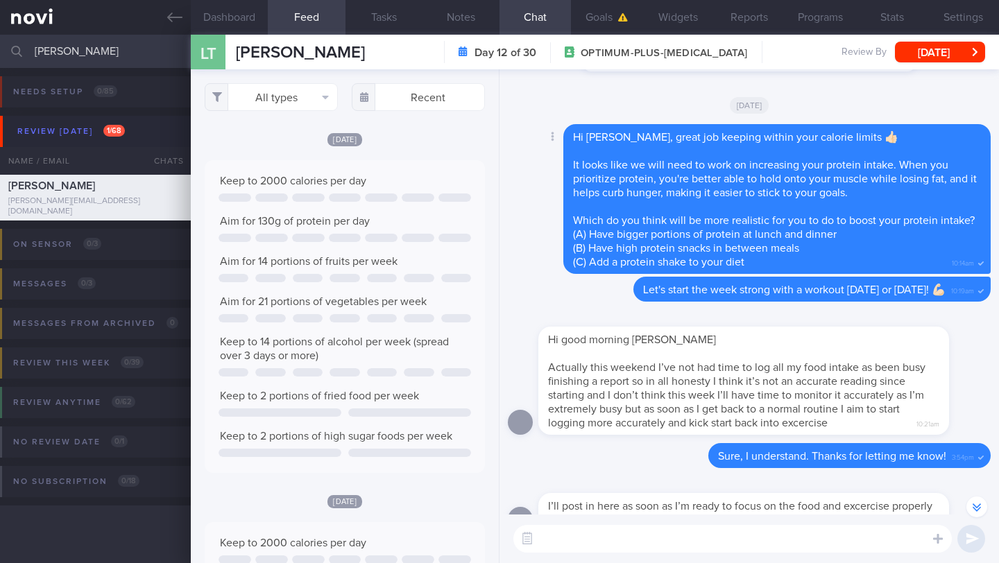
scroll to position [-28, 0]
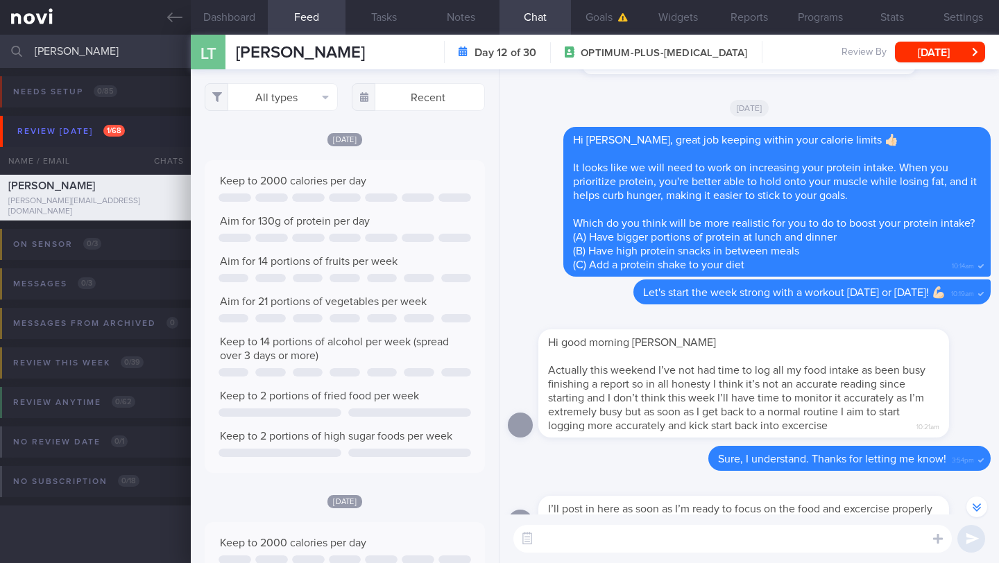
click at [688, 536] on textarea at bounding box center [732, 539] width 438 height 28
type textarea "Hi [PERSON_NAME],"
click at [462, 17] on button "Notes" at bounding box center [460, 17] width 77 height 35
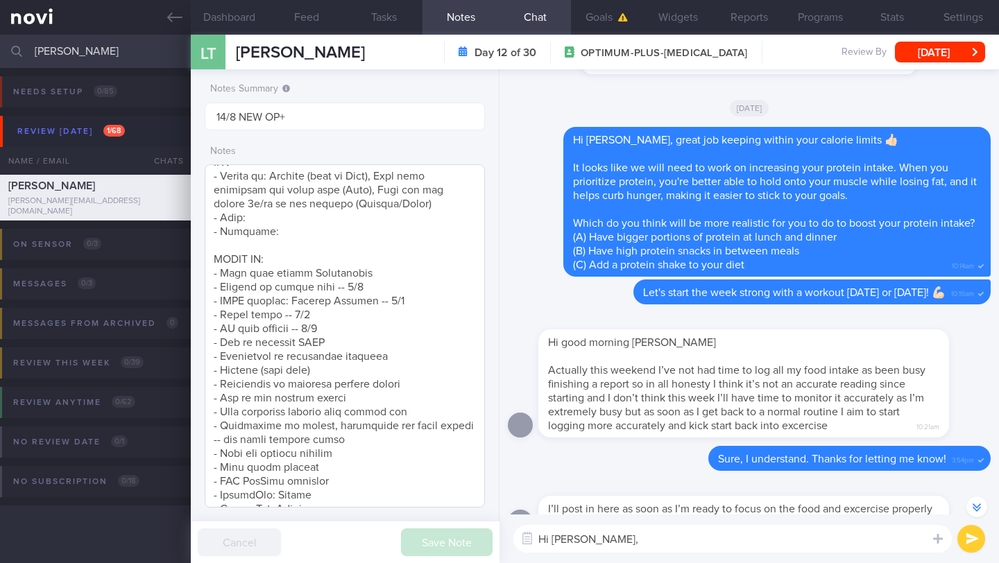
scroll to position [366, 0]
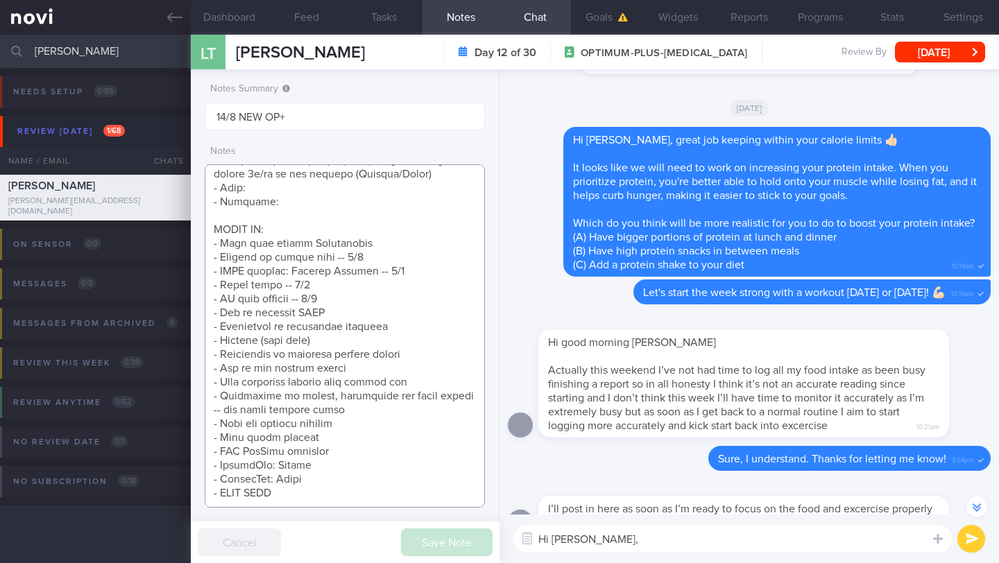
click at [350, 282] on textarea at bounding box center [345, 335] width 280 height 343
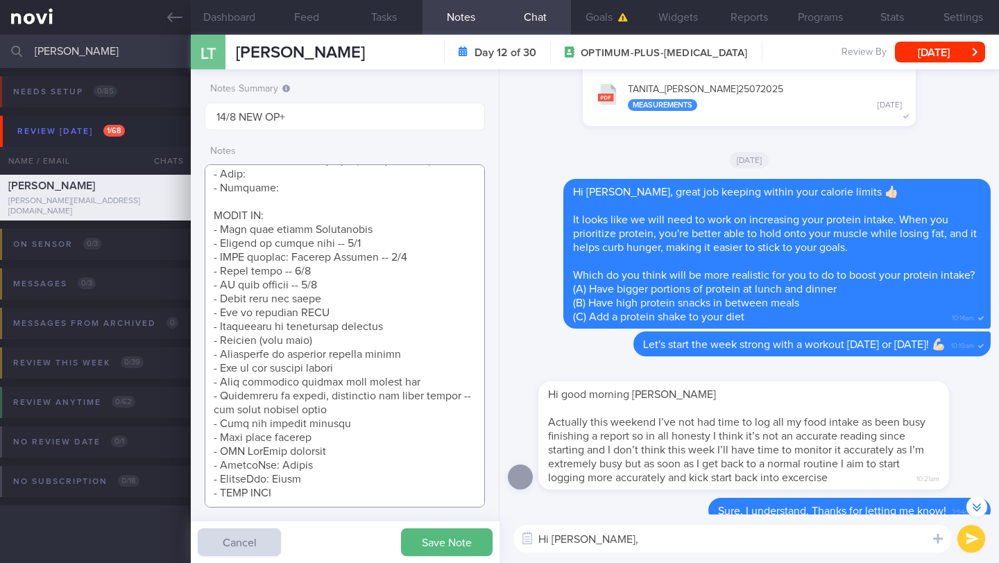
scroll to position [-77, 0]
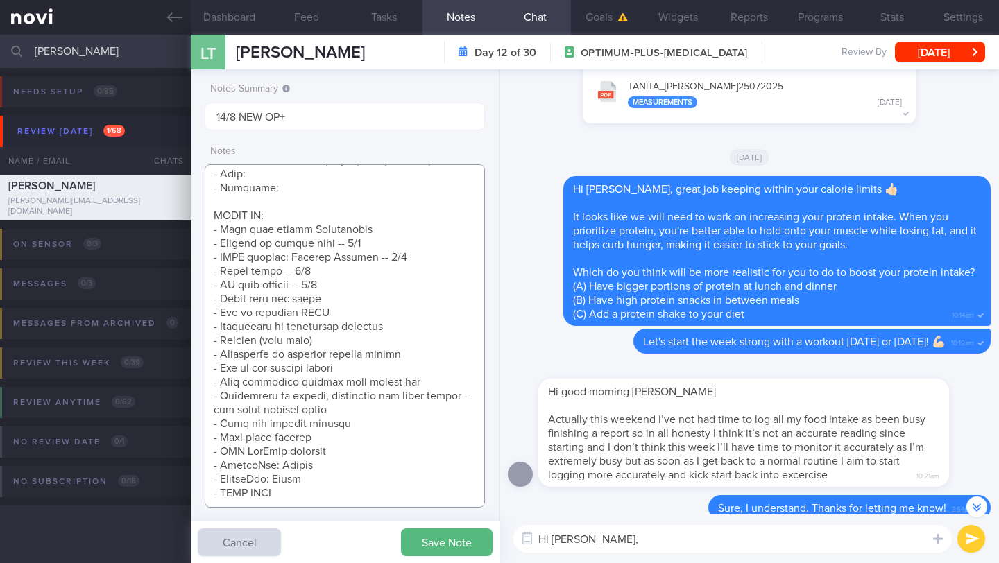
click at [332, 285] on textarea at bounding box center [345, 335] width 280 height 343
click at [446, 547] on button "Save Note" at bounding box center [447, 543] width 92 height 28
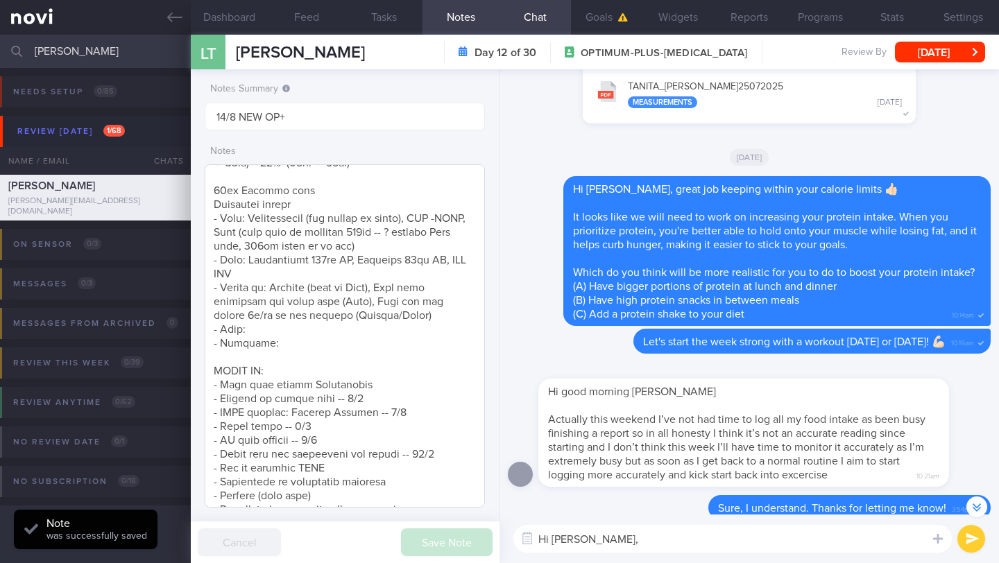
scroll to position [204, 0]
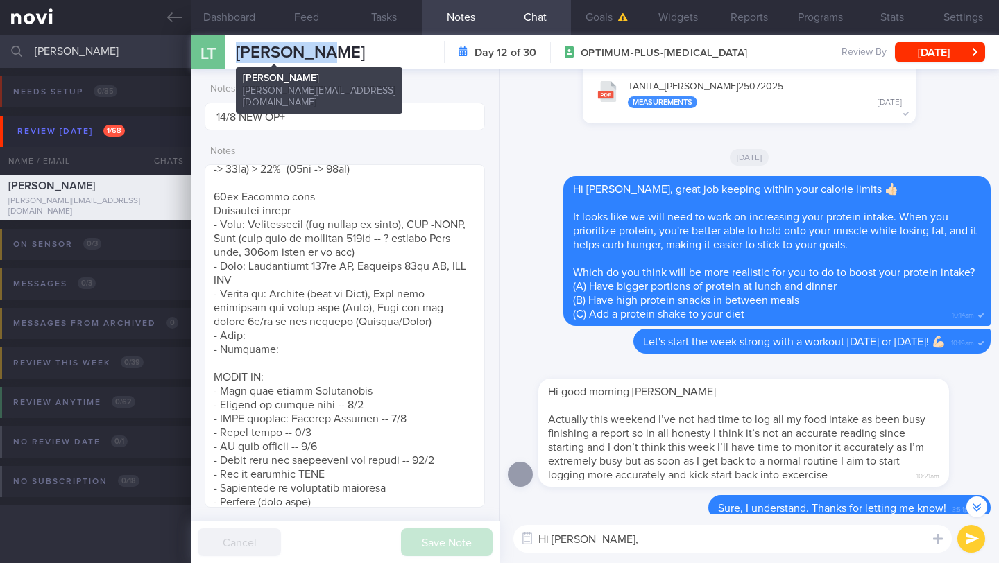
drag, startPoint x: 319, startPoint y: 51, endPoint x: 236, endPoint y: 51, distance: 83.3
click at [236, 51] on div "[PERSON_NAME] [PERSON_NAME] Taylor [EMAIL_ADDRESS][DOMAIN_NAME] Day 12 of 30 OP…" at bounding box center [595, 52] width 808 height 35
copy span "[PERSON_NAME]"
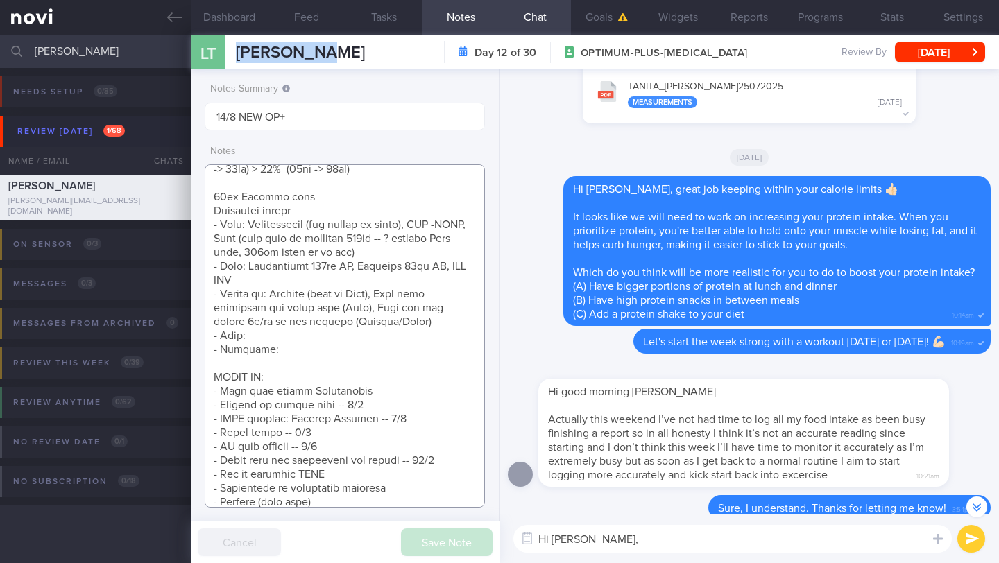
click at [307, 336] on textarea at bounding box center [345, 335] width 280 height 343
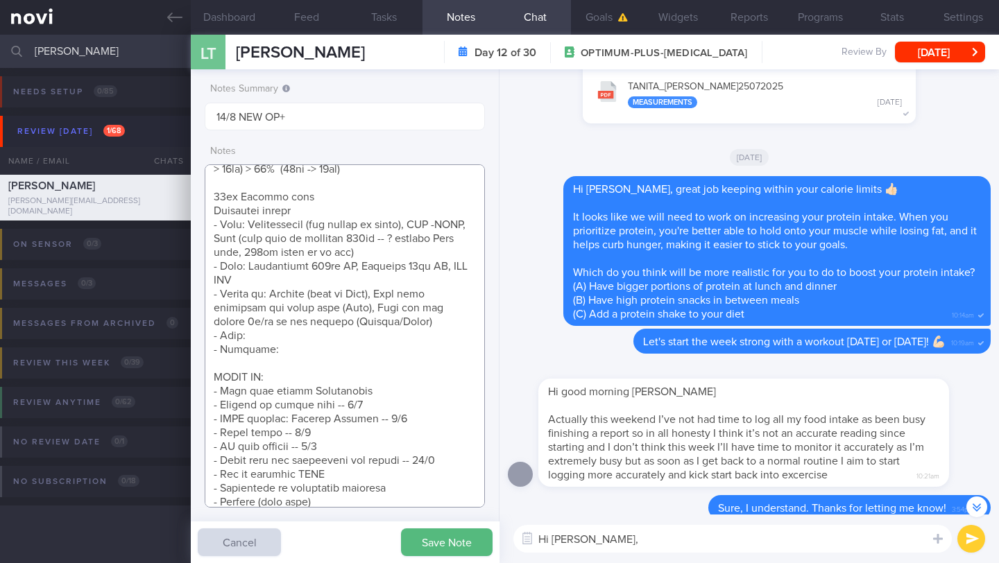
paste textarea "Weekday Dinners: [DATE] nights, he sees clients, drinks wine, and then orders f…"
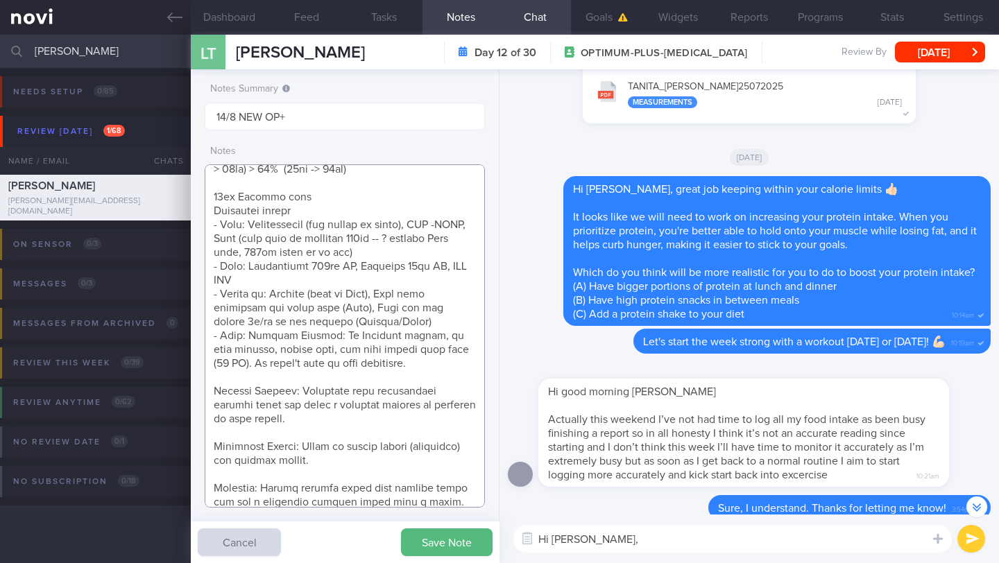
scroll to position [288, 0]
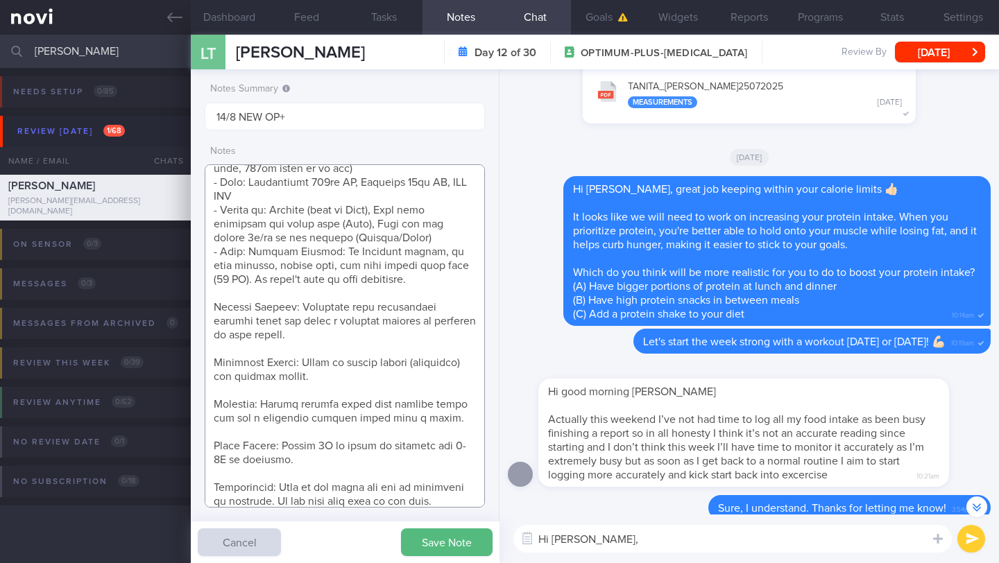
click at [421, 282] on textarea at bounding box center [345, 335] width 280 height 343
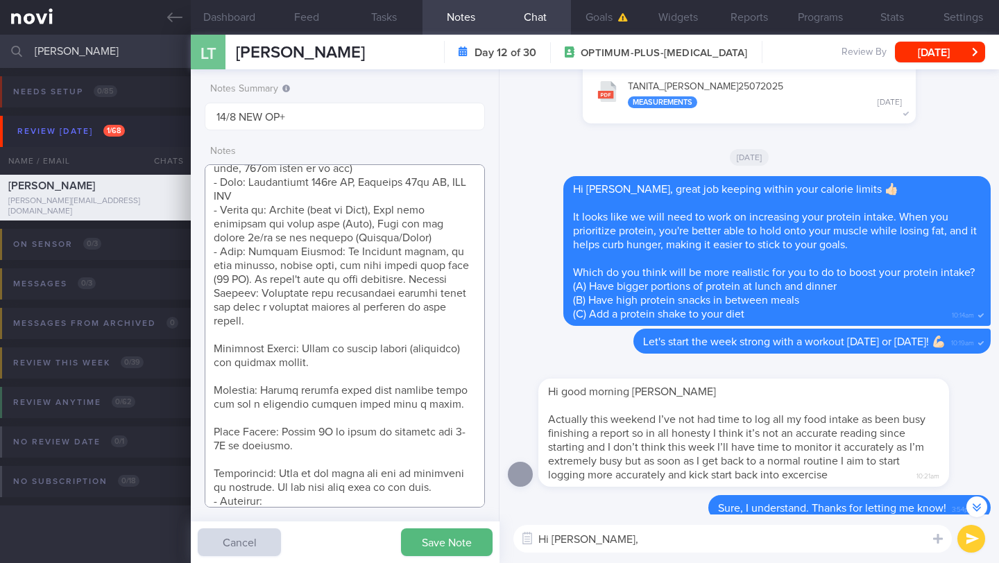
click at [463, 306] on textarea at bounding box center [345, 335] width 280 height 343
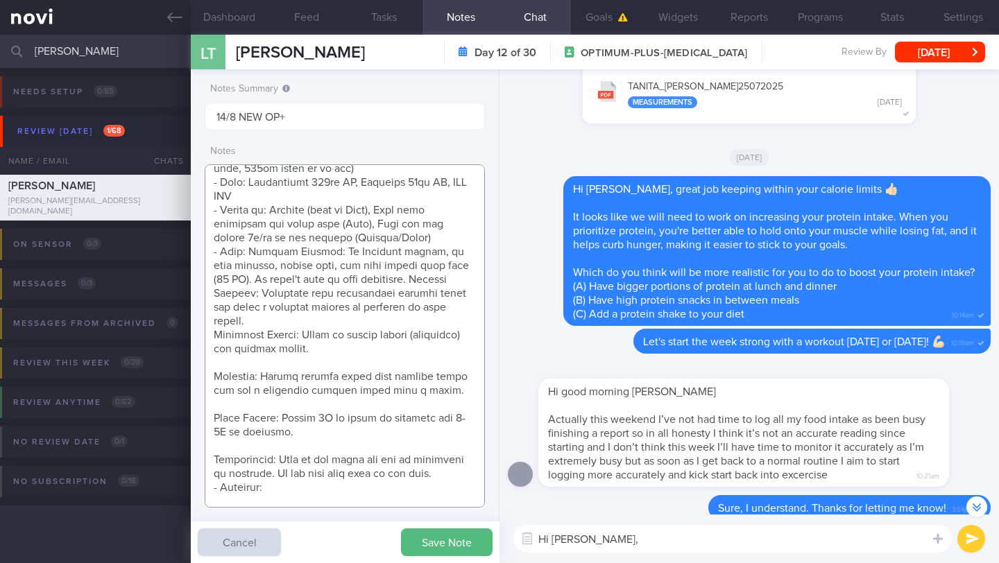
click at [430, 335] on textarea at bounding box center [345, 335] width 280 height 343
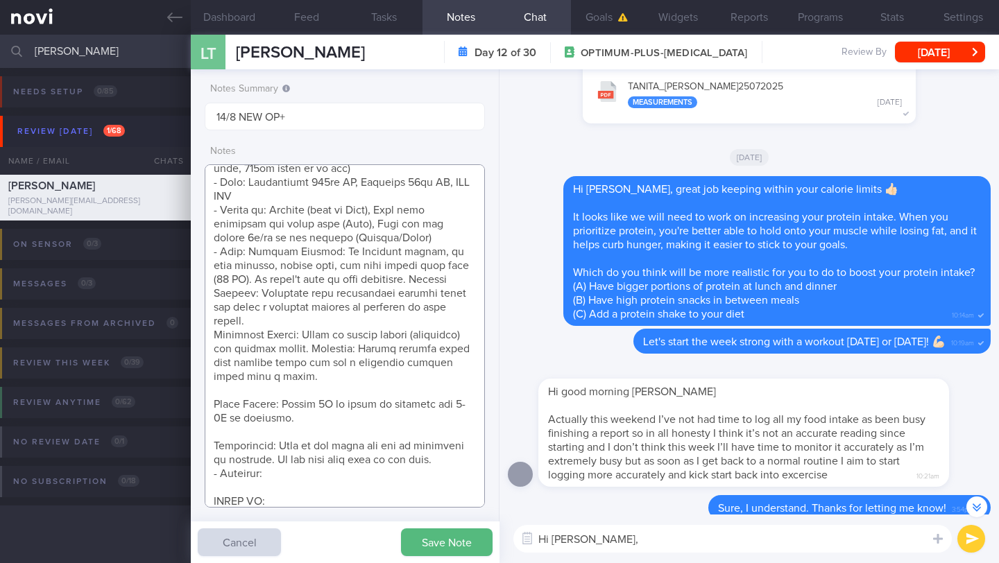
drag, startPoint x: 366, startPoint y: 337, endPoint x: 320, endPoint y: 335, distance: 45.8
click at [319, 336] on textarea at bounding box center [345, 335] width 280 height 343
drag, startPoint x: 302, startPoint y: 323, endPoint x: 211, endPoint y: 313, distance: 92.2
click at [210, 318] on textarea at bounding box center [345, 335] width 280 height 343
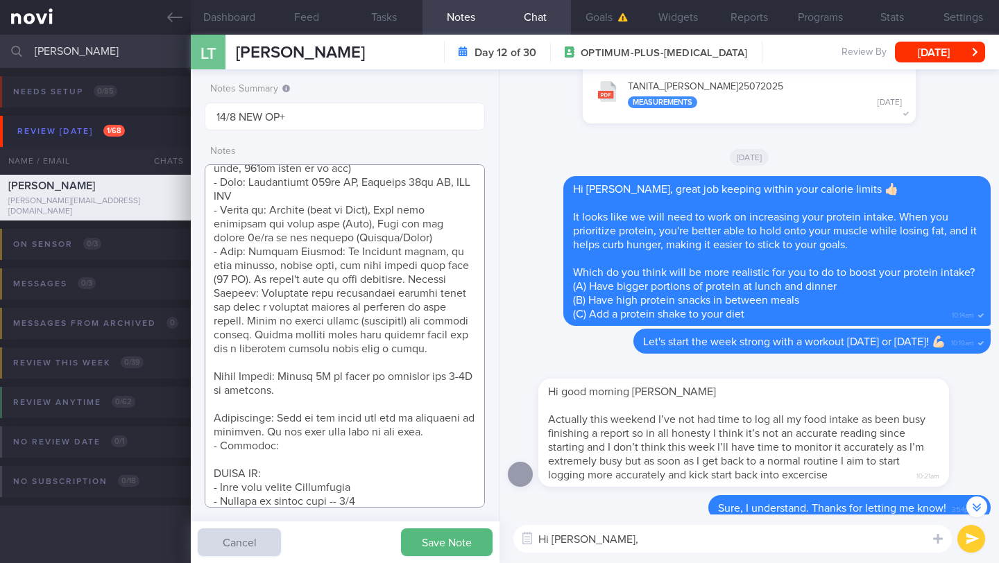
click at [255, 294] on textarea at bounding box center [345, 335] width 280 height 343
drag, startPoint x: 255, startPoint y: 295, endPoint x: 419, endPoint y: 282, distance: 164.9
click at [419, 282] on textarea at bounding box center [345, 335] width 280 height 343
drag, startPoint x: 277, startPoint y: 377, endPoint x: 178, endPoint y: 375, distance: 99.2
click at [176, 377] on div "Patients New Users Coaches [PERSON_NAME] Assigned patients Assigned patients Al…" at bounding box center [499, 299] width 999 height 529
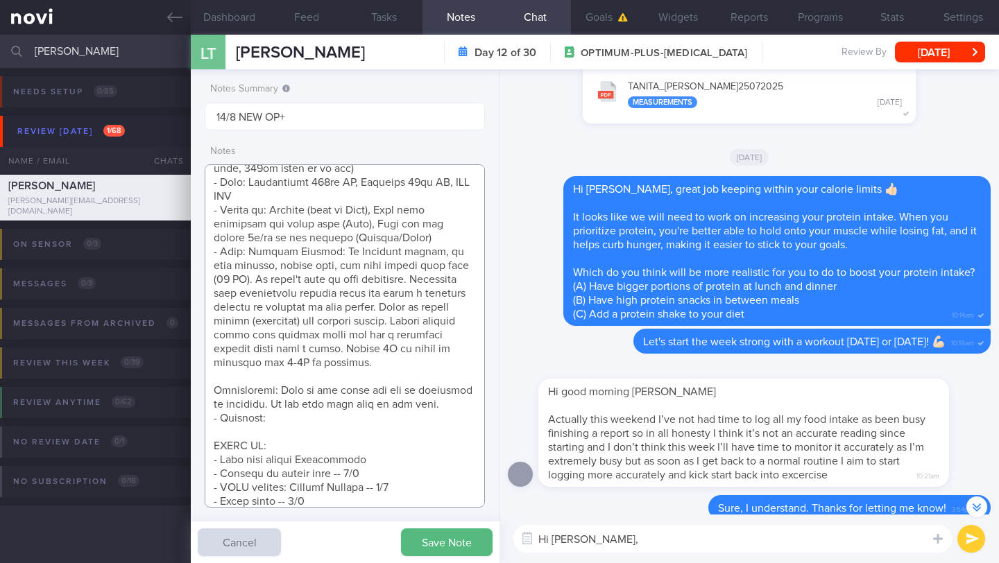
drag, startPoint x: 273, startPoint y: 391, endPoint x: 189, endPoint y: 386, distance: 84.1
click at [188, 388] on div "Patients New Users Coaches [PERSON_NAME] Assigned patients Assigned patients Al…" at bounding box center [499, 299] width 999 height 529
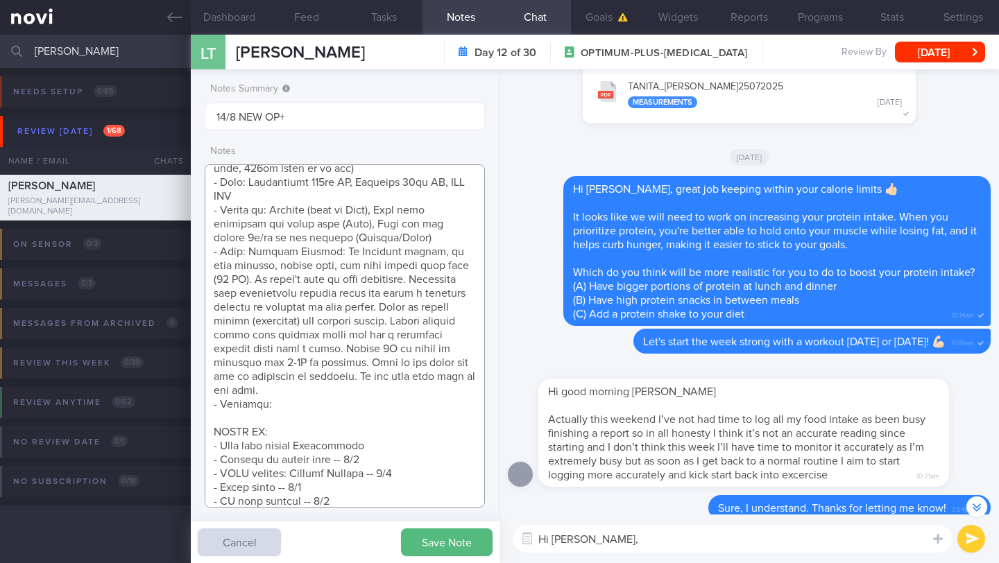
click at [321, 400] on textarea at bounding box center [345, 335] width 280 height 343
paste textarea "Past Exercise Habits: Used to gym 4-5 times a week, with 30 minutes of cardio a…"
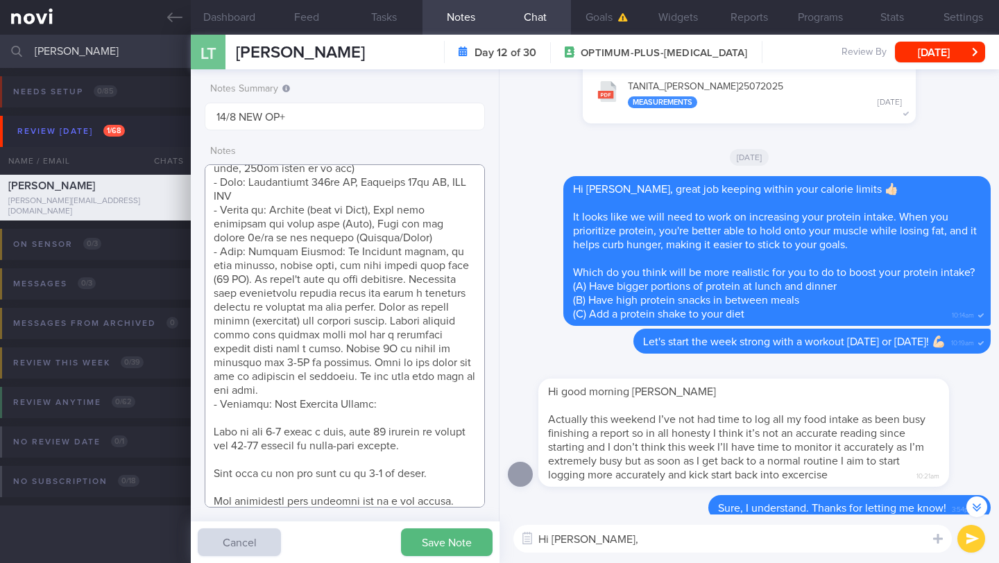
scroll to position [441, 0]
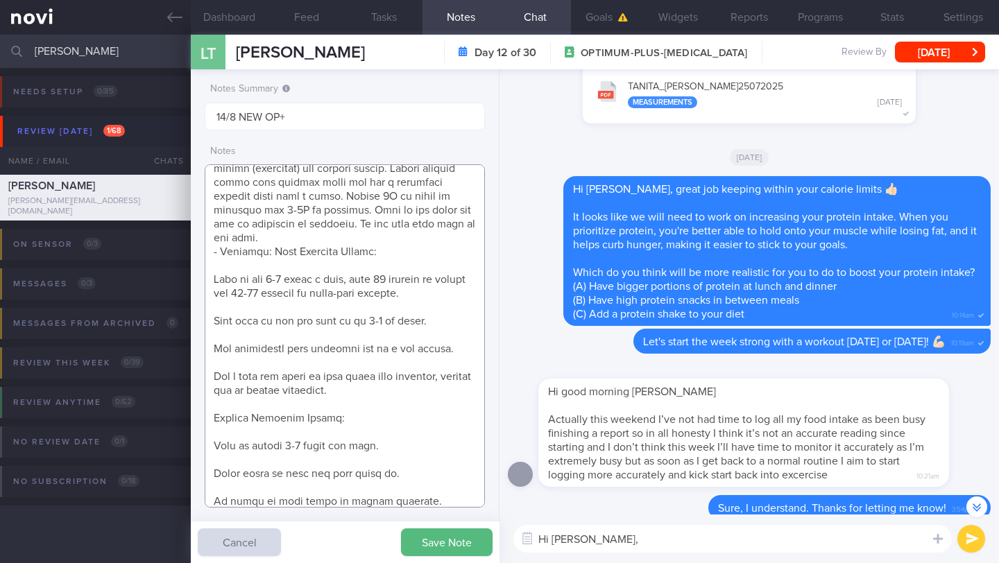
click at [332, 260] on textarea at bounding box center [345, 335] width 280 height 343
drag, startPoint x: 269, startPoint y: 254, endPoint x: 293, endPoint y: 246, distance: 25.0
click at [269, 253] on textarea at bounding box center [345, 335] width 280 height 343
click at [210, 277] on textarea at bounding box center [345, 335] width 280 height 343
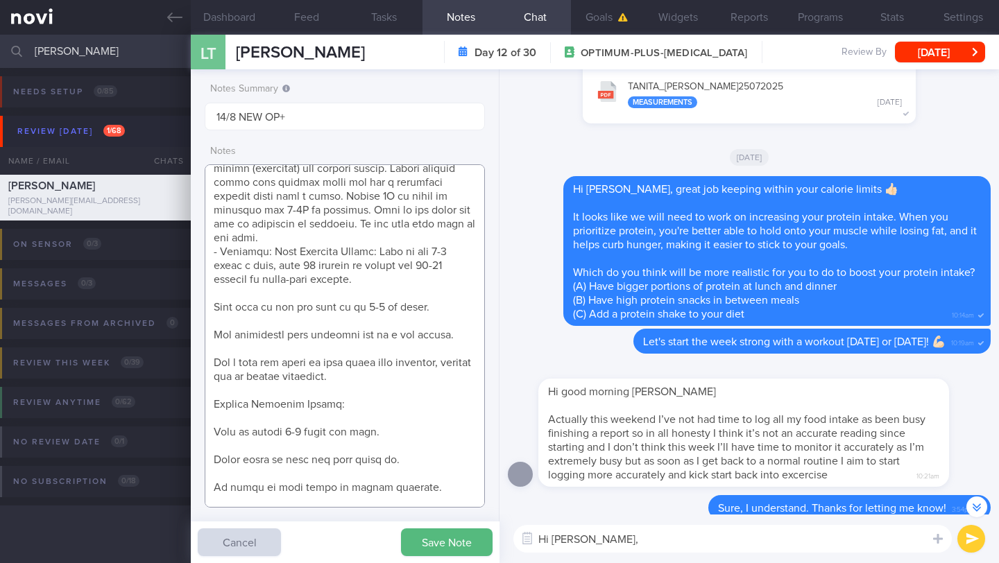
click at [386, 279] on textarea at bounding box center [345, 335] width 280 height 343
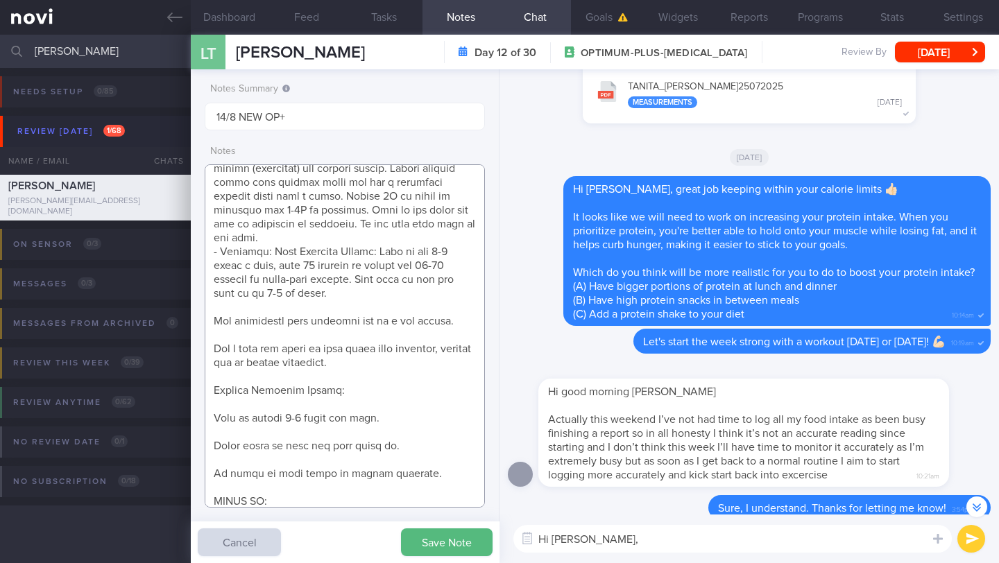
click at [381, 293] on textarea at bounding box center [345, 335] width 280 height 343
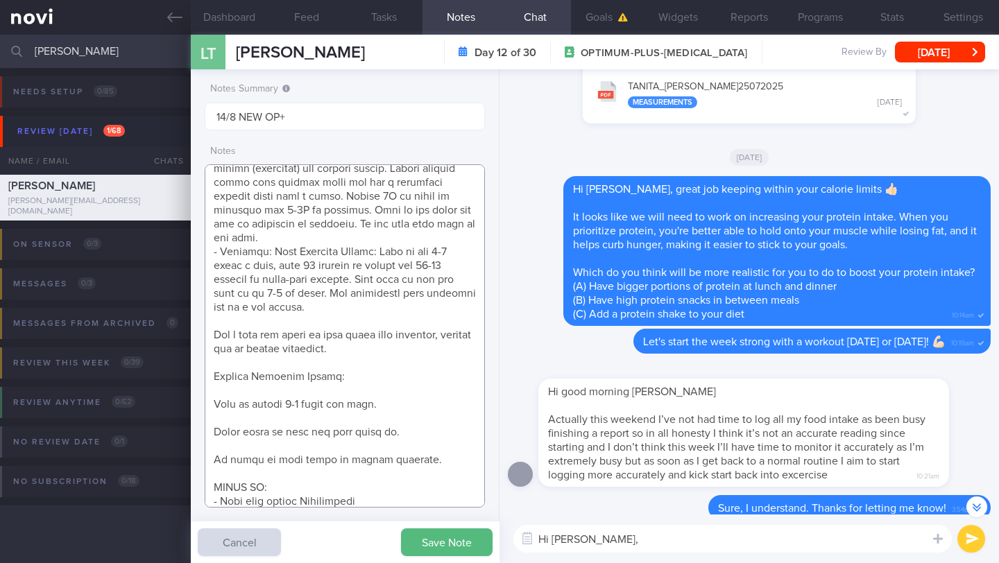
click at [399, 307] on textarea at bounding box center [345, 335] width 280 height 343
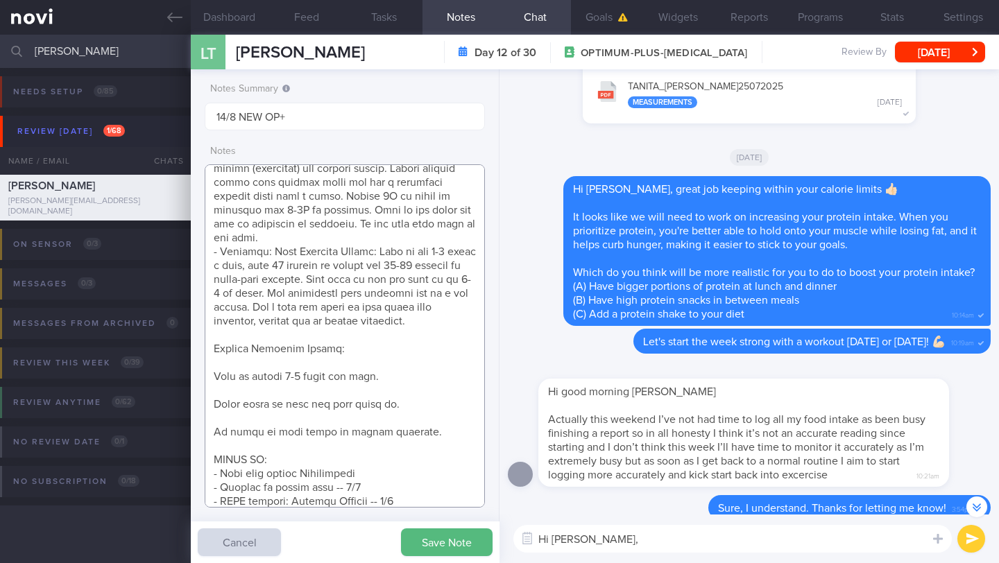
click at [386, 336] on textarea at bounding box center [345, 335] width 280 height 343
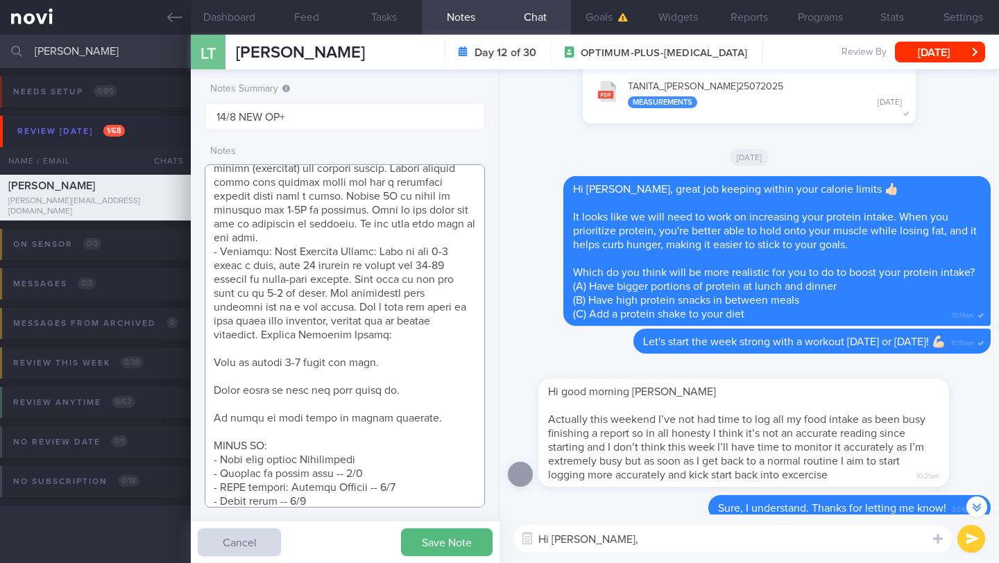
click at [399, 338] on textarea at bounding box center [345, 335] width 280 height 343
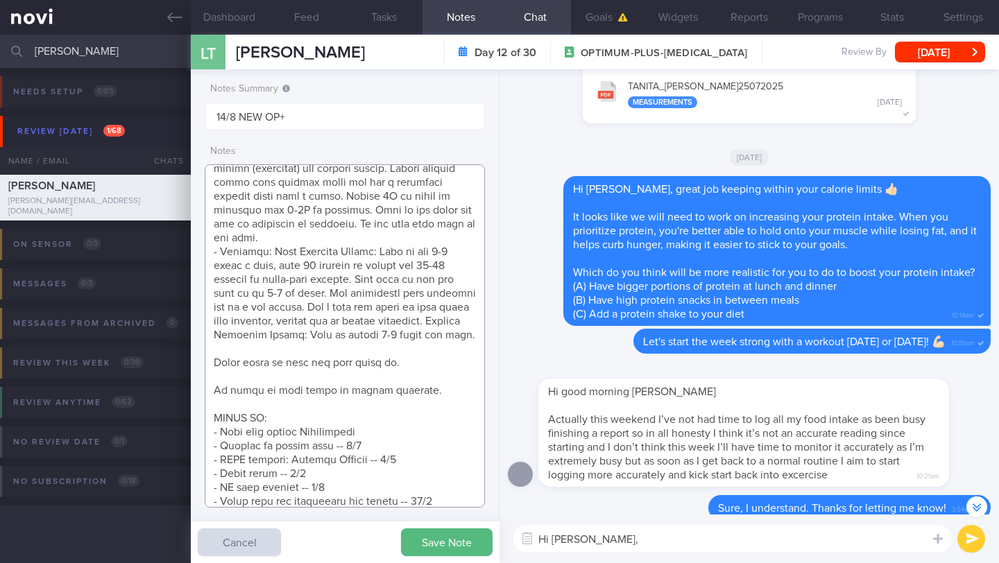
click at [393, 348] on textarea at bounding box center [345, 335] width 280 height 343
click at [390, 357] on textarea at bounding box center [345, 335] width 280 height 343
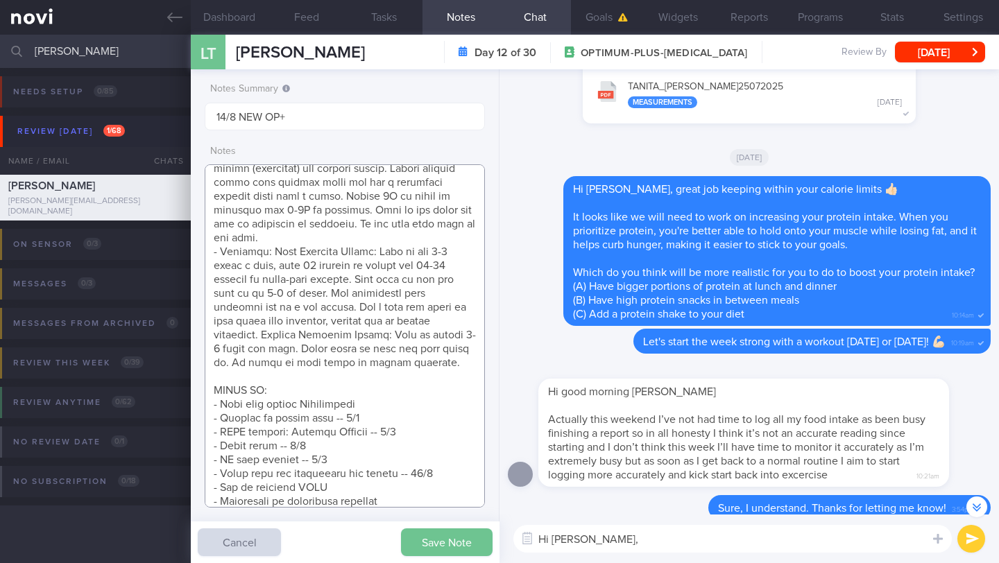
type textarea "SUPPORT NEEDED: CHALLENGE: - DIET - EXERCISE - MEDS - WEIGHT - HbA1c/GMI Wt tre…"
click at [452, 542] on button "Save Note" at bounding box center [447, 543] width 92 height 28
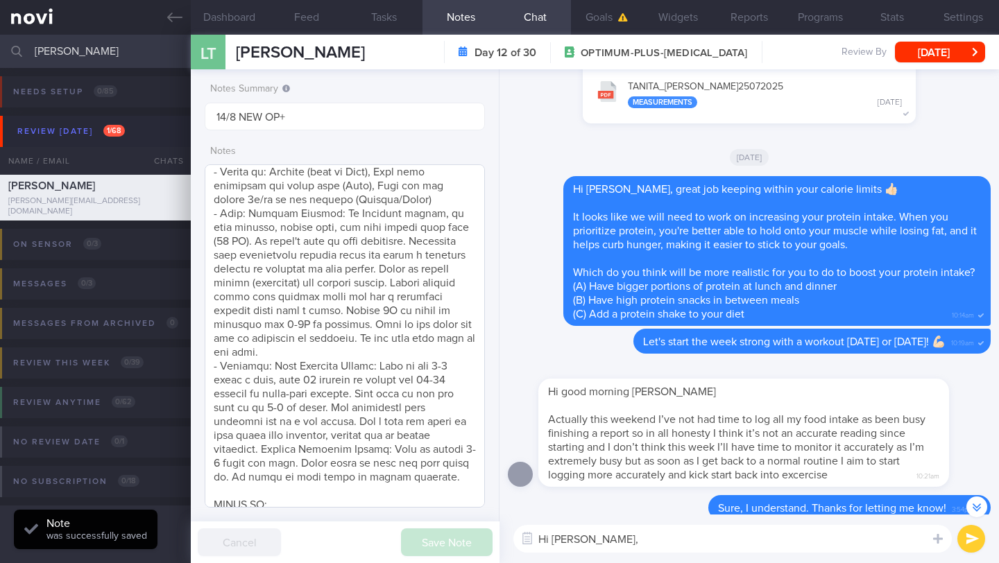
scroll to position [317, 0]
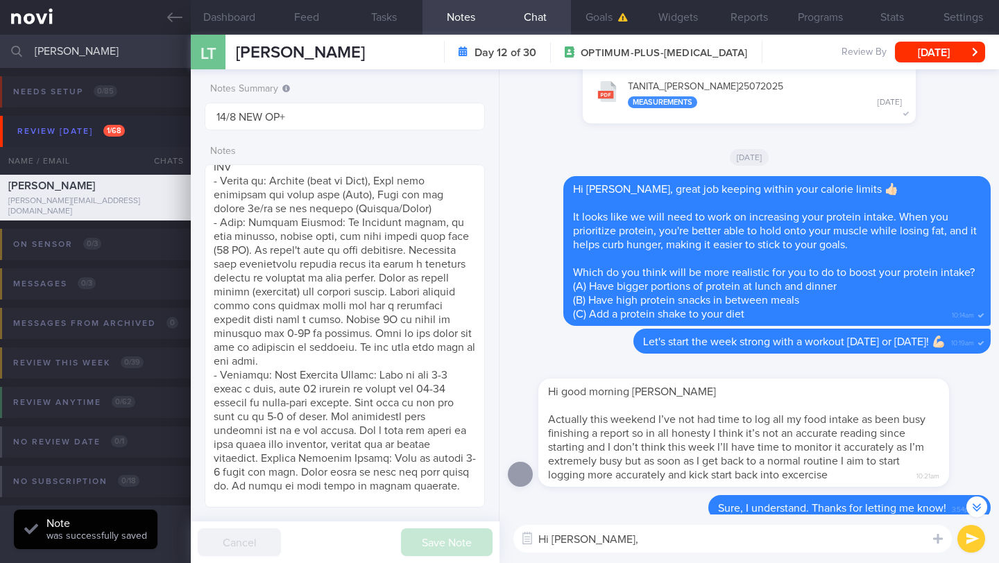
click at [636, 535] on textarea "Hi [PERSON_NAME]," at bounding box center [732, 539] width 438 height 28
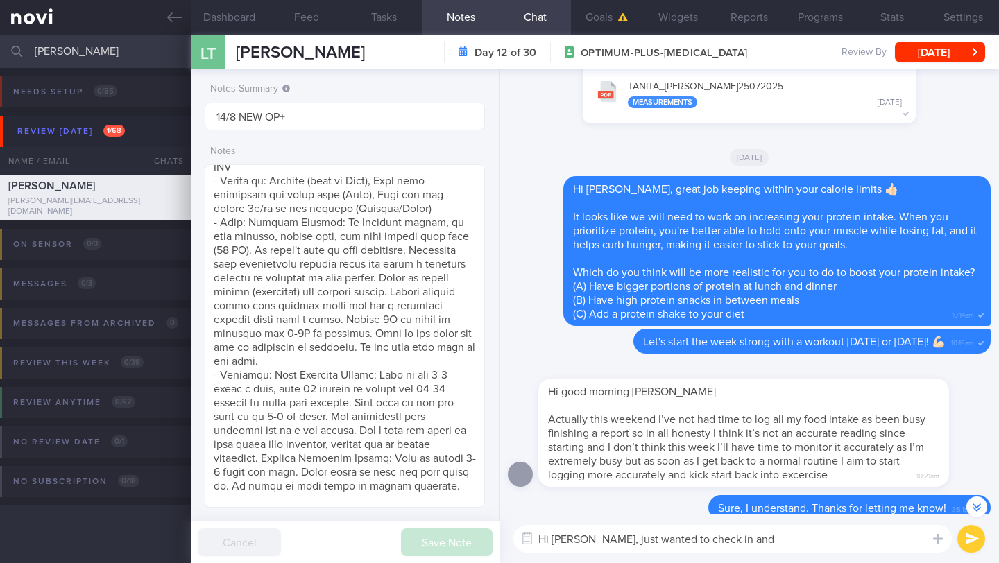
drag, startPoint x: 721, startPoint y: 539, endPoint x: 690, endPoint y: 540, distance: 31.2
click at [690, 540] on textarea "Hi [PERSON_NAME], just wanted to check in and" at bounding box center [732, 539] width 438 height 28
paste textarea "Feel free to let me know if you have any questions or if there's any way we can…"
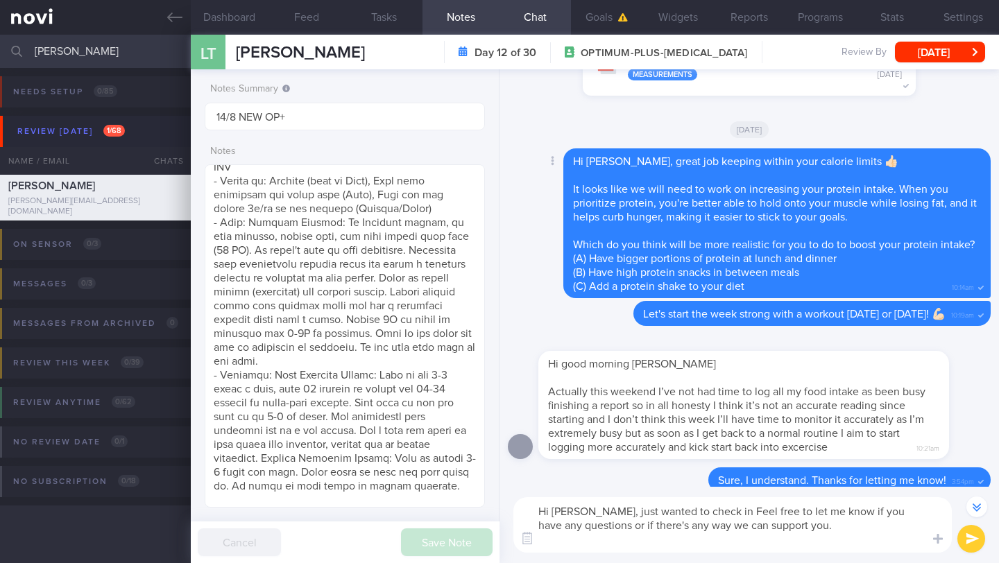
scroll to position [-105, 0]
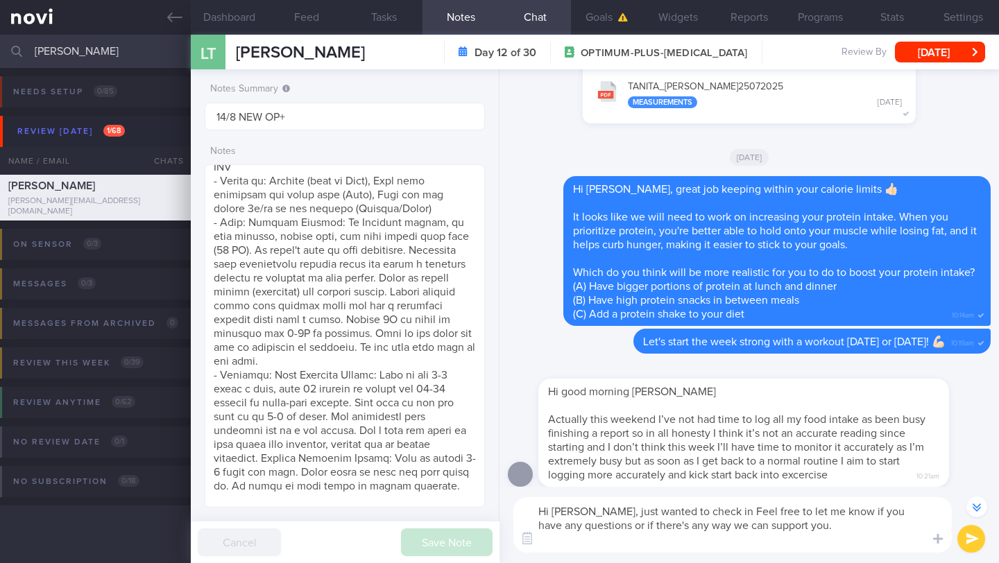
drag, startPoint x: 694, startPoint y: 513, endPoint x: 615, endPoint y: 513, distance: 79.1
click at [615, 513] on textarea "Hi [PERSON_NAME], just wanted to check in Feel free to let me know if you have …" at bounding box center [732, 524] width 438 height 55
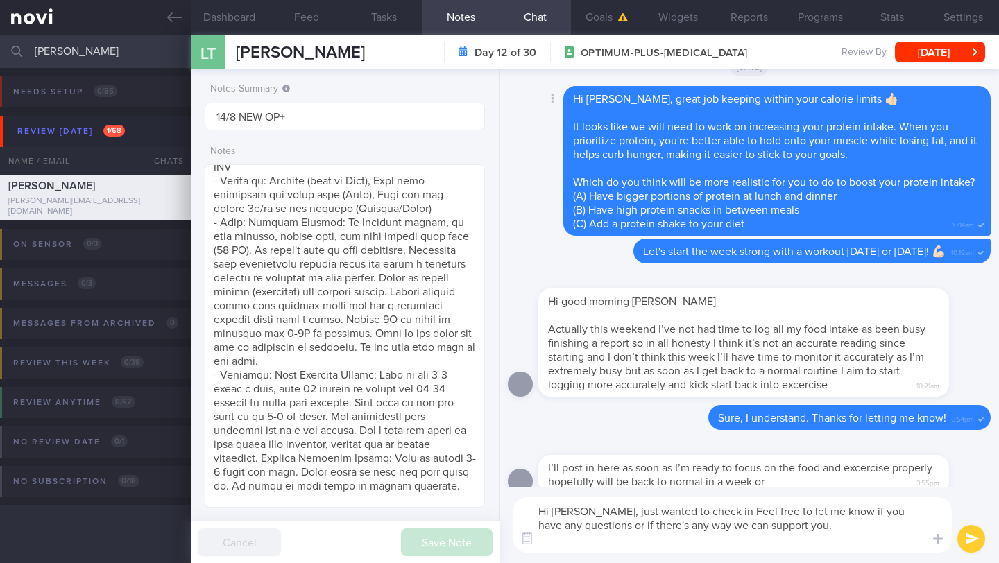
scroll to position [0, 0]
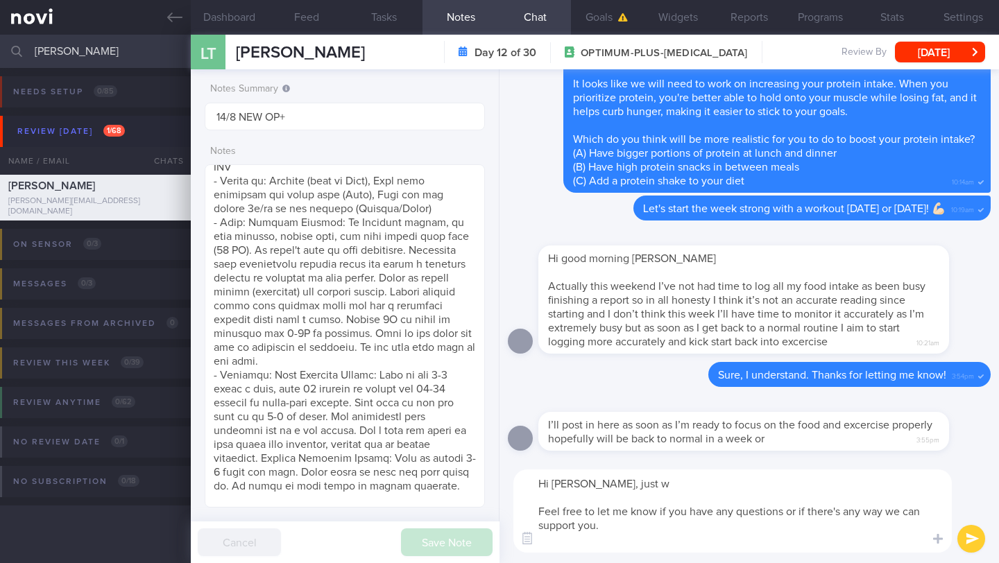
click at [689, 484] on textarea "Hi [PERSON_NAME], just w Feel free to let me know if you have any questions or …" at bounding box center [732, 511] width 438 height 83
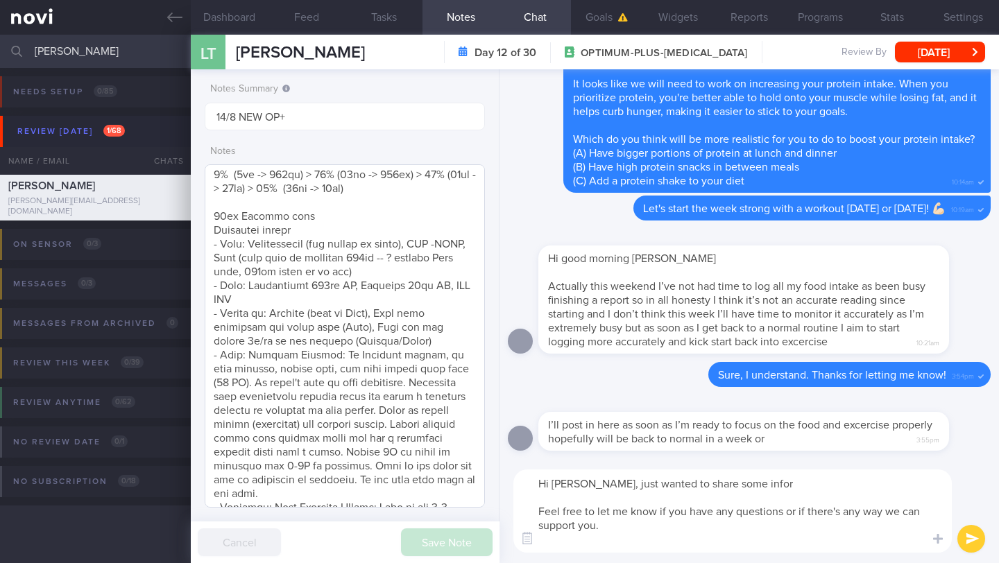
scroll to position [187, 0]
paste textarea "How to stop [MEDICAL_DATA]"
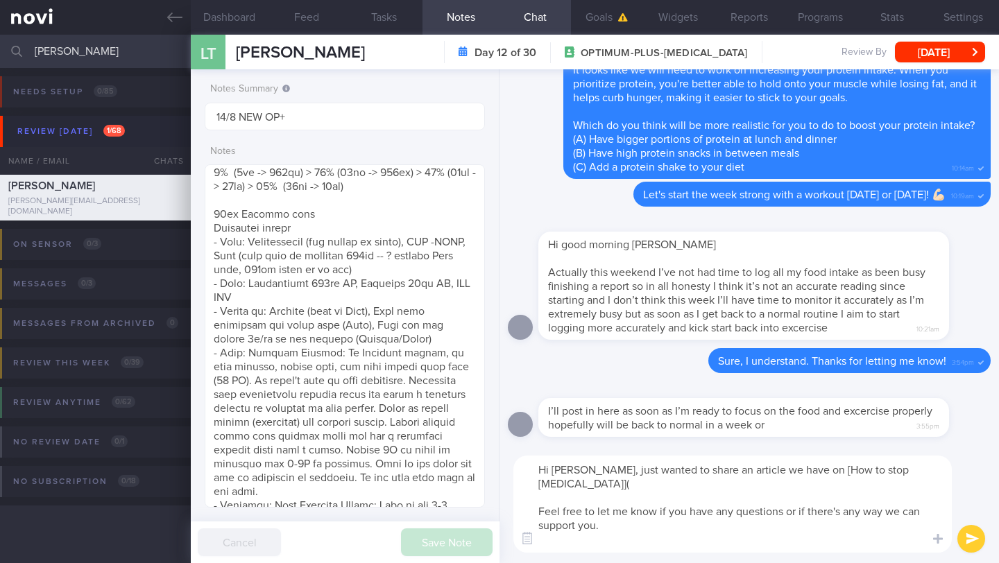
paste textarea "[URL][DOMAIN_NAME]"
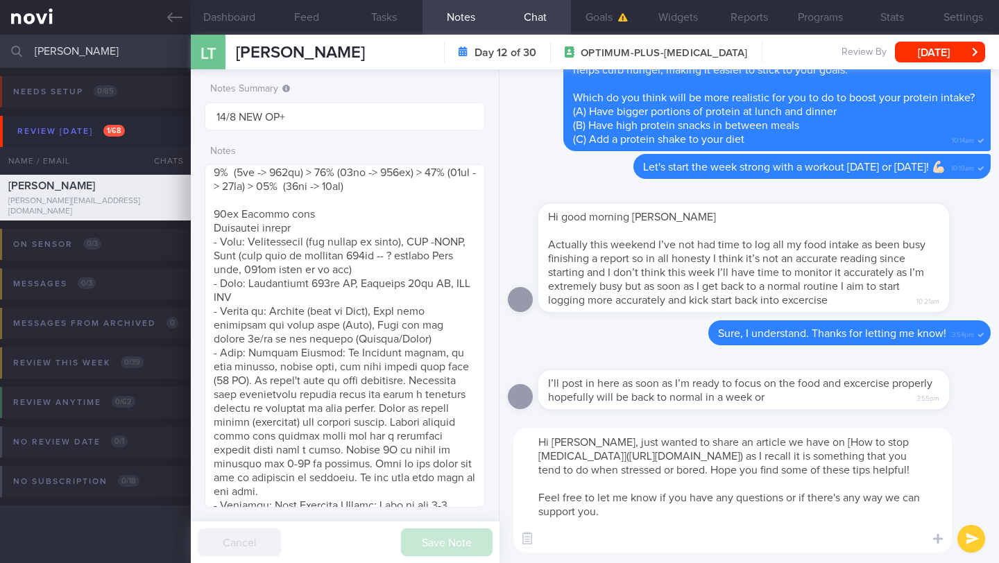
click at [622, 533] on textarea "Hi [PERSON_NAME], just wanted to share an article we have on [How to stop [MEDI…" at bounding box center [732, 490] width 438 height 125
click at [622, 532] on textarea "Hi [PERSON_NAME], just wanted to share an article we have on [How to stop [MEDI…" at bounding box center [732, 490] width 438 height 125
drag, startPoint x: 685, startPoint y: 529, endPoint x: 521, endPoint y: 439, distance: 187.2
click at [521, 439] on textarea "Hi [PERSON_NAME], just wanted to share an article we have on [How to stop [MEDI…" at bounding box center [732, 490] width 438 height 125
type textarea "Hi [PERSON_NAME], just wanted to share an article we have on [How to stop [MEDI…"
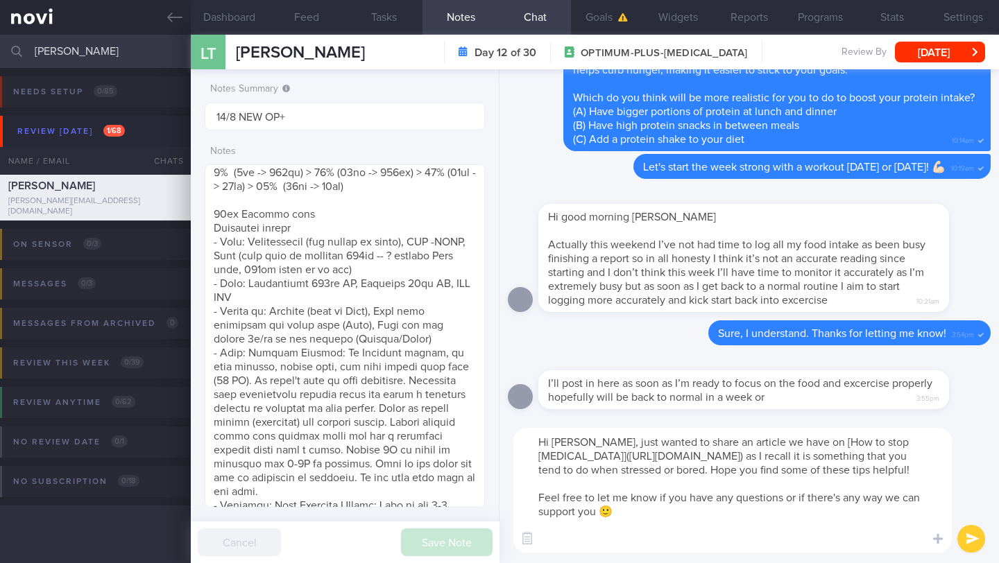
click at [967, 538] on button "submit" at bounding box center [971, 539] width 28 height 28
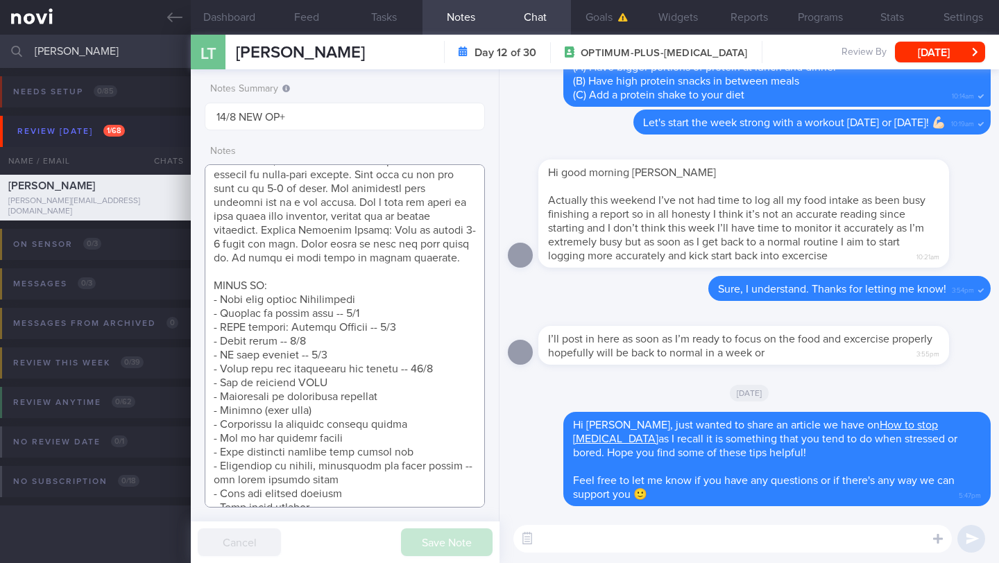
scroll to position [572, 0]
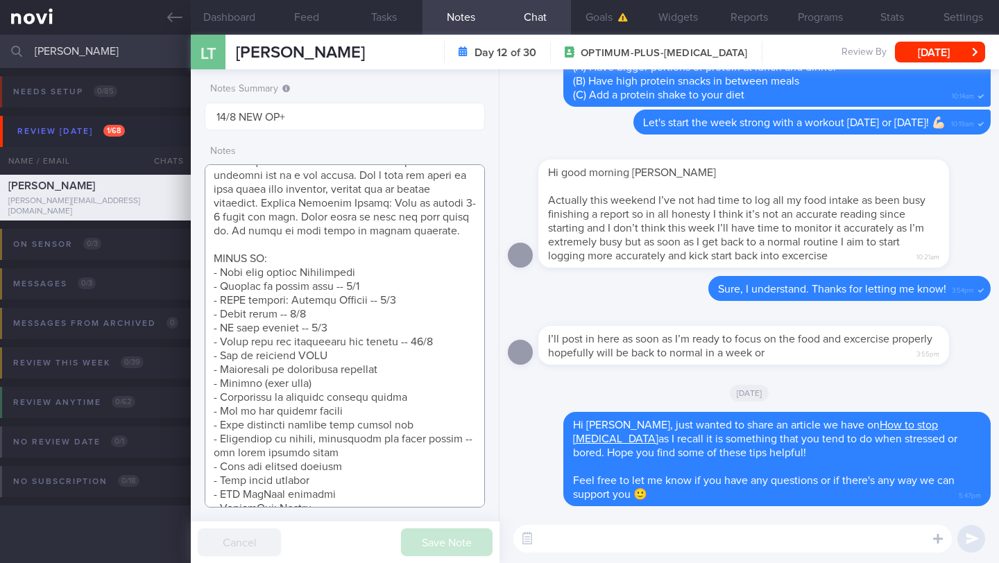
click at [450, 359] on textarea at bounding box center [345, 335] width 280 height 343
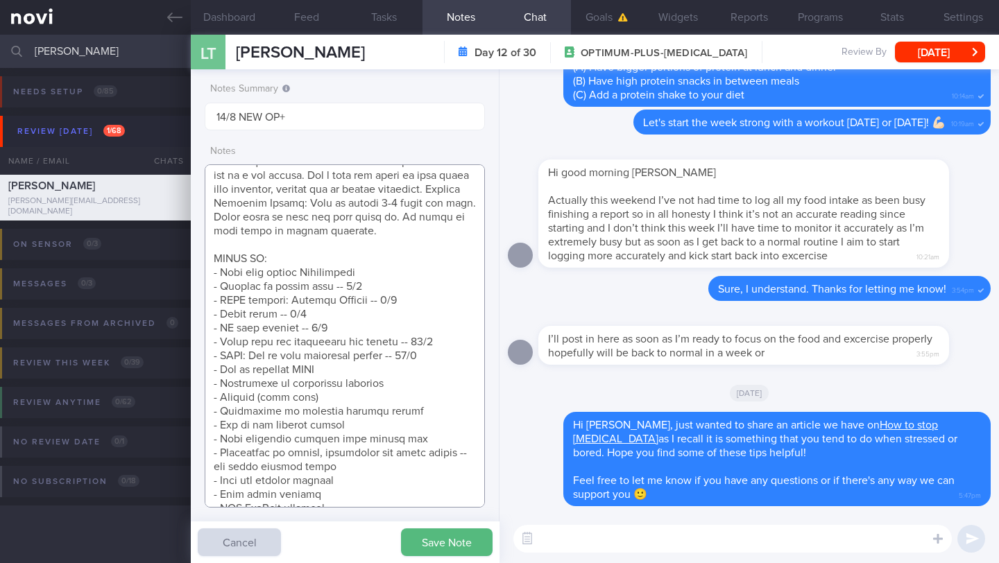
type textarea "SUPPORT NEEDED: CHALLENGE: - DIET - EXERCISE - MEDS - WEIGHT - HbA1c/GMI Wt tre…"
click at [453, 547] on button "Save Note" at bounding box center [447, 543] width 92 height 28
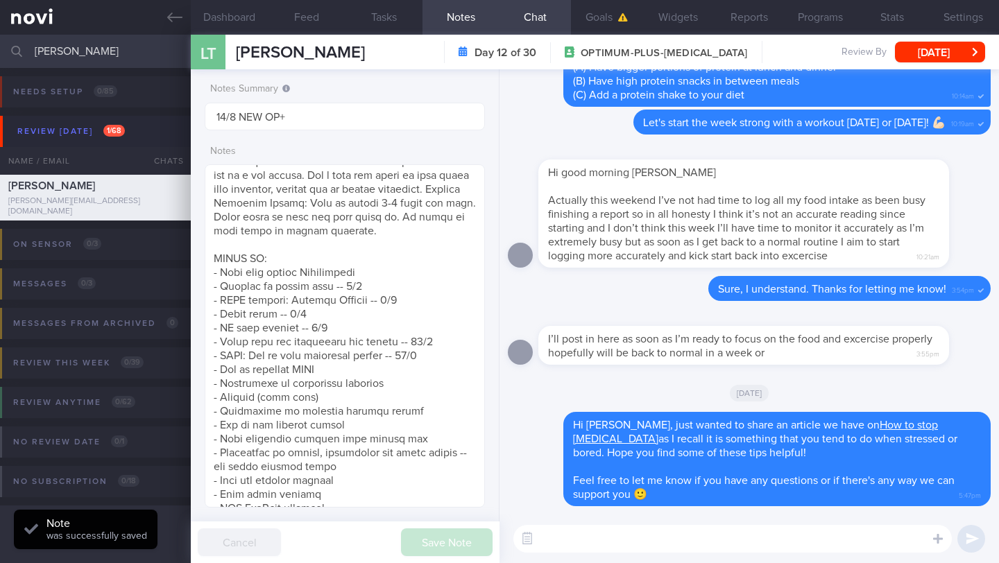
click at [920, 65] on div "[PERSON_NAME] [PERSON_NAME] Taylor [EMAIL_ADDRESS][DOMAIN_NAME] Day 12 of 30 OP…" at bounding box center [595, 52] width 808 height 35
click at [921, 54] on button "[DATE]" at bounding box center [940, 52] width 90 height 21
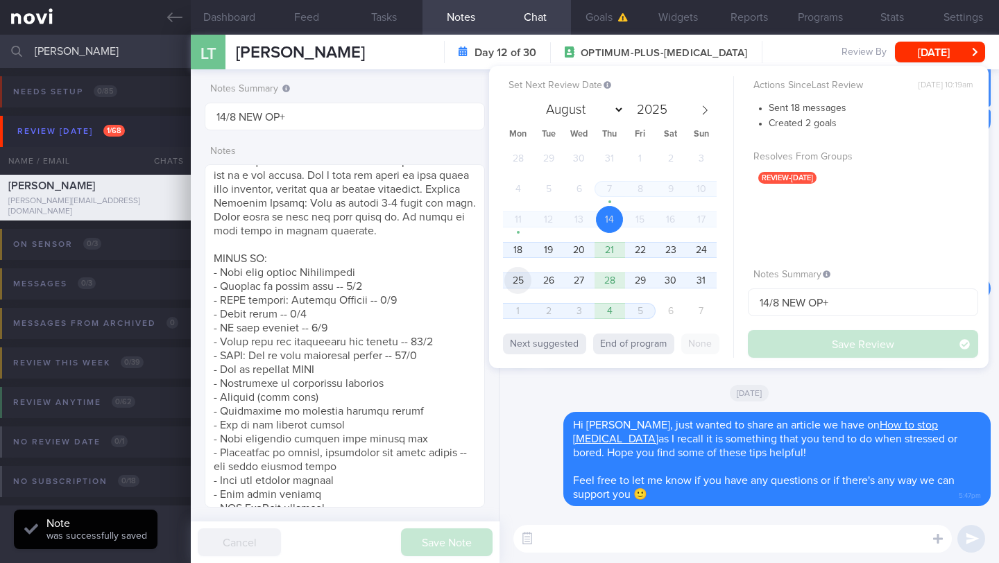
click at [526, 280] on span "25" at bounding box center [517, 280] width 27 height 27
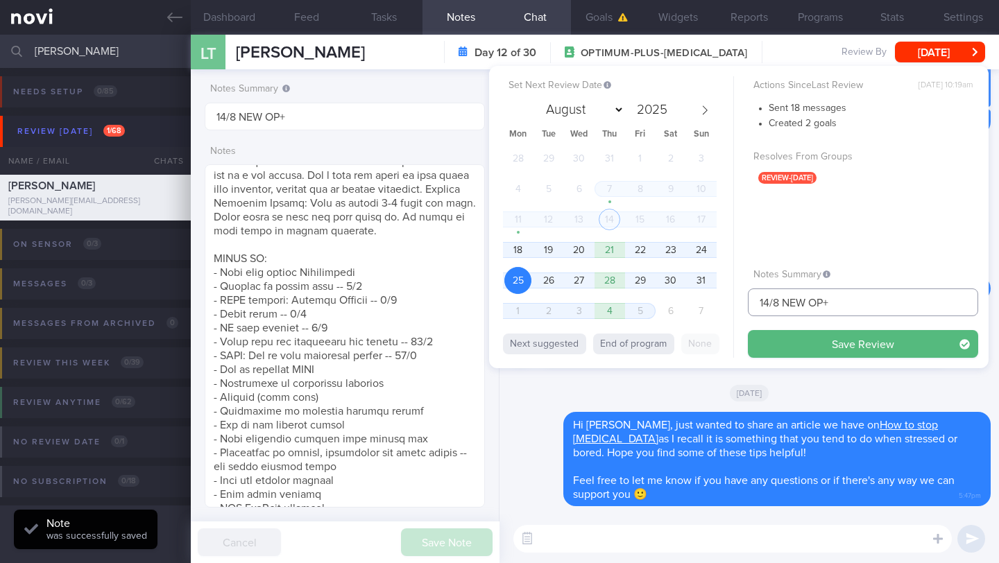
drag, startPoint x: 768, startPoint y: 303, endPoint x: 739, endPoint y: 302, distance: 29.2
click at [739, 302] on div "Set Next Review Date [DATE] August September October November [DATE] Mon Tue We…" at bounding box center [738, 217] width 499 height 302
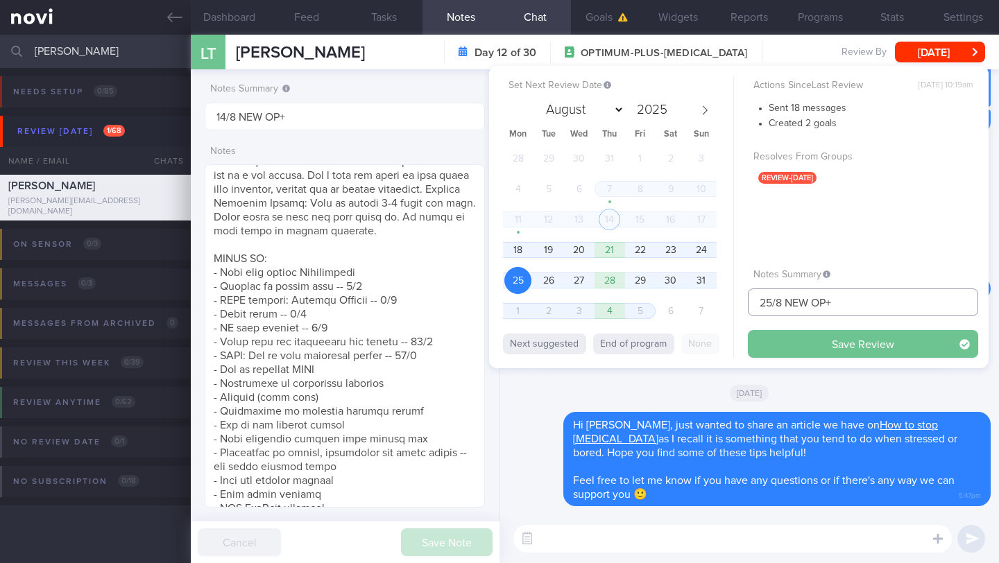
type input "25/8 NEW OP+"
click at [787, 339] on button "Save Review" at bounding box center [863, 344] width 230 height 28
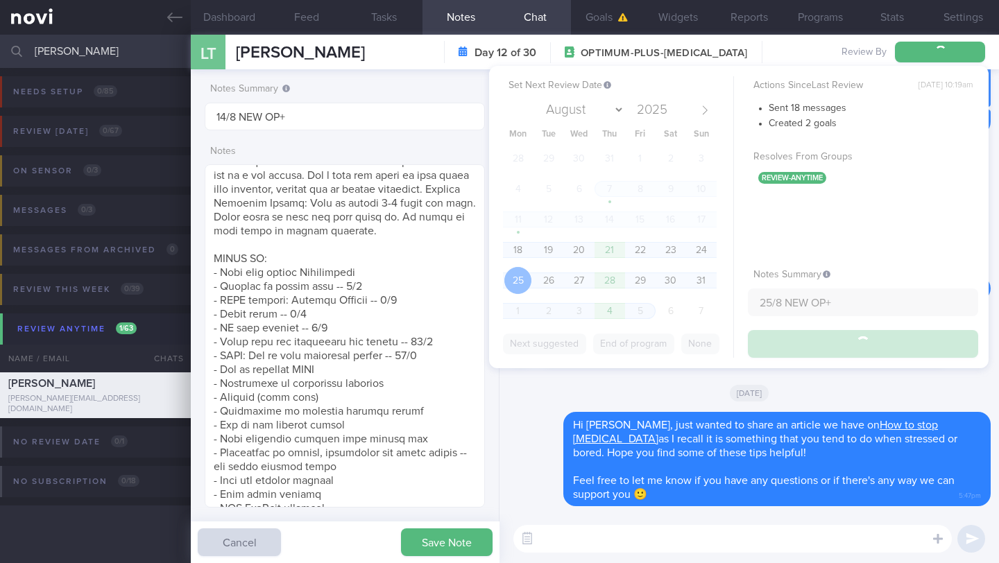
type input "25/8 NEW OP+"
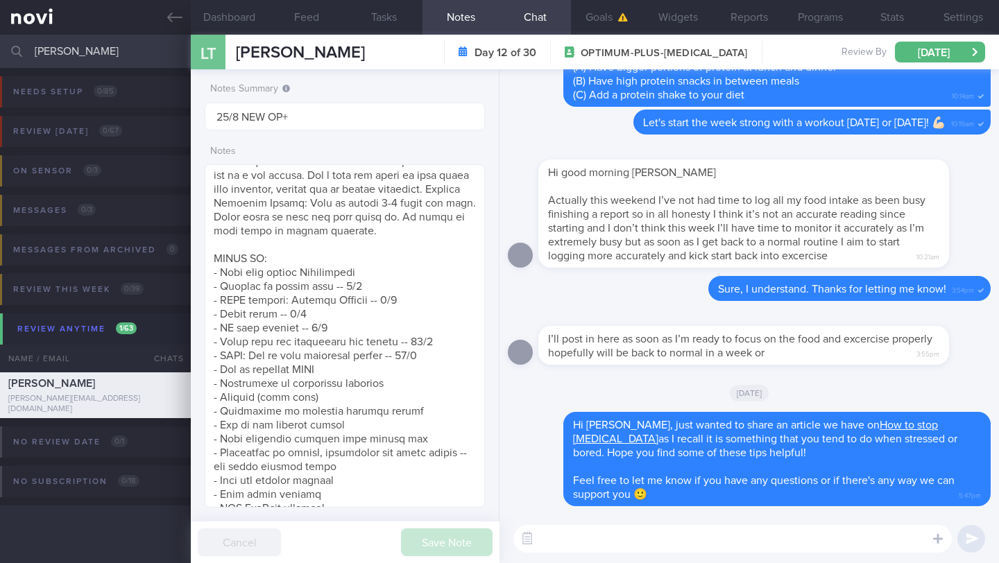
drag, startPoint x: 108, startPoint y: 60, endPoint x: 18, endPoint y: 51, distance: 90.6
click at [18, 51] on div "[PERSON_NAME] Assigned patients Assigned patients All active patients Archived …" at bounding box center [499, 51] width 999 height 33
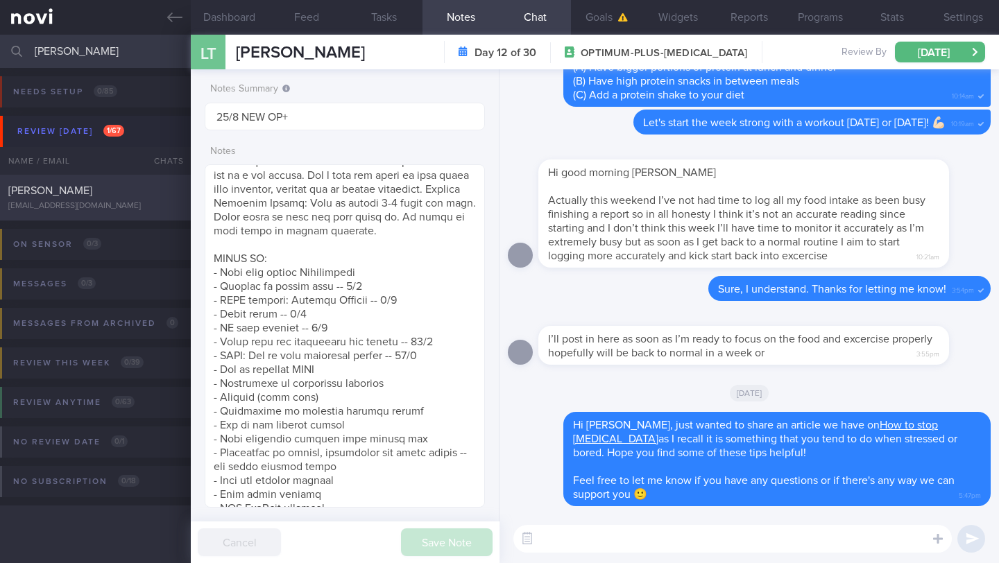
type input "[PERSON_NAME]"
click at [104, 201] on div "[EMAIL_ADDRESS][DOMAIN_NAME]" at bounding box center [95, 206] width 174 height 10
type input "14/8 NEW MAGNUM"
type textarea "Explained that the purpose of increasing muscle mass is to improve [MEDICAL_DAT…"
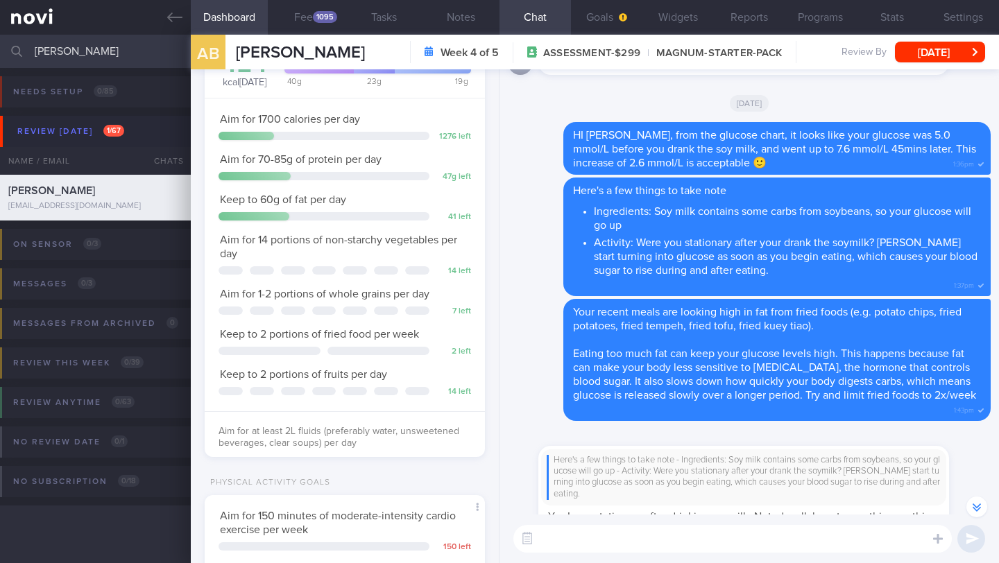
scroll to position [125, 250]
drag, startPoint x: 364, startPoint y: 49, endPoint x: 212, endPoint y: 49, distance: 152.6
click at [212, 49] on div "AB [PERSON_NAME] [PERSON_NAME] [PERSON_NAME][EMAIL_ADDRESS][DOMAIN_NAME] Week 4…" at bounding box center [595, 52] width 808 height 35
click at [324, 19] on div "1095" at bounding box center [325, 17] width 24 height 12
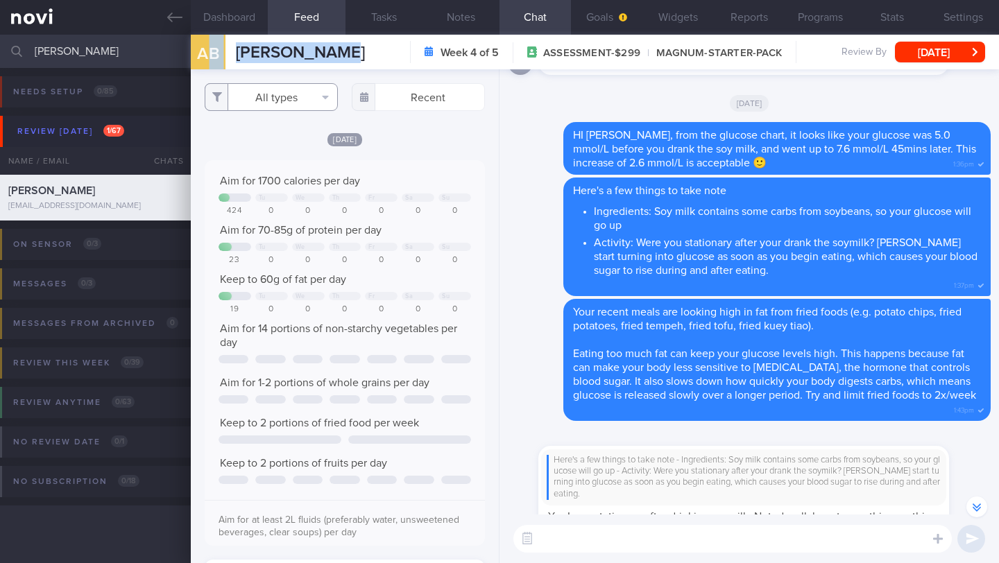
click at [287, 85] on button "All types" at bounding box center [271, 97] width 133 height 28
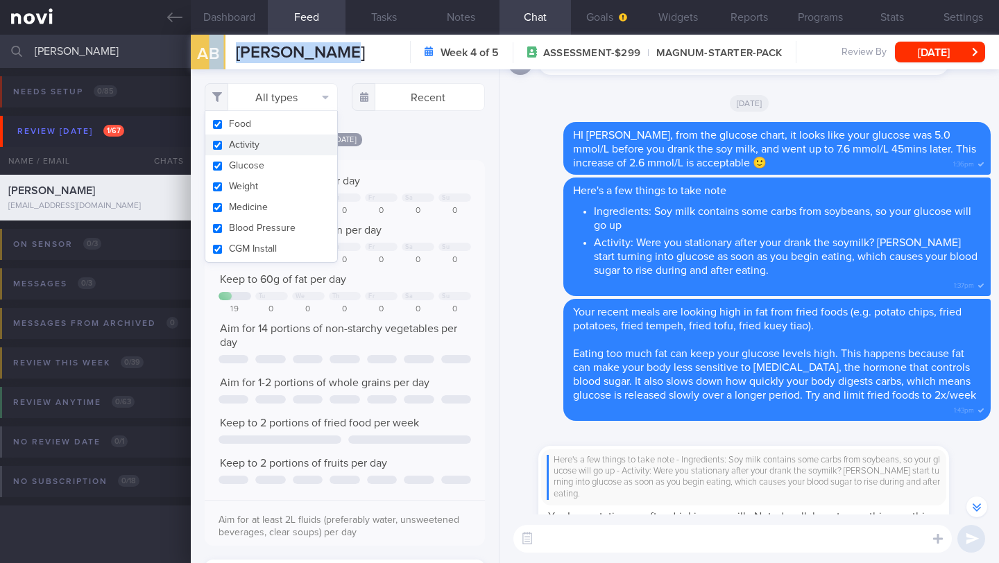
click at [261, 145] on button "Activity" at bounding box center [271, 145] width 132 height 21
checkbox input "false"
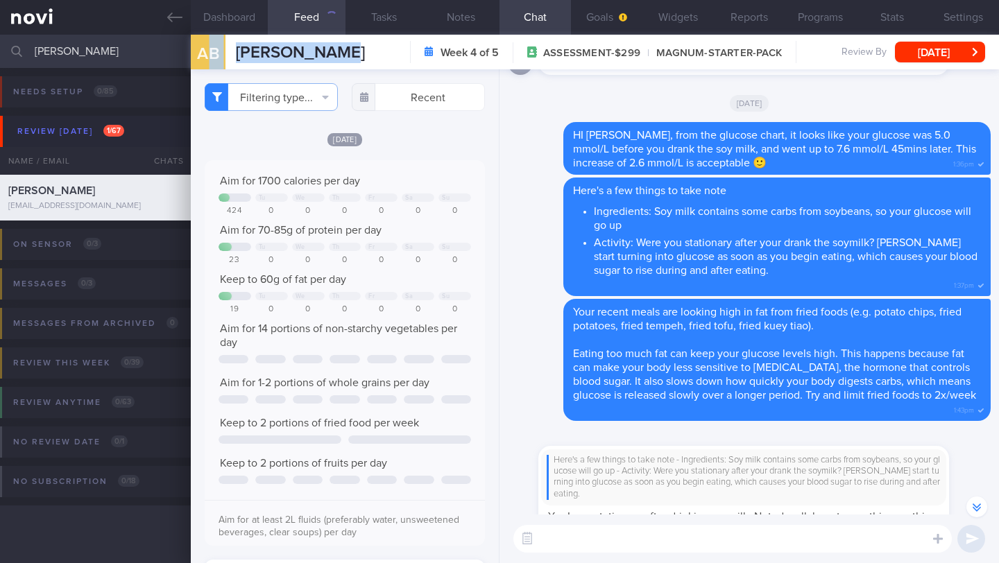
click at [445, 169] on div "[DATE] Aim for 1700 calories per day Tu We Th Fr Sa Su 424 0 0 0 0 0 0 Aim for …" at bounding box center [345, 427] width 280 height 590
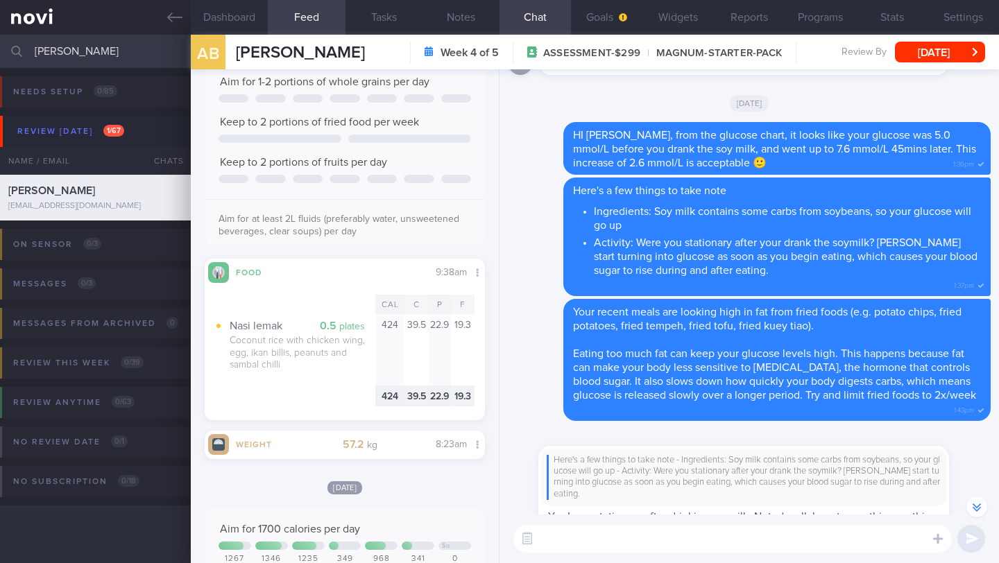
scroll to position [364, 0]
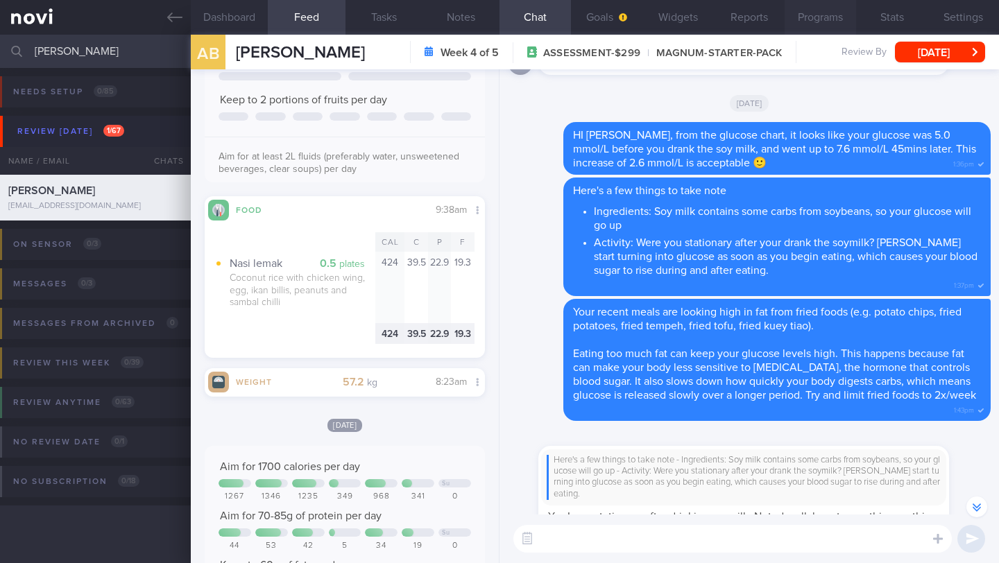
click at [839, 24] on button "Programs" at bounding box center [820, 17] width 71 height 35
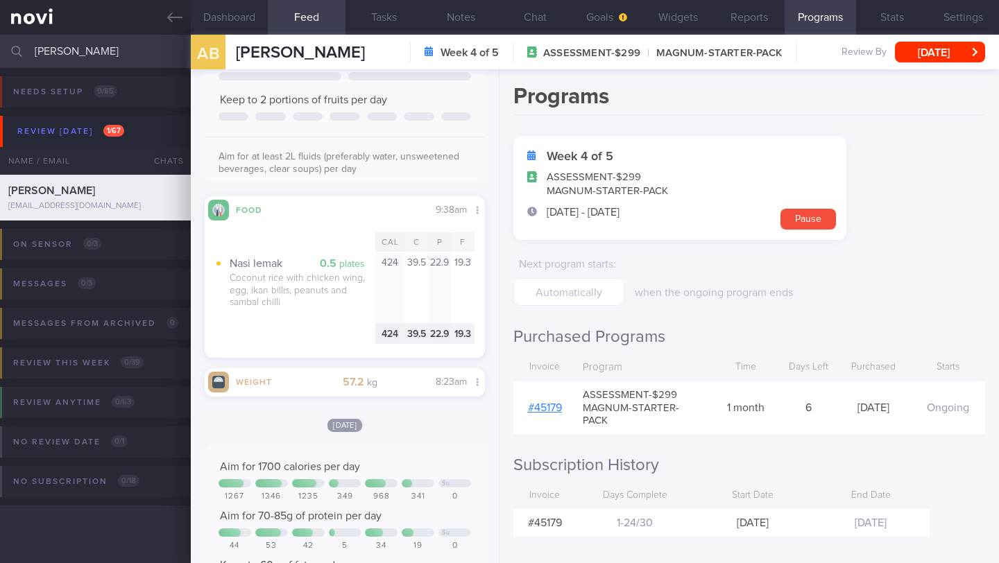
click at [427, 121] on div at bounding box center [345, 116] width 253 height 8
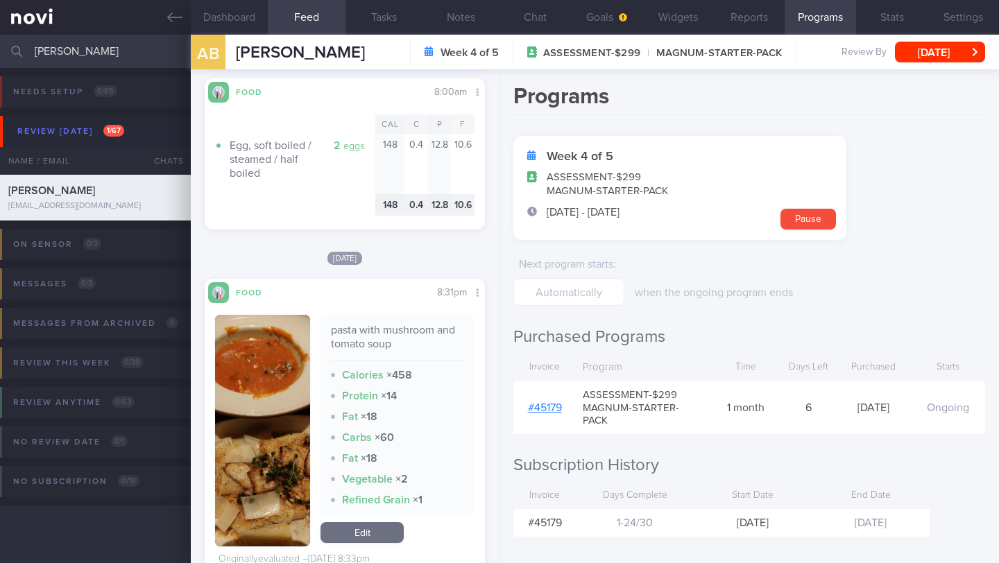
scroll to position [1420, 0]
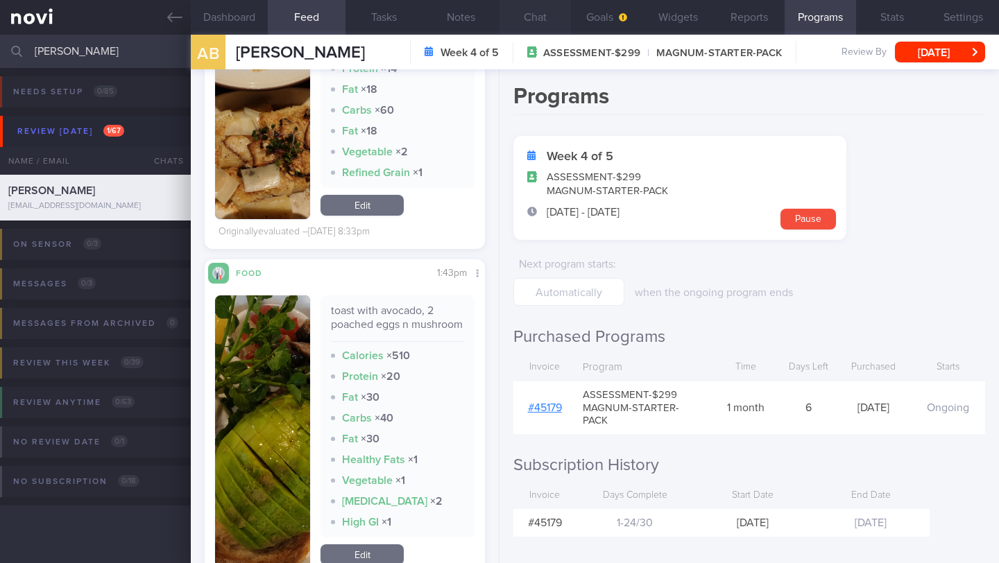
click at [533, 24] on button "Chat" at bounding box center [534, 17] width 71 height 35
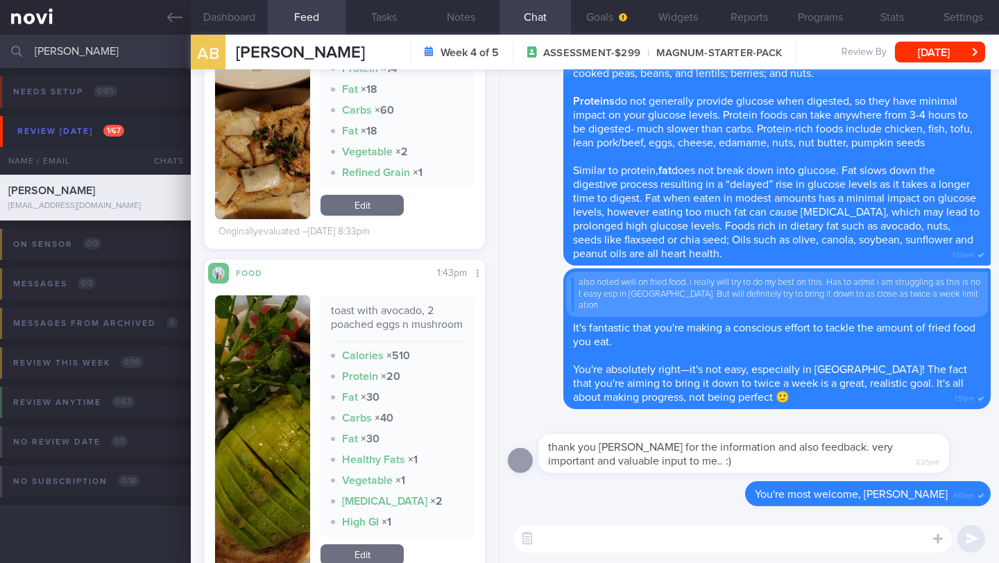
click at [588, 543] on textarea at bounding box center [732, 539] width 438 height 28
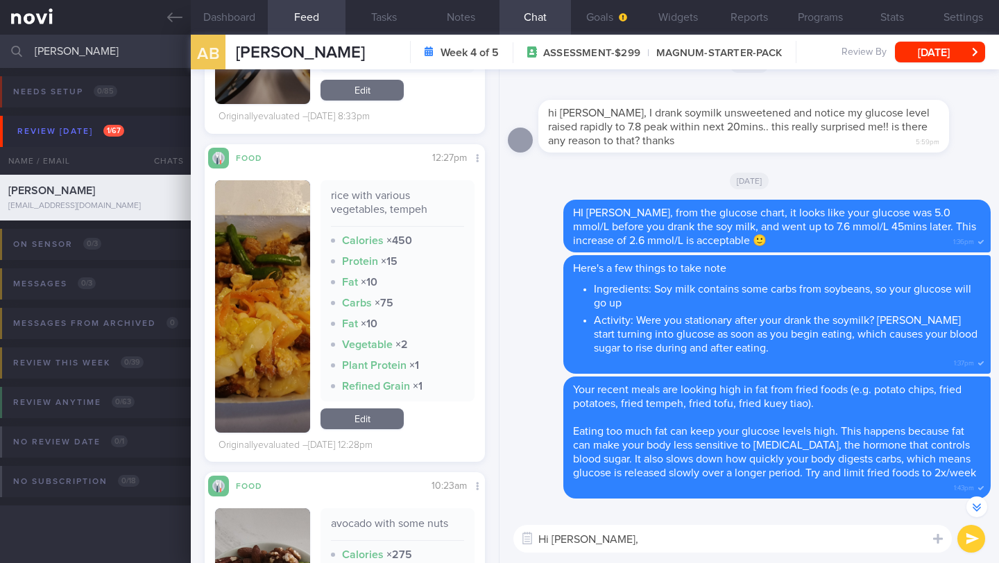
scroll to position [4423, 0]
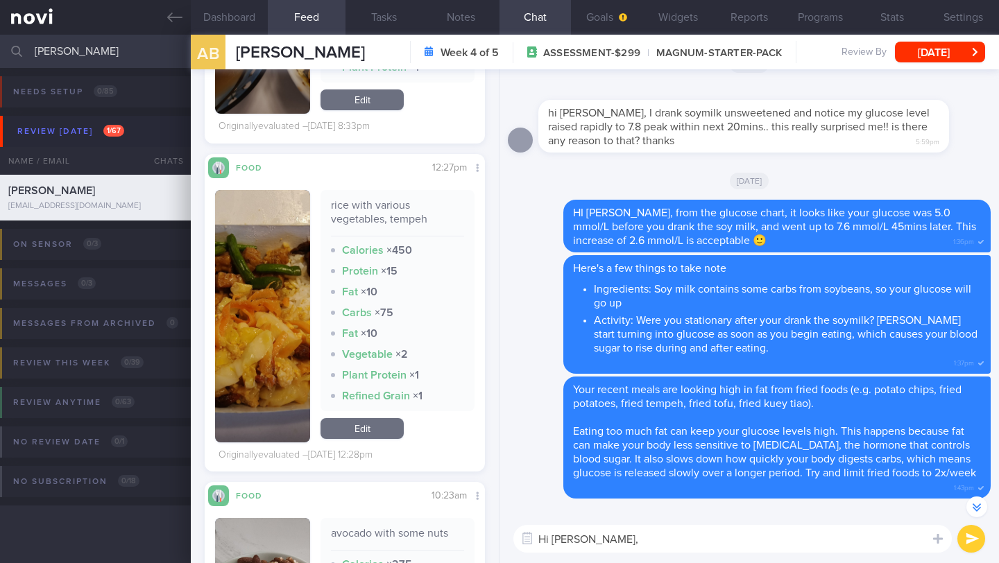
type textarea "Hi [PERSON_NAME],"
click at [274, 305] on button "button" at bounding box center [262, 316] width 95 height 253
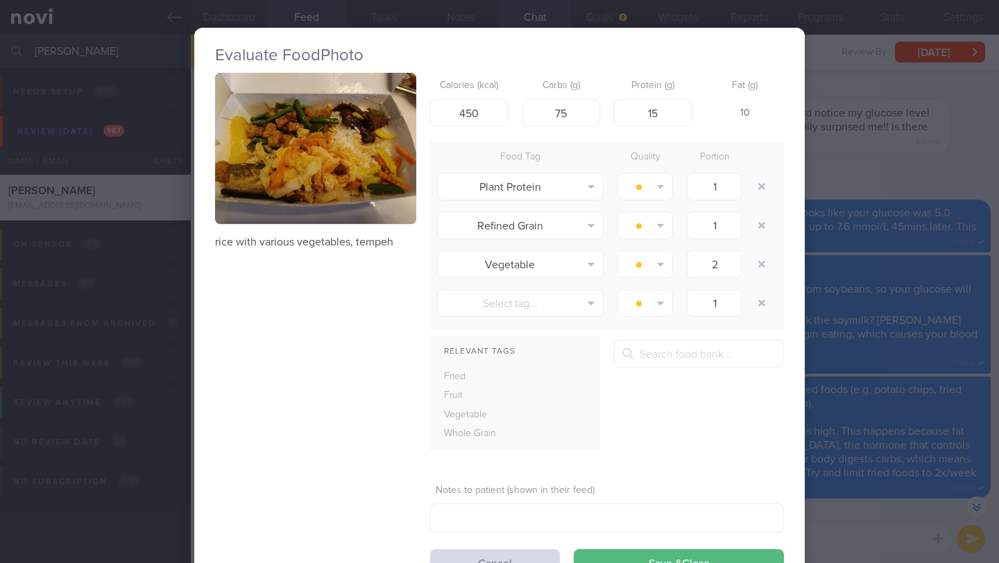
click at [293, 166] on button "button" at bounding box center [315, 148] width 201 height 151
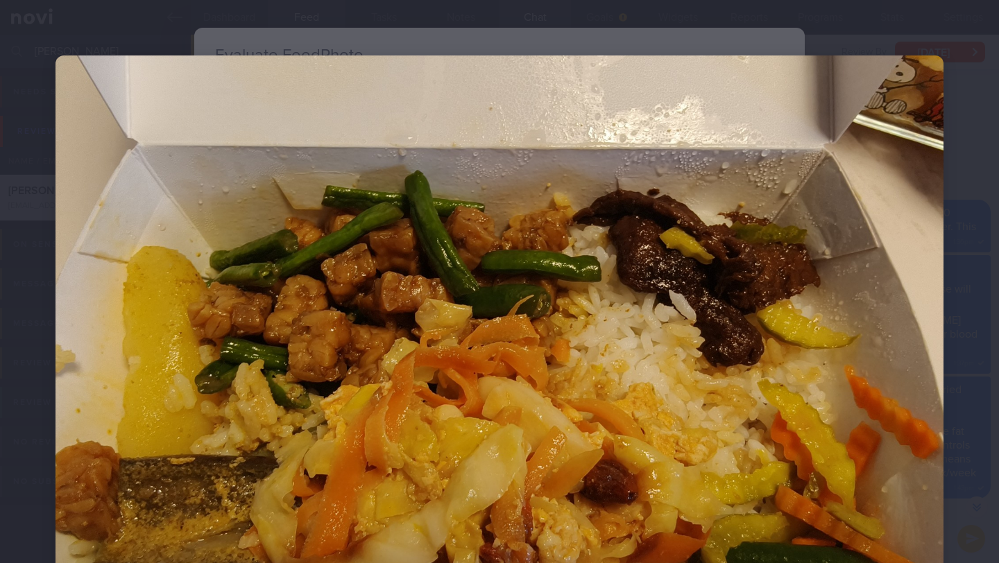
click at [957, 237] on div at bounding box center [499, 388] width 999 height 777
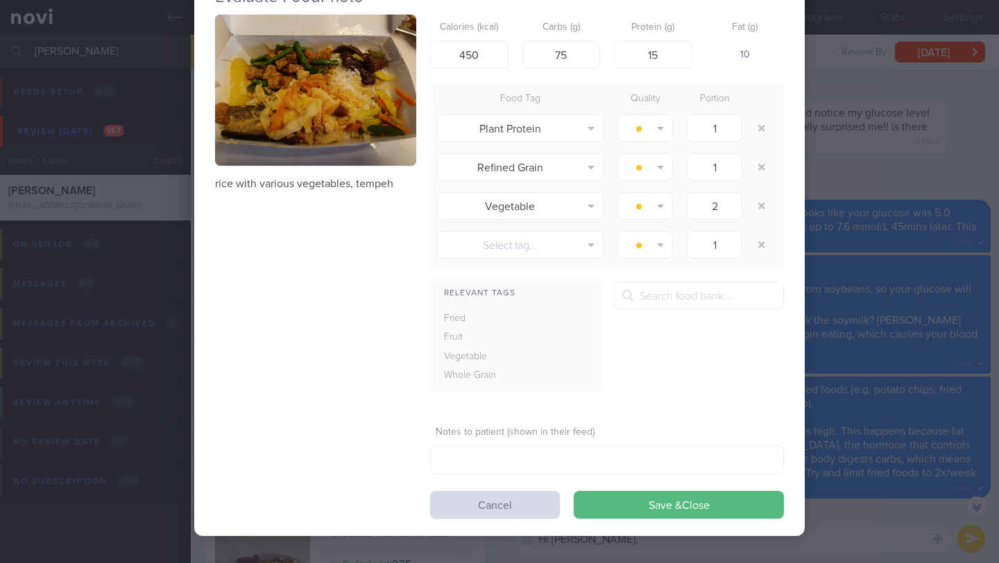
scroll to position [59, 0]
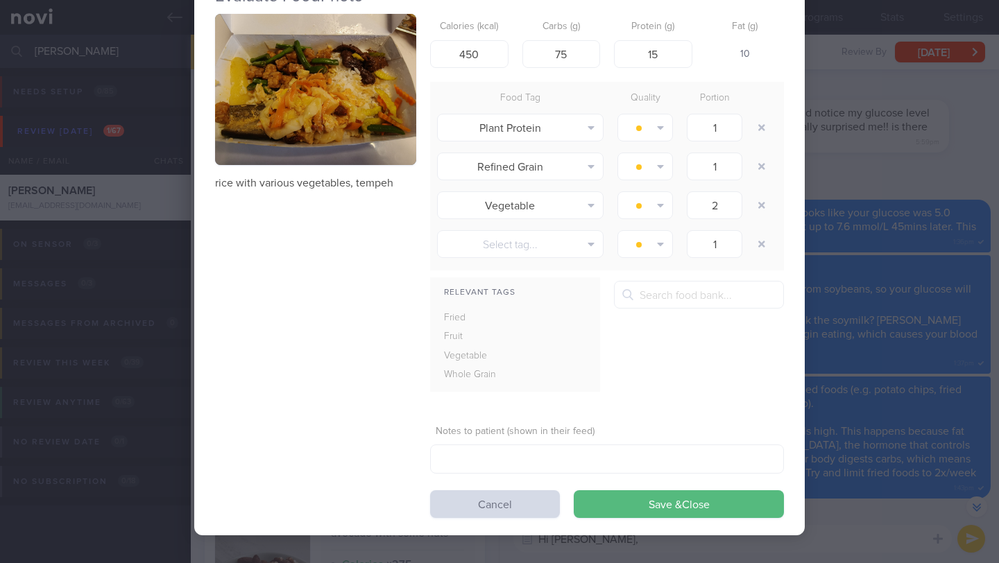
click at [278, 169] on div "rice with various vegetables, tempeh" at bounding box center [315, 102] width 201 height 176
click at [259, 136] on button "button" at bounding box center [315, 89] width 201 height 151
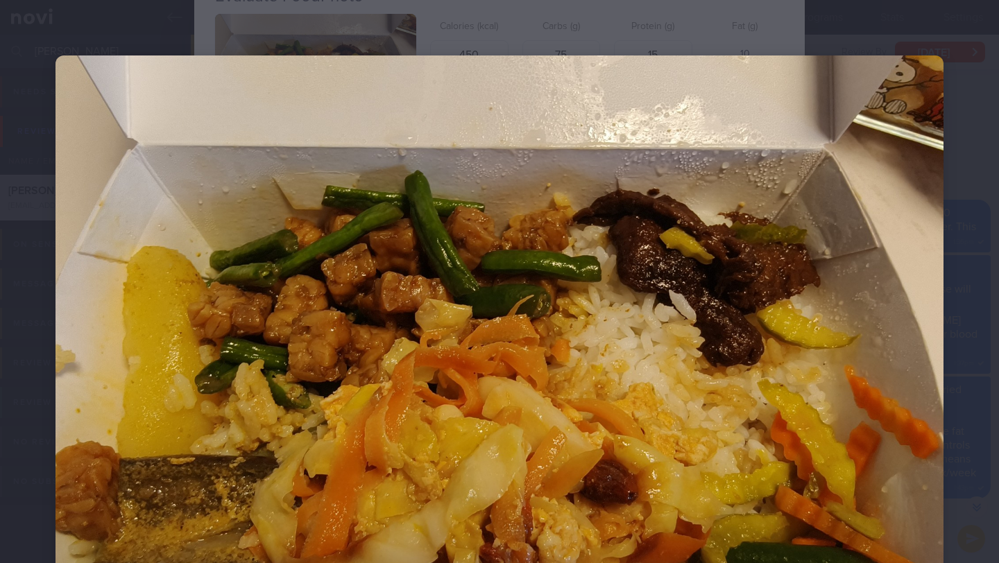
scroll to position [206, 0]
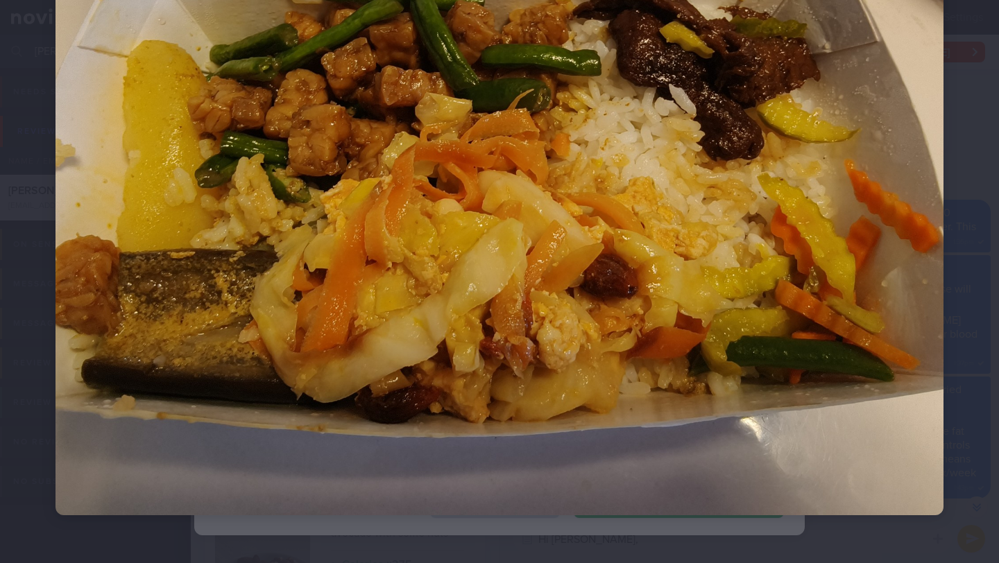
click at [951, 381] on div at bounding box center [499, 182] width 999 height 777
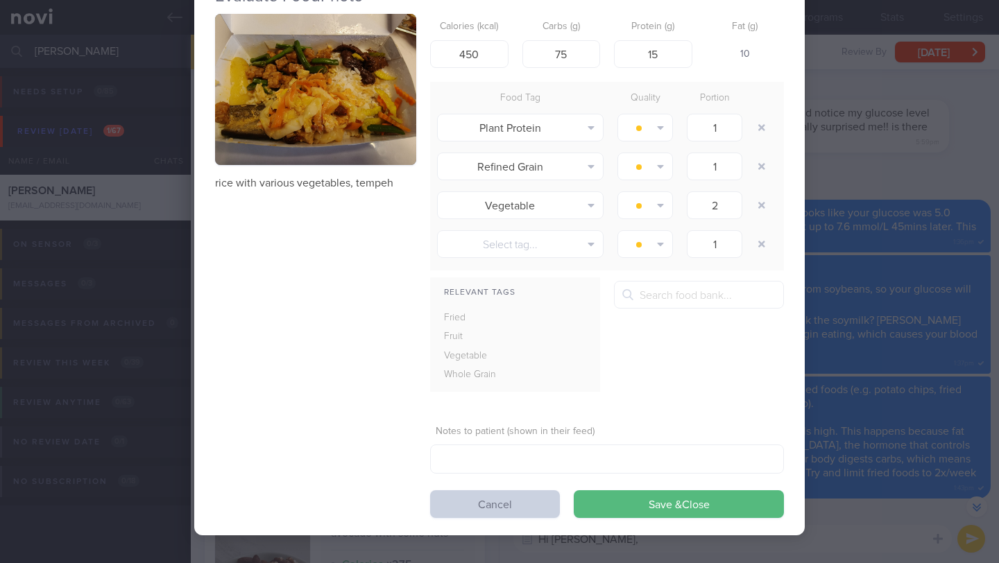
click at [490, 504] on button "Cancel" at bounding box center [495, 504] width 130 height 28
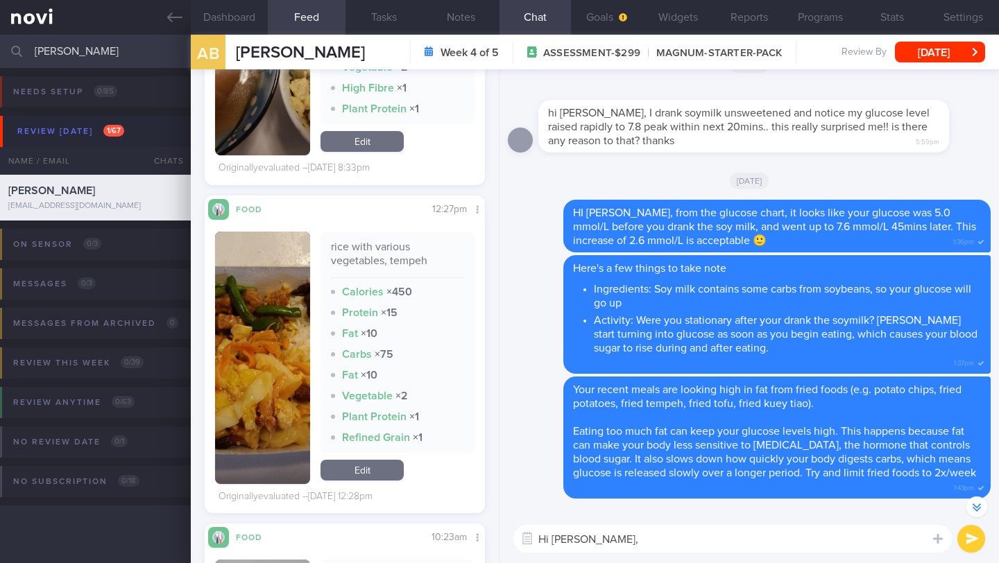
scroll to position [4101, 0]
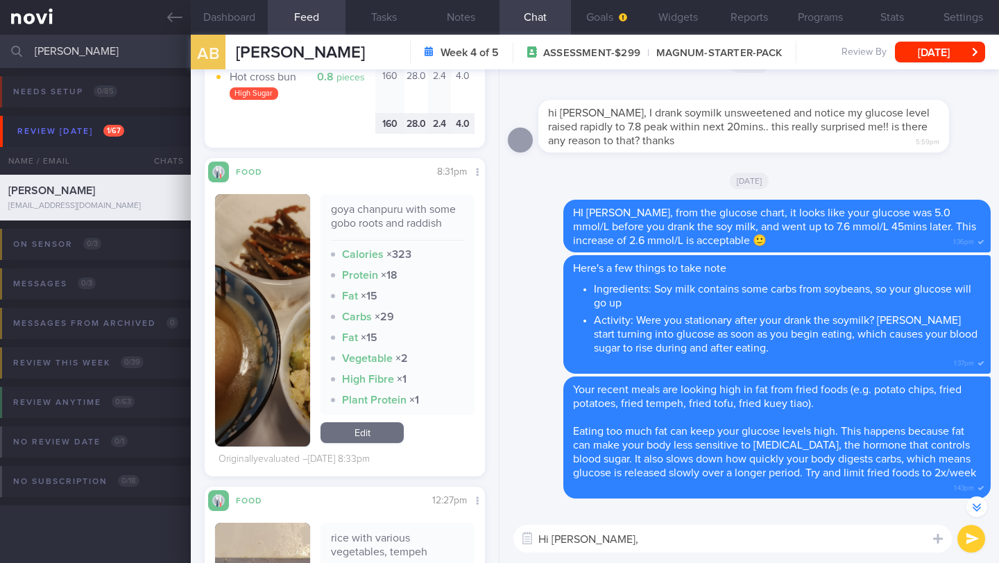
click at [290, 274] on button "button" at bounding box center [262, 320] width 95 height 253
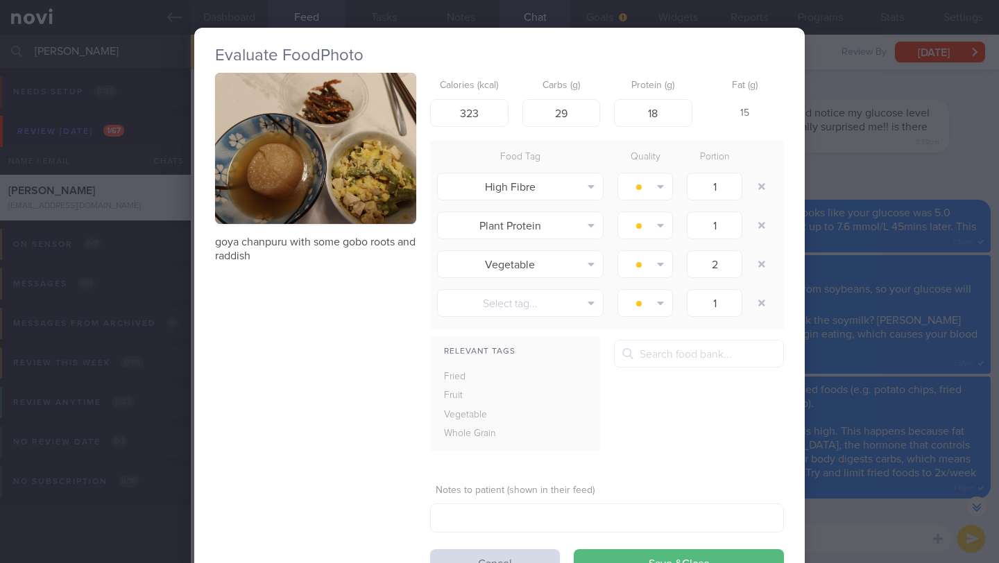
click at [264, 246] on p "goya chanpuru with some gobo roots and raddish" at bounding box center [315, 249] width 201 height 28
drag, startPoint x: 212, startPoint y: 244, endPoint x: 284, endPoint y: 244, distance: 72.8
click at [284, 244] on div "Evaluate Food Photo goya chanpuru with some gobo roots and raddish Calories (kc…" at bounding box center [499, 311] width 610 height 567
copy p "goya chanpuru"
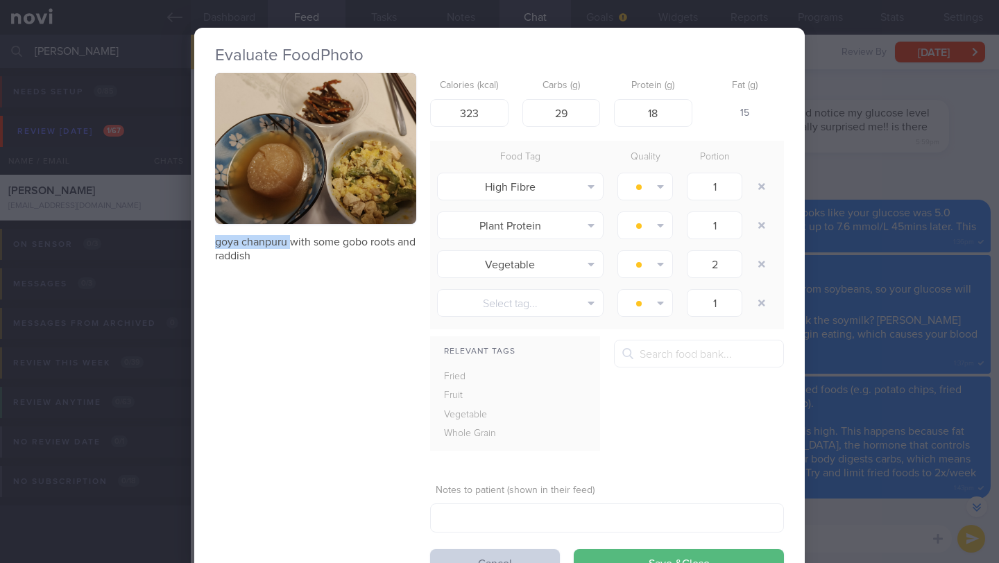
click at [522, 556] on button "Cancel" at bounding box center [495, 563] width 130 height 28
